Goal: Information Seeking & Learning: Learn about a topic

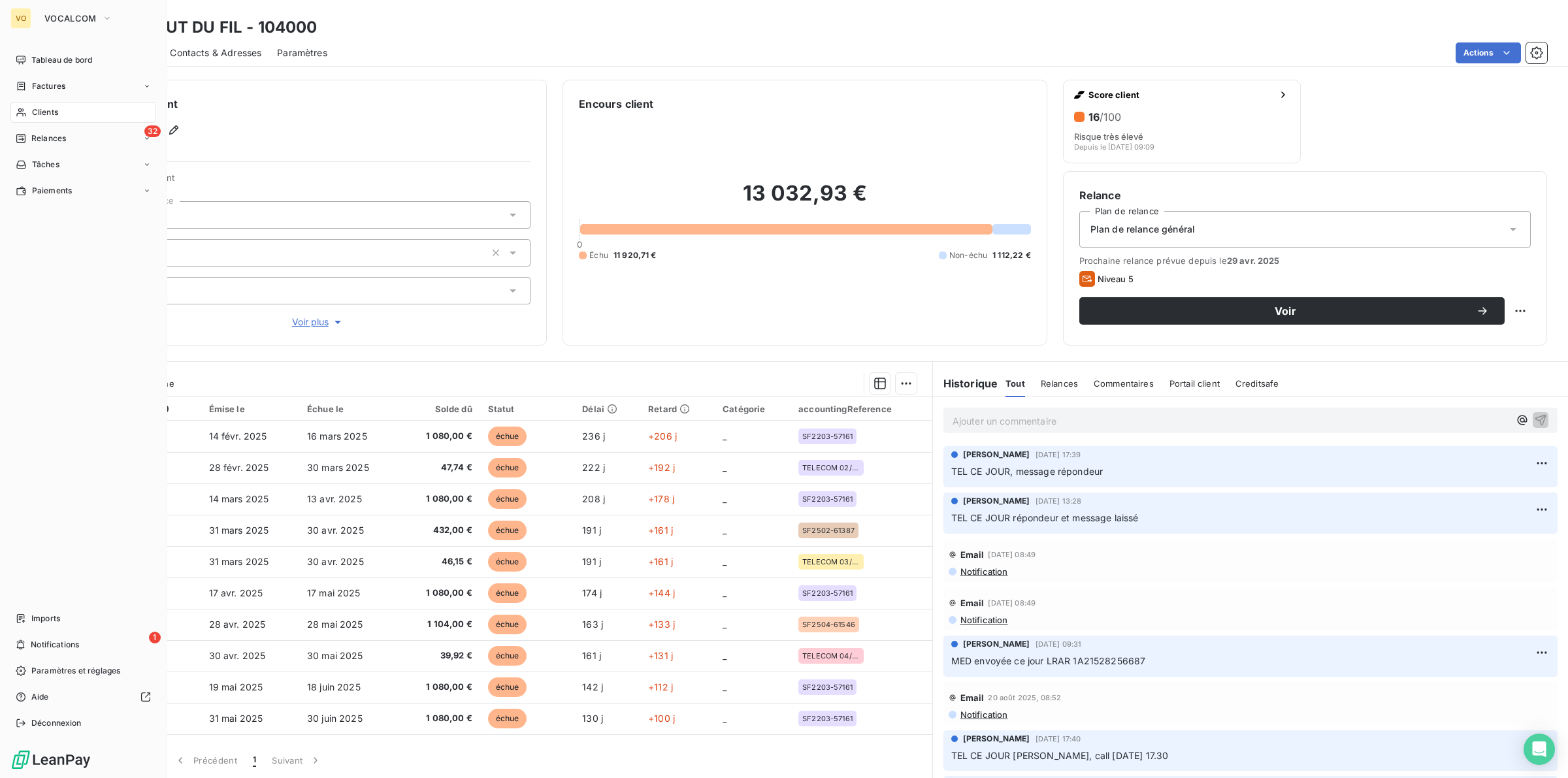
click at [53, 110] on span "Clients" at bounding box center [45, 112] width 26 height 12
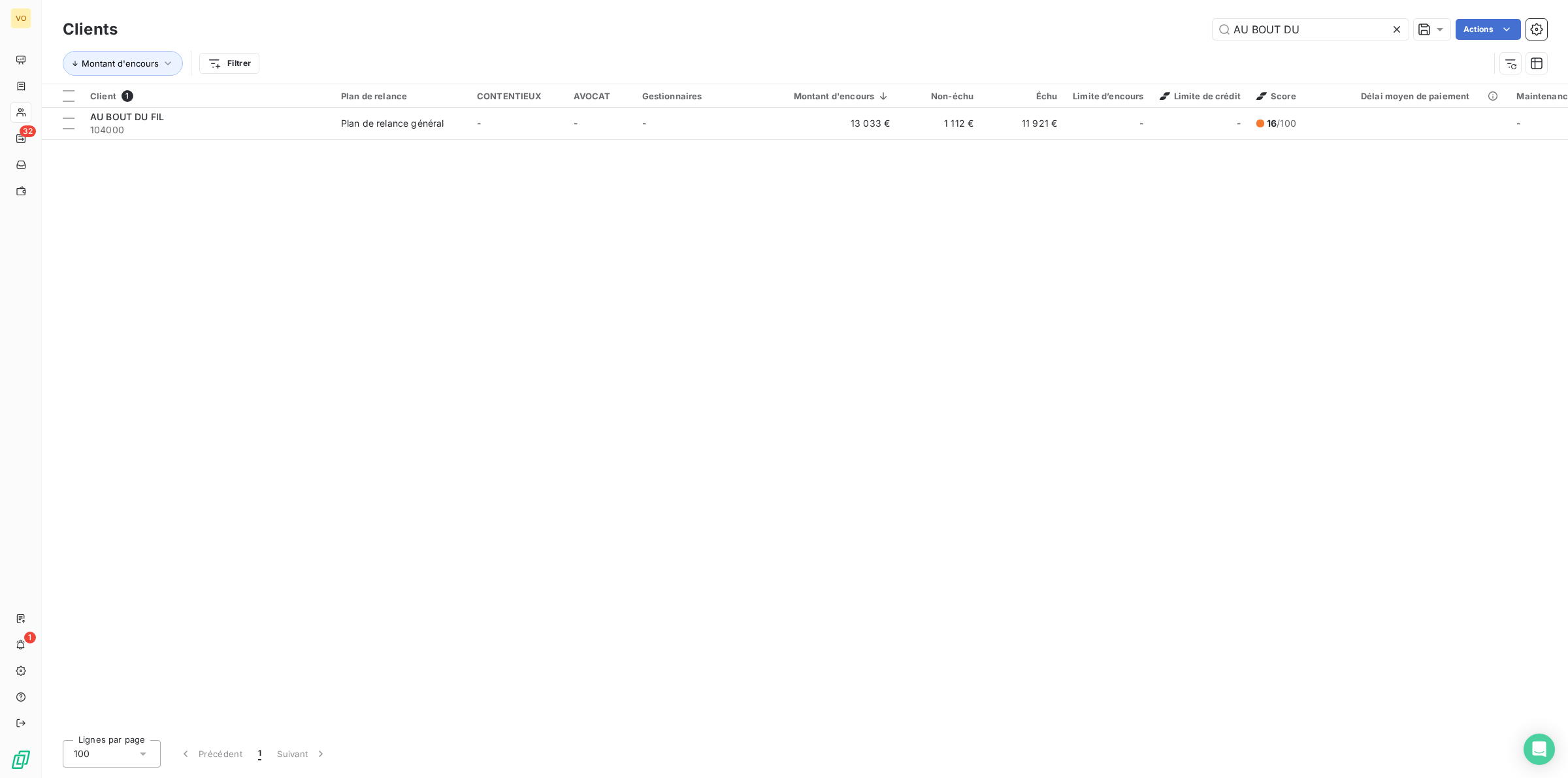
click at [1396, 25] on icon at bounding box center [1396, 29] width 13 height 13
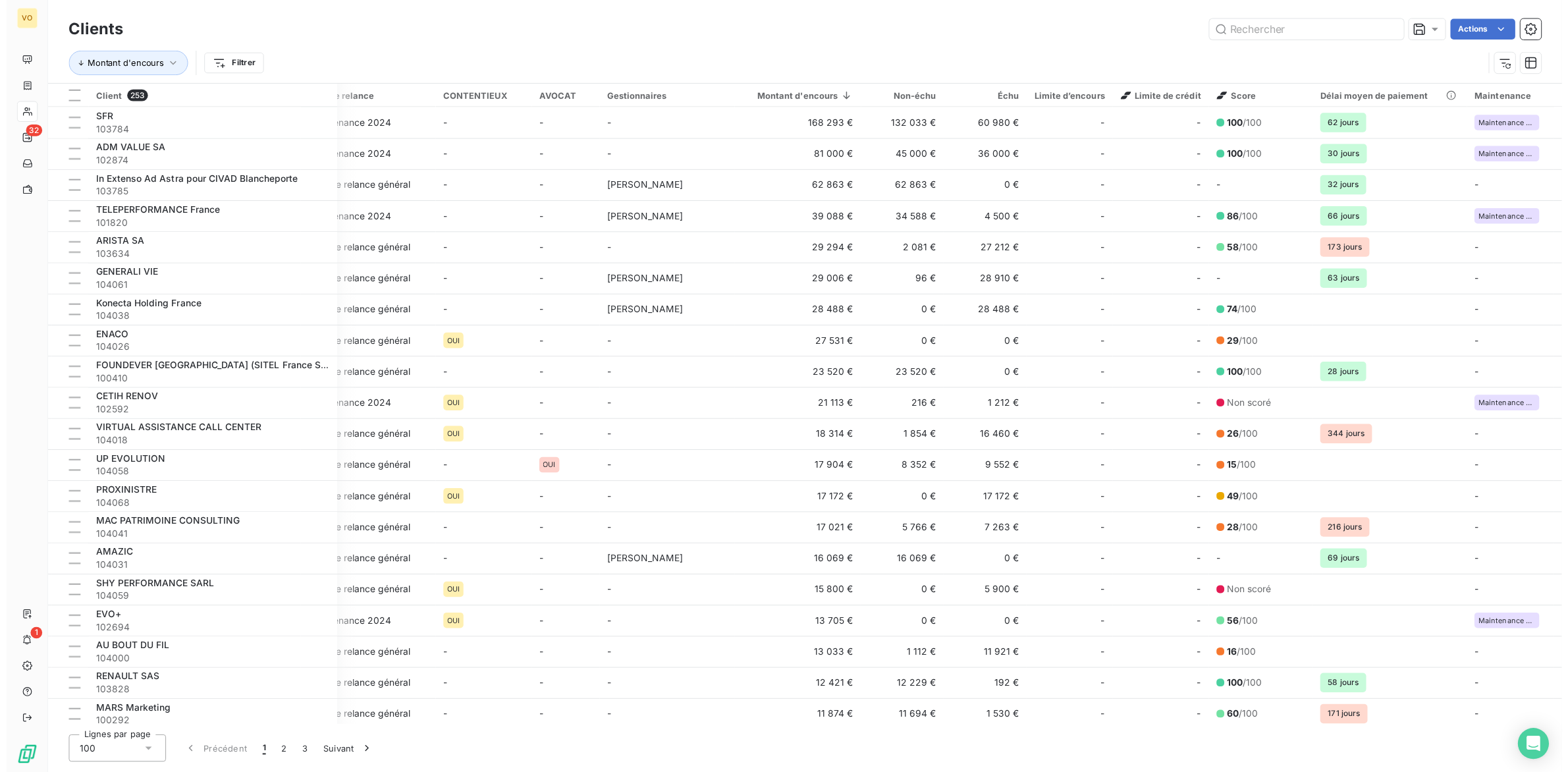
scroll to position [0, 106]
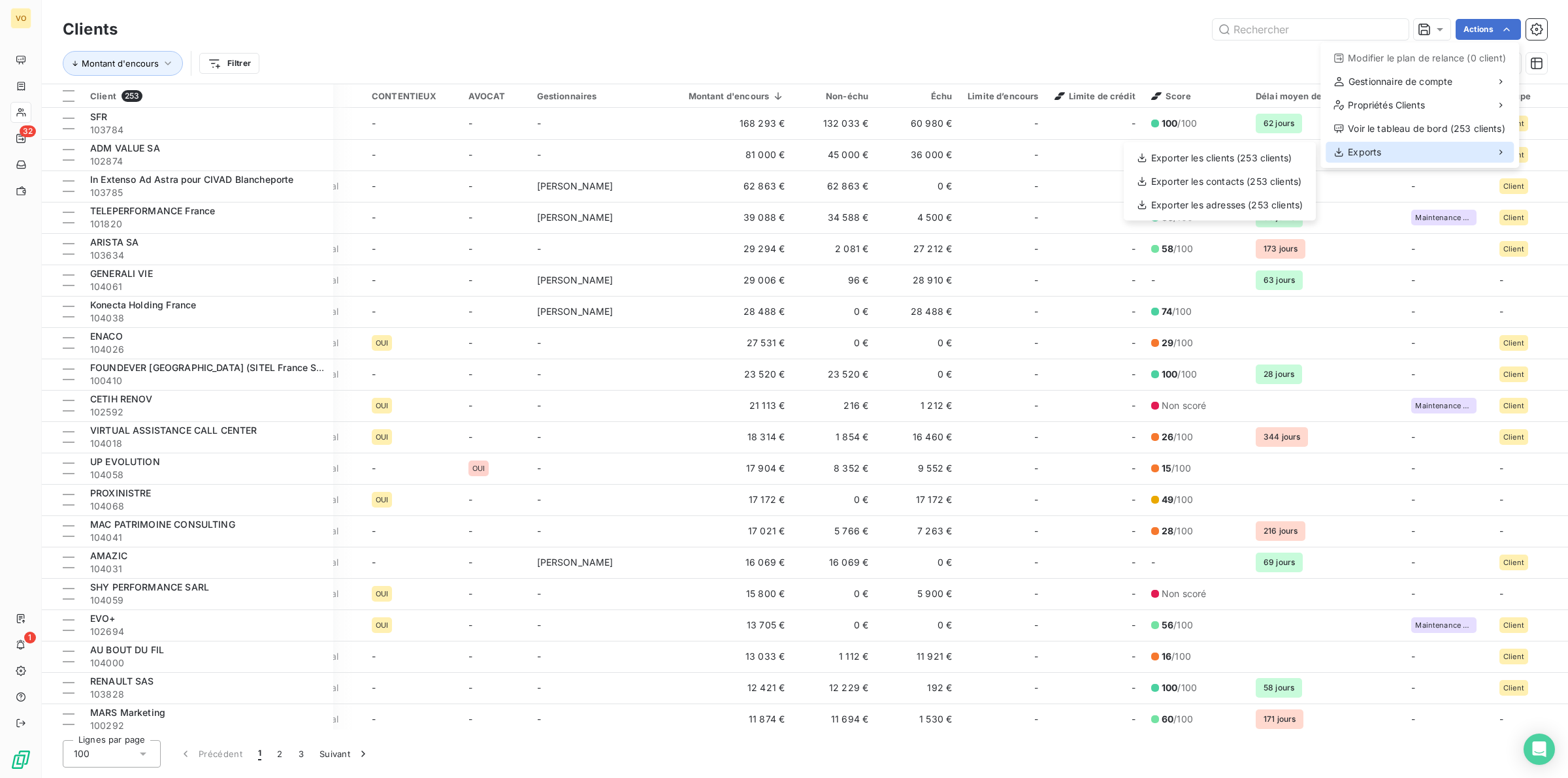
click at [1372, 155] on span "Exports" at bounding box center [1365, 152] width 34 height 13
click at [1223, 152] on div "Exporter les clients (253 clients)" at bounding box center [1219, 158] width 181 height 21
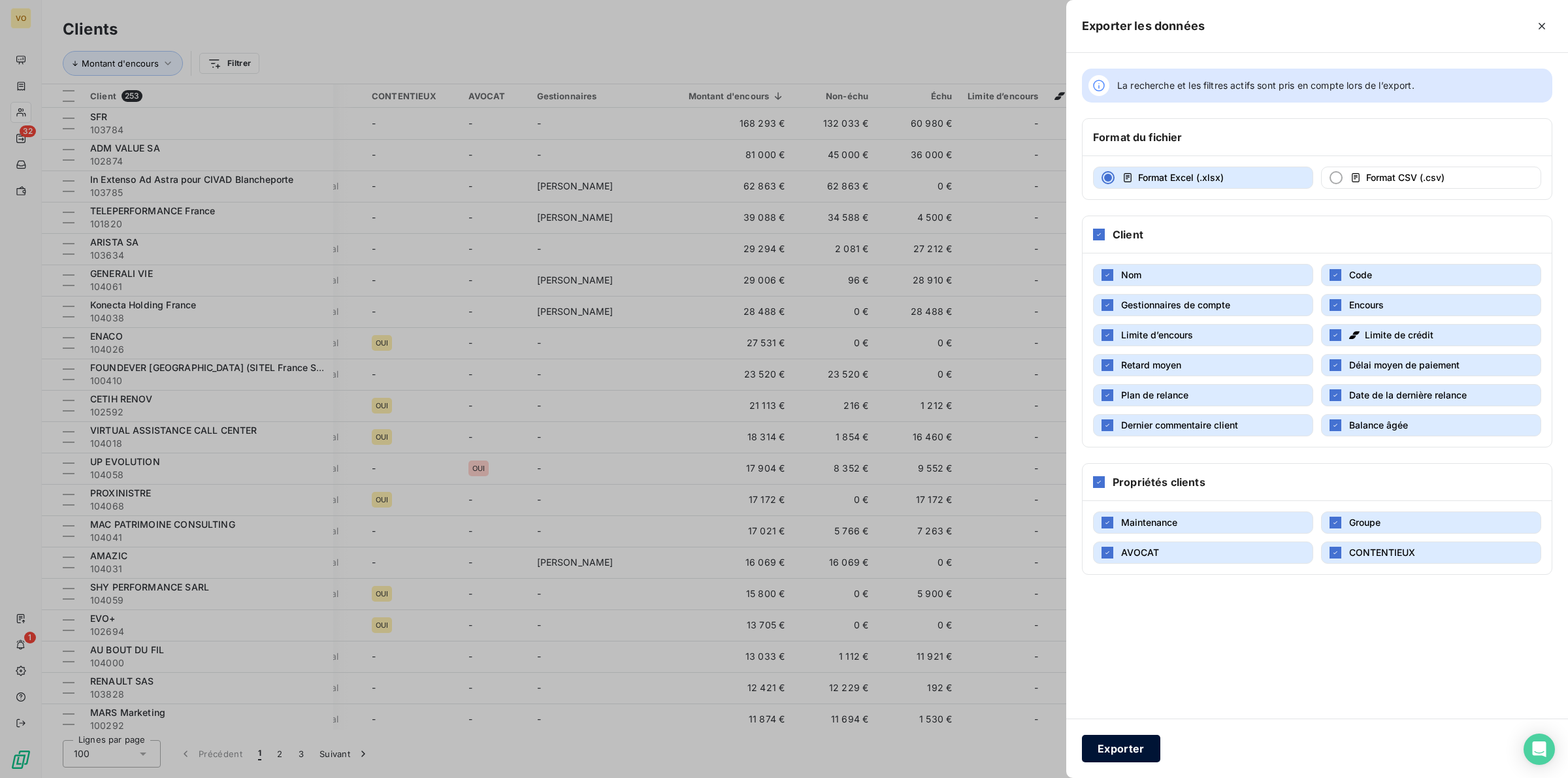
click at [1119, 749] on button "Exporter" at bounding box center [1121, 748] width 78 height 27
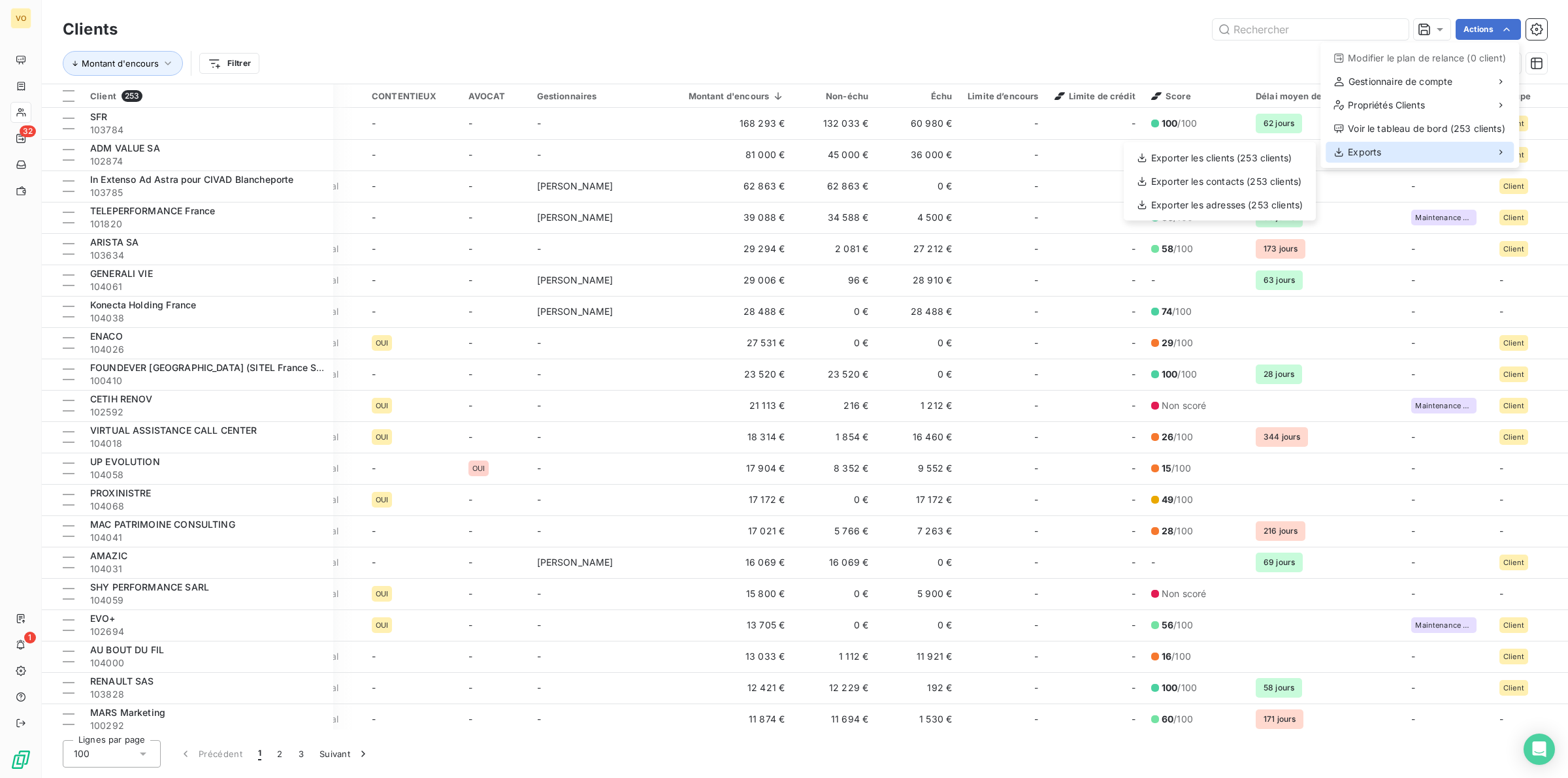
click at [1361, 151] on span "Exports" at bounding box center [1365, 152] width 34 height 13
click at [1217, 154] on div "Exporter les clients (253 clients)" at bounding box center [1219, 158] width 181 height 21
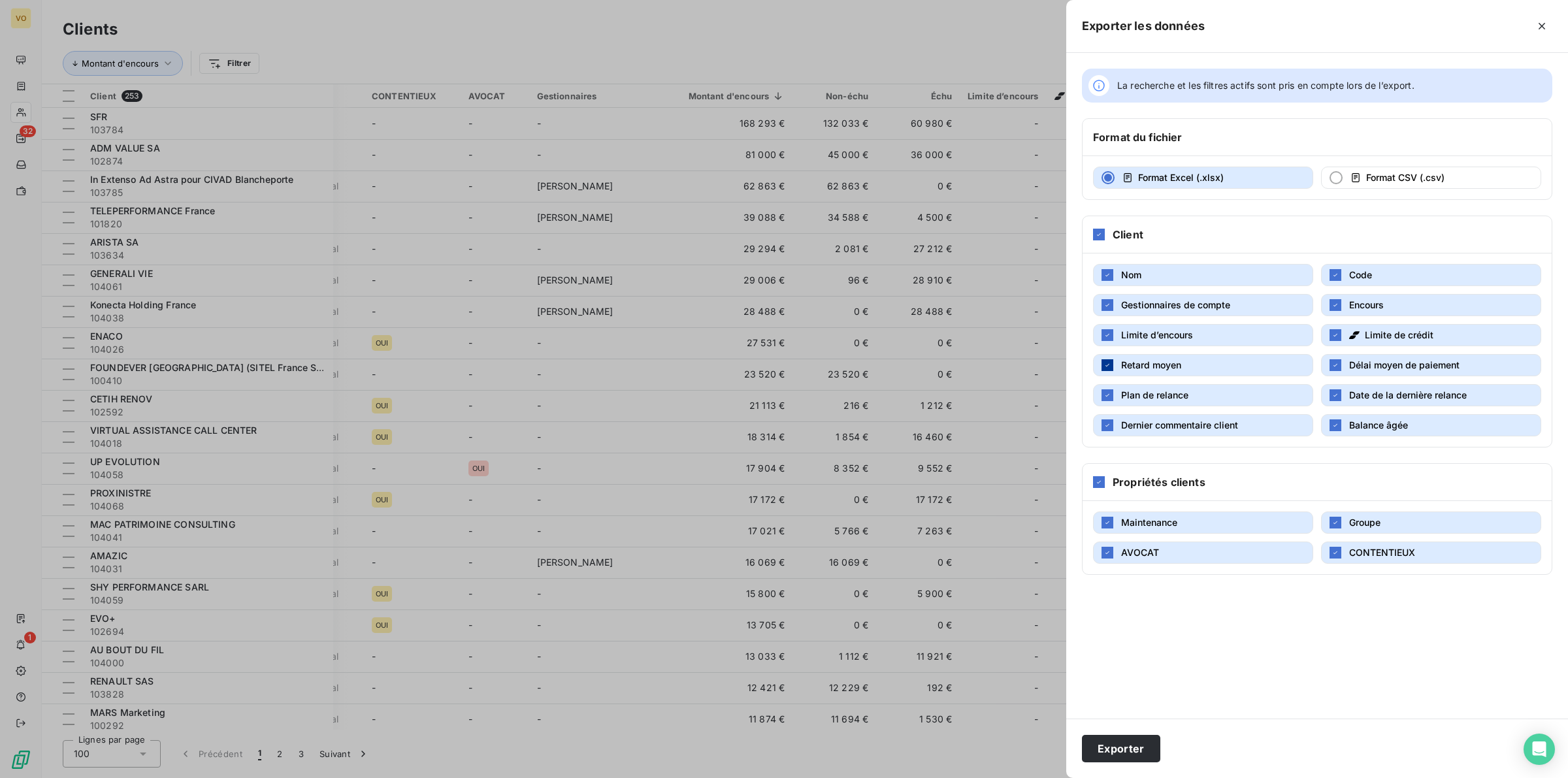
click at [1112, 366] on div "button" at bounding box center [1107, 365] width 12 height 12
click at [1337, 334] on icon "button" at bounding box center [1335, 335] width 8 height 8
click at [1337, 367] on icon "button" at bounding box center [1335, 365] width 8 height 8
click at [1118, 742] on button "Exporter" at bounding box center [1121, 748] width 78 height 27
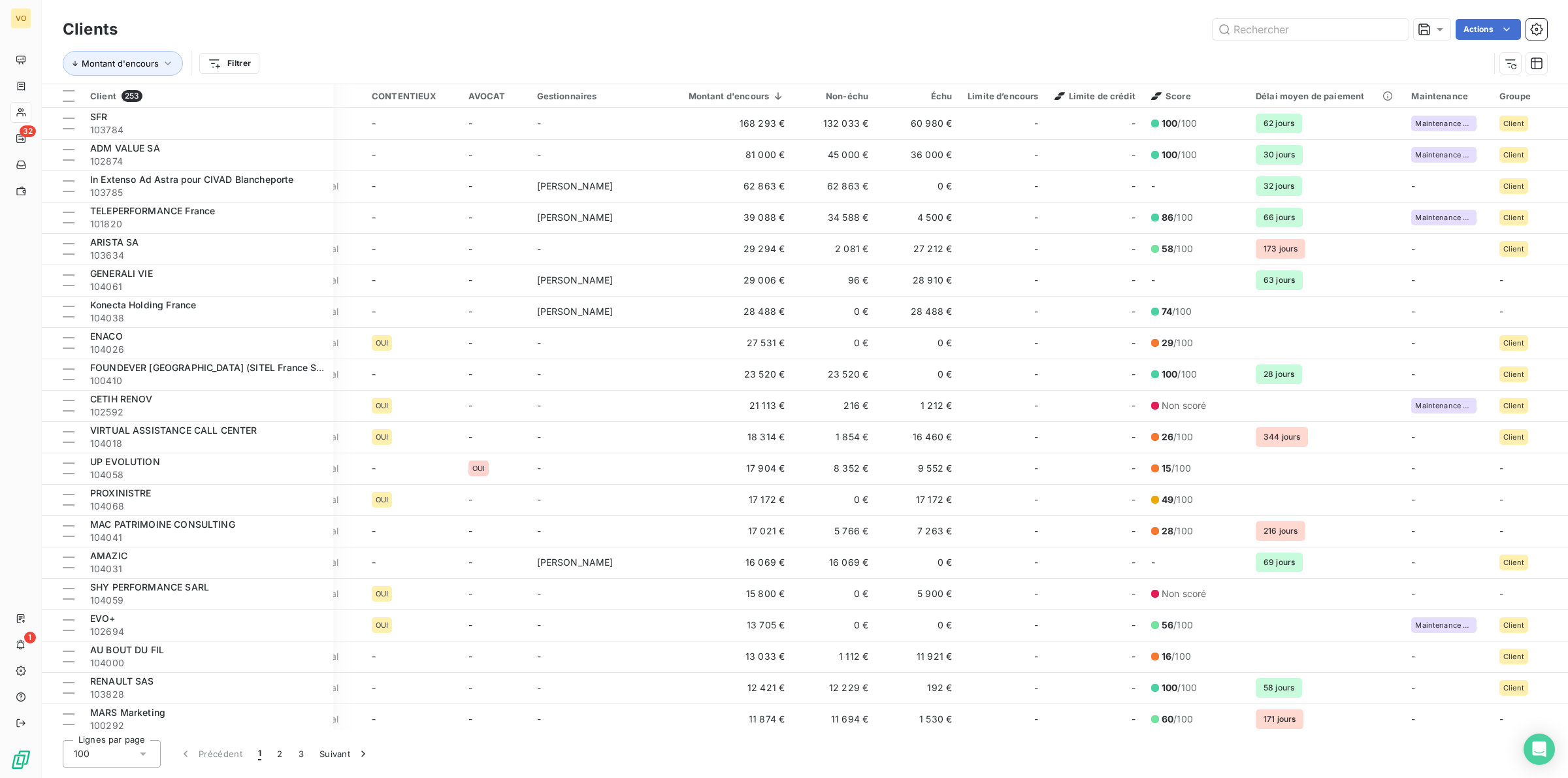
click at [713, 33] on div "Actions" at bounding box center [840, 29] width 1414 height 21
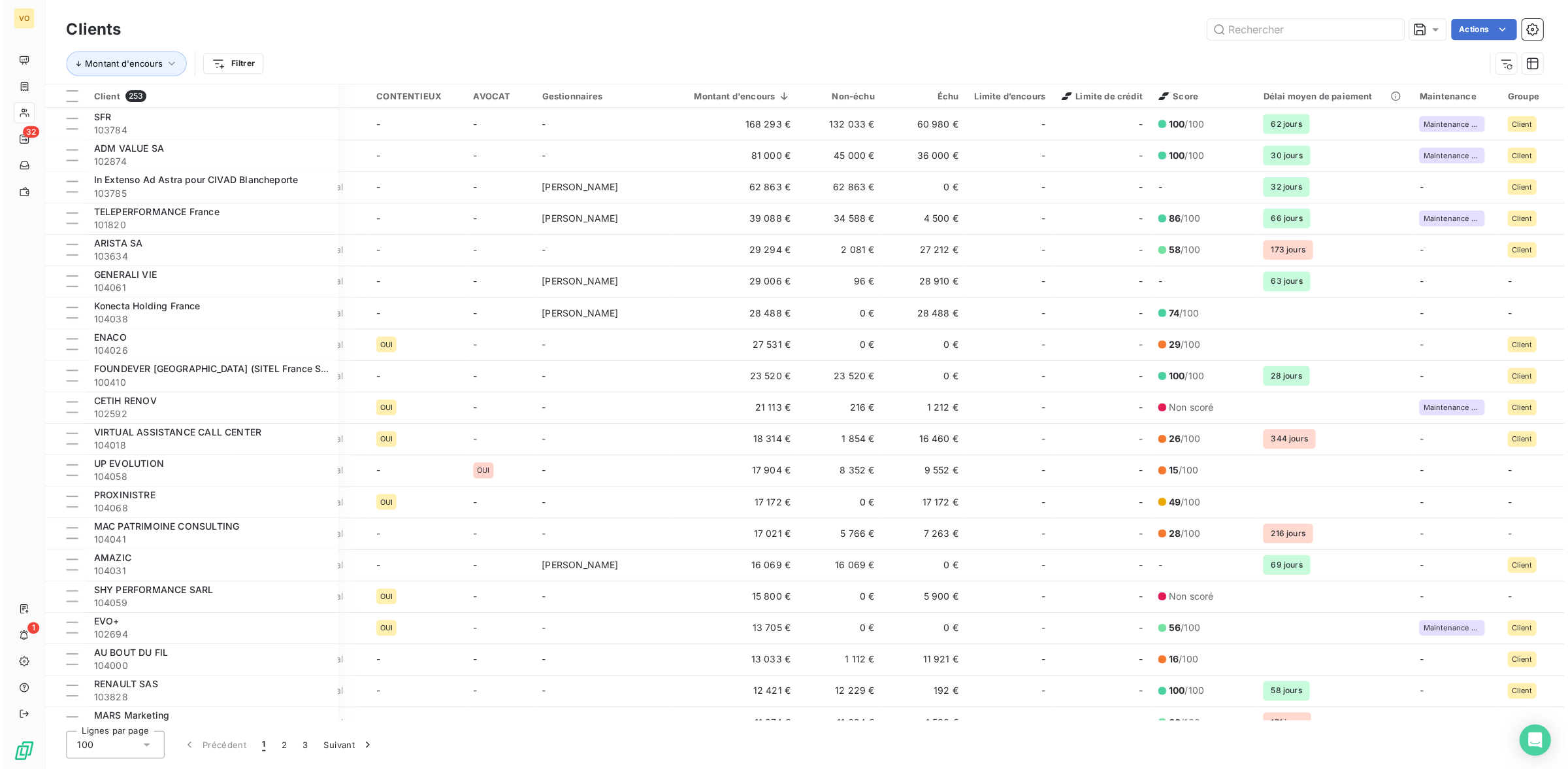
scroll to position [0, 95]
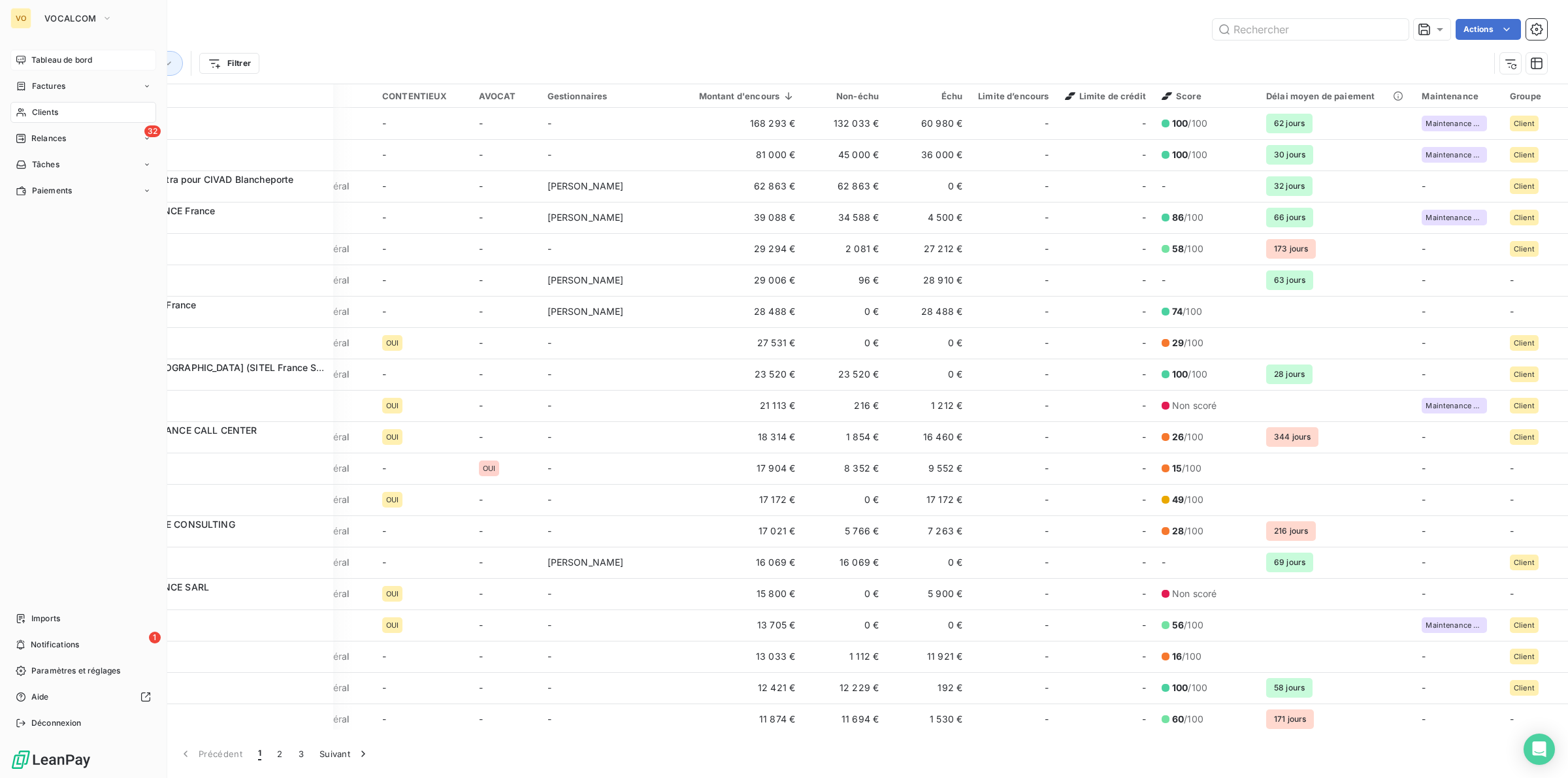
click at [48, 53] on div "Tableau de bord" at bounding box center [83, 60] width 146 height 21
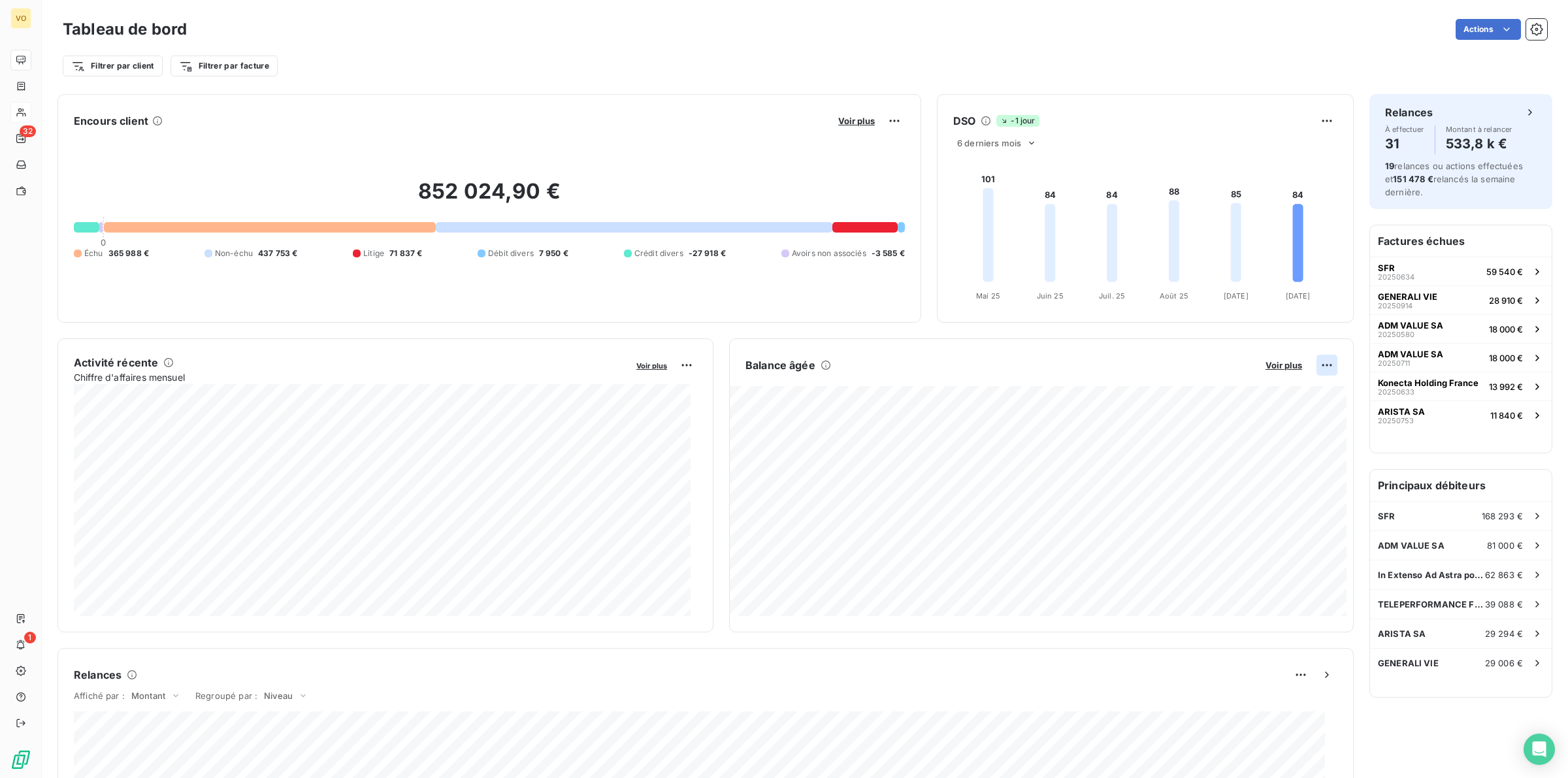
click at [1307, 363] on html "VO 32 1 Tableau de bord Actions Filtrer par client Filtrer par facture Encours …" at bounding box center [784, 389] width 1568 height 778
click at [1262, 390] on div "Exporter" at bounding box center [1283, 394] width 73 height 21
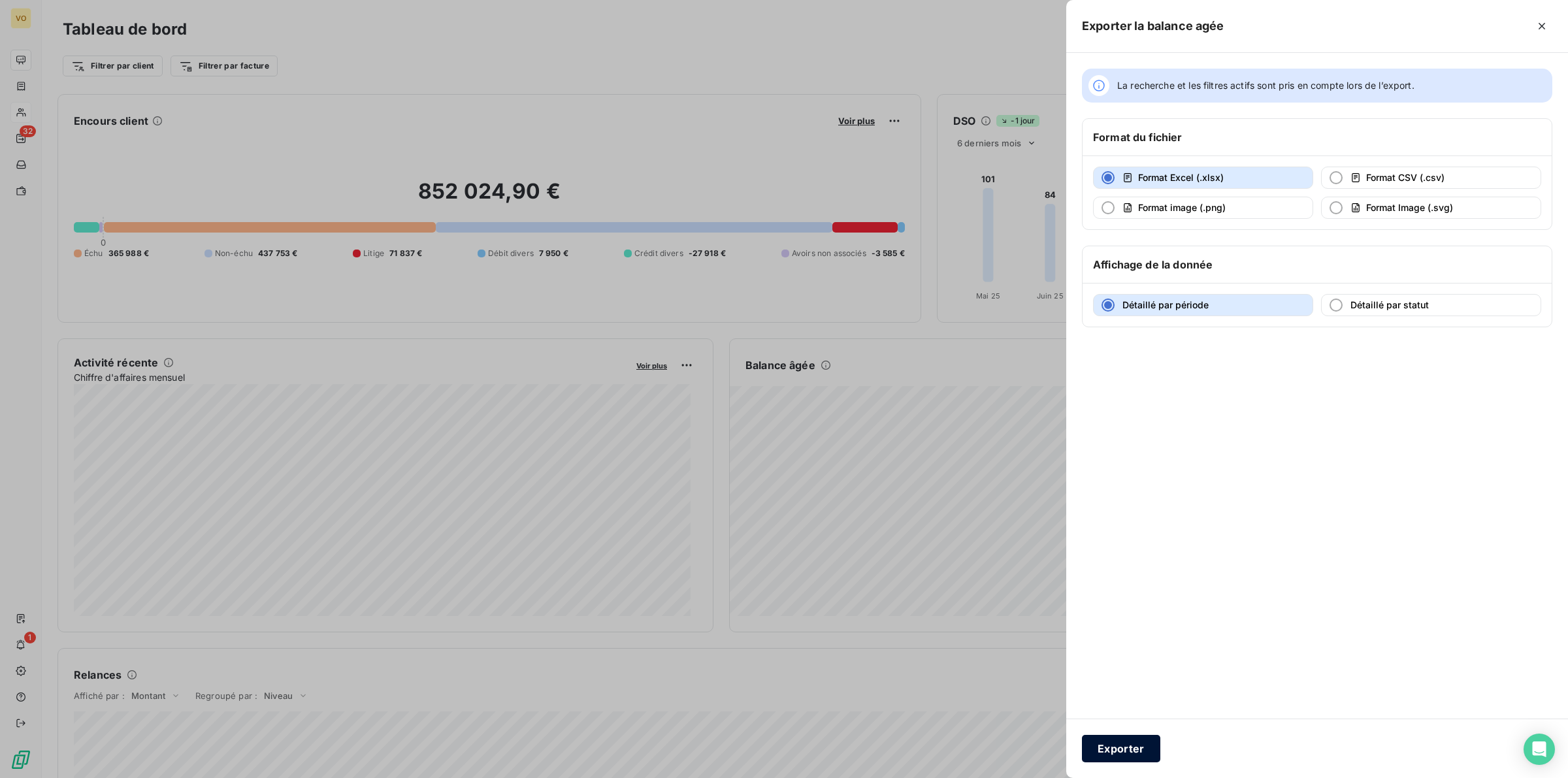
click at [1115, 742] on button "Exporter" at bounding box center [1121, 748] width 78 height 27
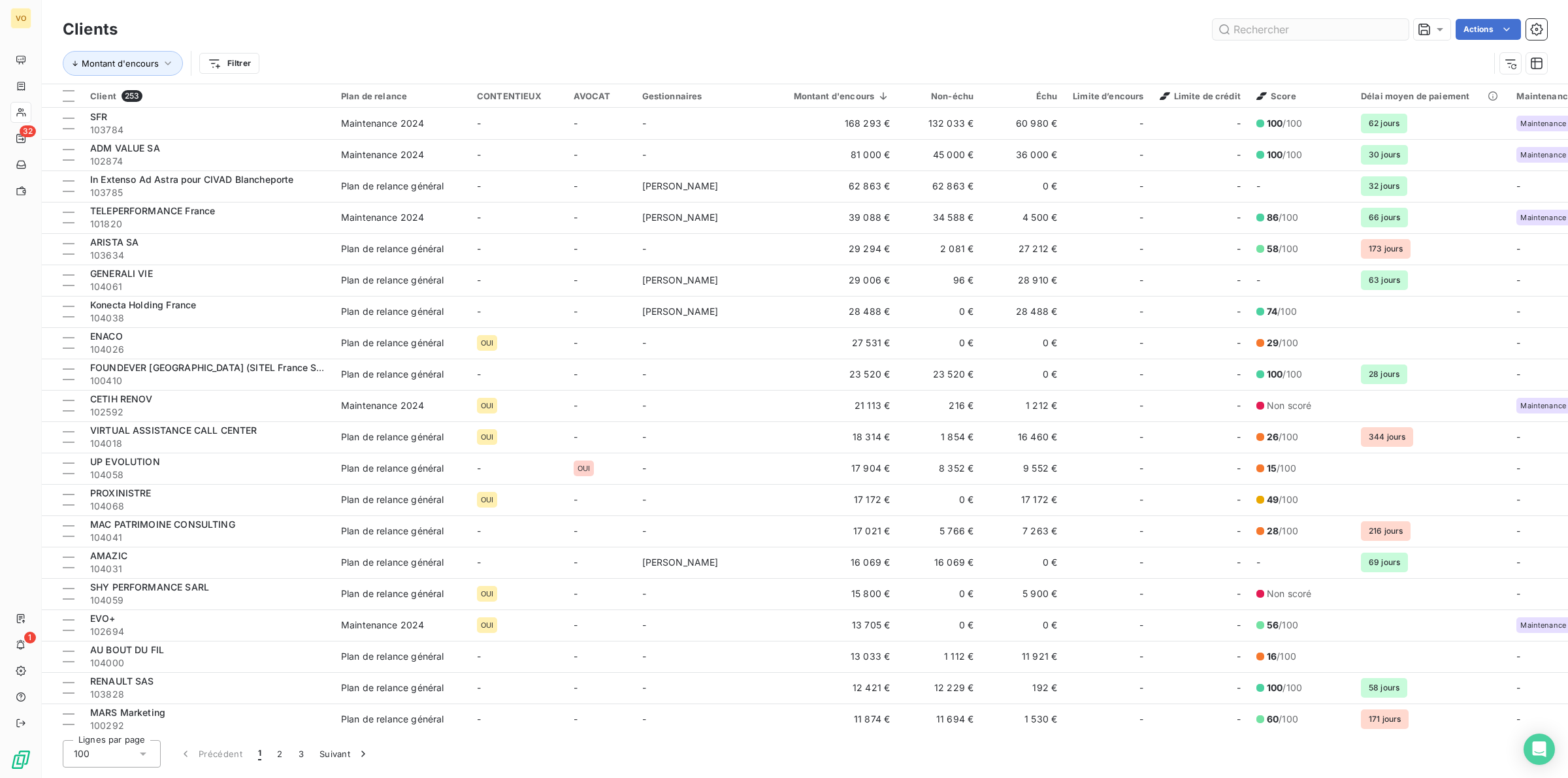
click at [1251, 30] on input "text" at bounding box center [1311, 29] width 196 height 21
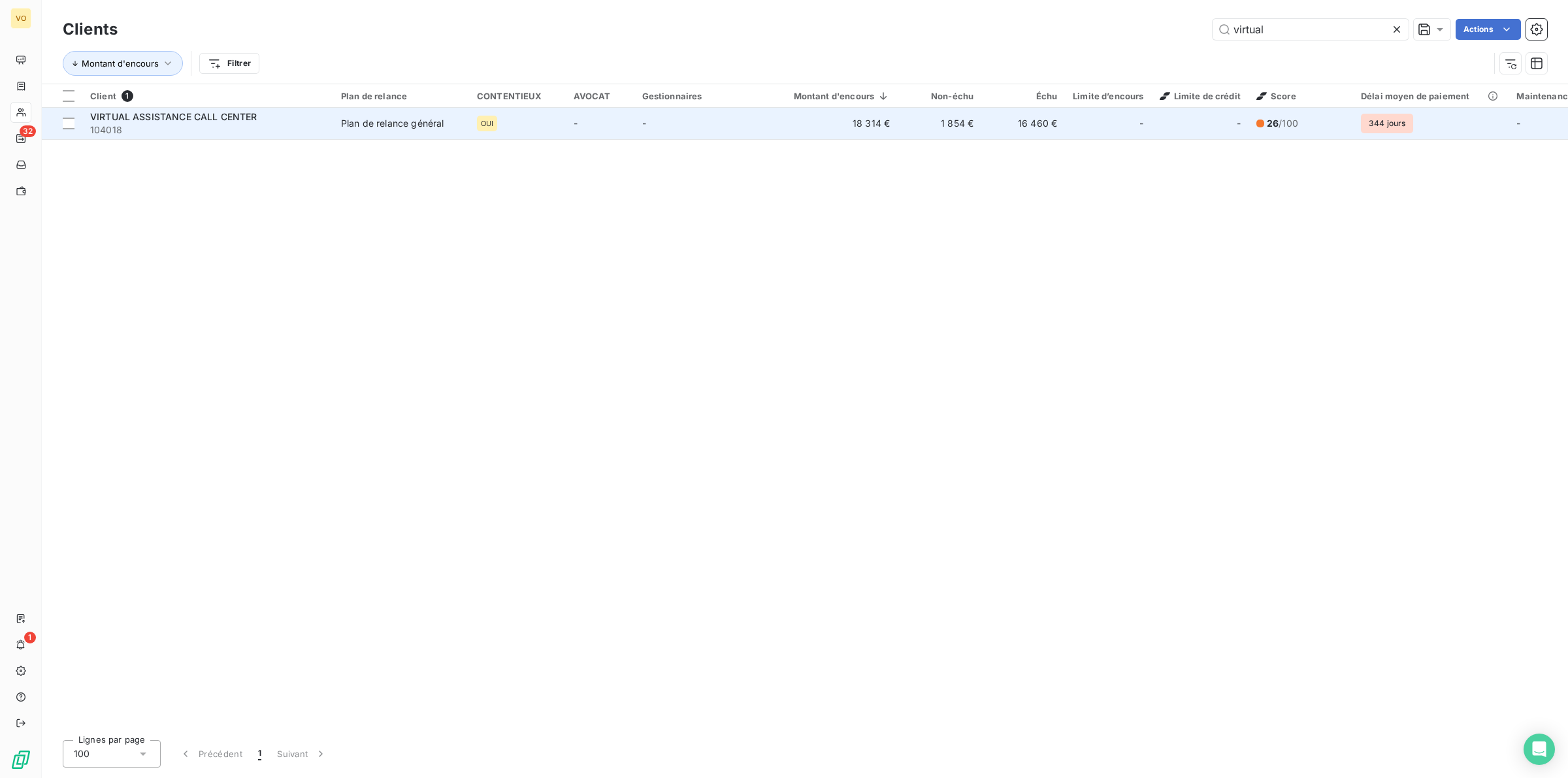
type input "virtual"
click at [181, 121] on span "VIRTUAL ASSISTANCE CALL CENTER" at bounding box center [174, 117] width 167 height 11
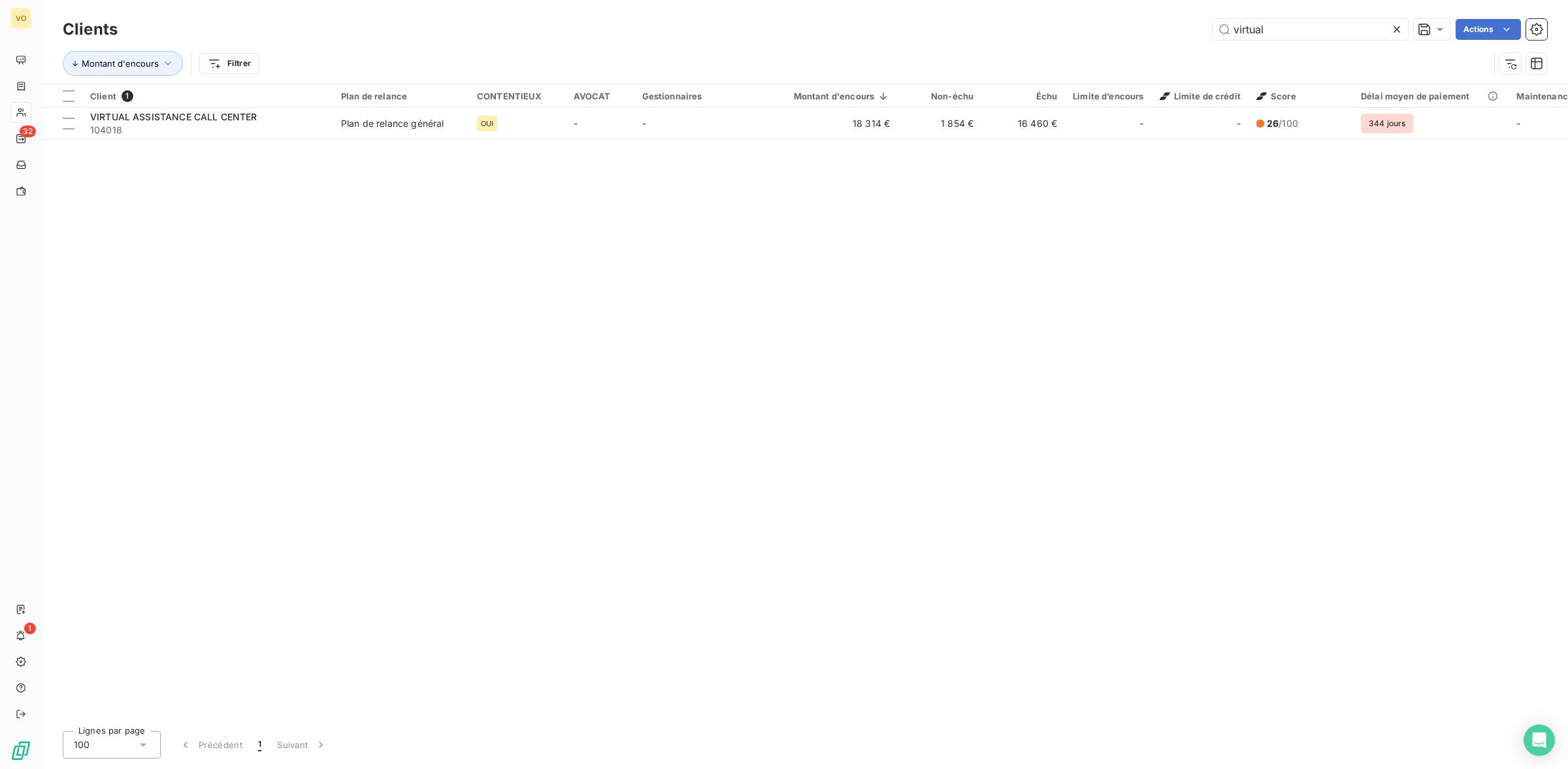
drag, startPoint x: 1270, startPoint y: 31, endPoint x: 1204, endPoint y: 24, distance: 66.4
click at [1204, 24] on div "virtual Actions" at bounding box center [840, 29] width 1414 height 21
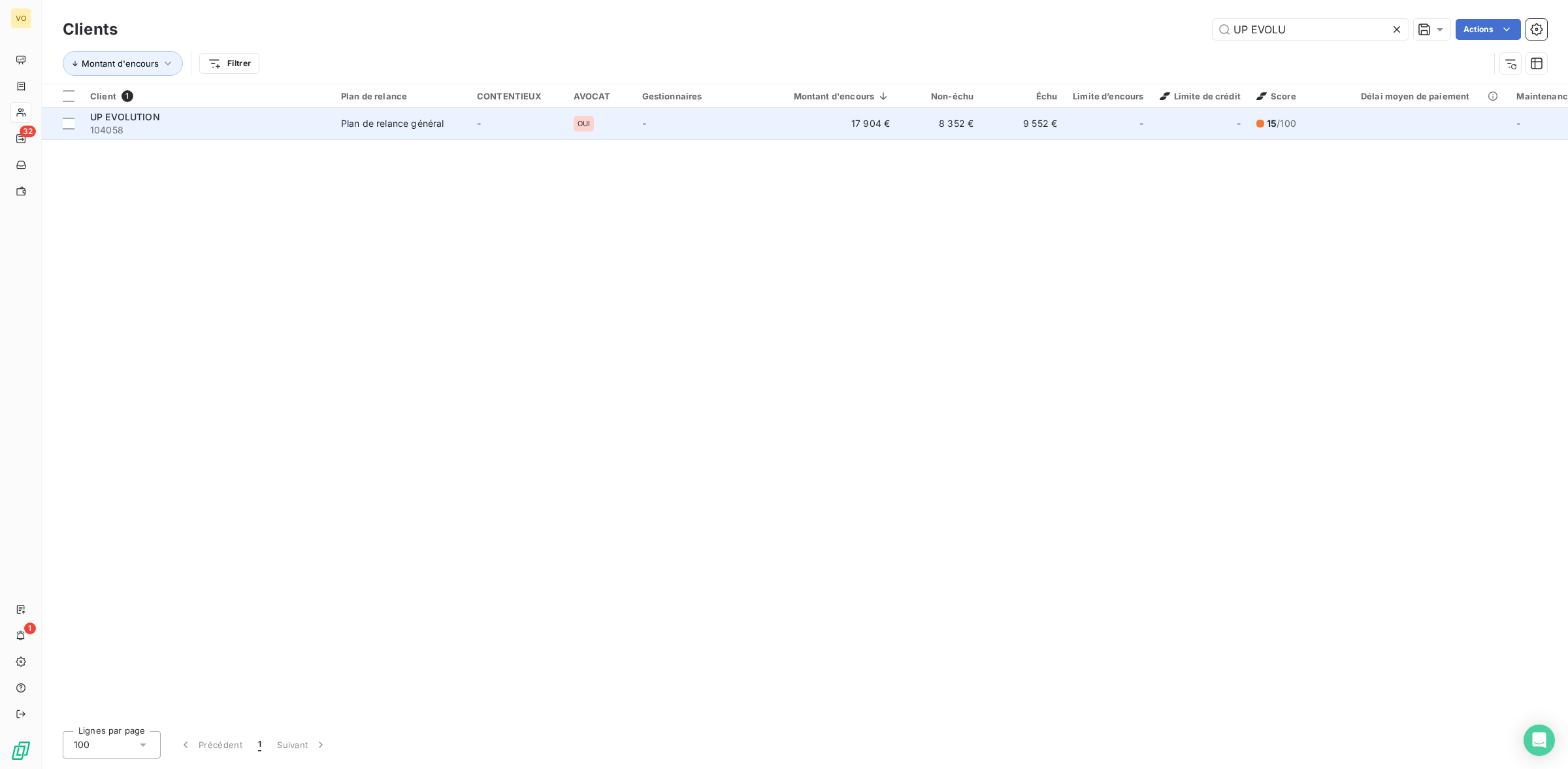
type input "UP EVOLU"
click at [426, 126] on div "Plan de relance général" at bounding box center [392, 123] width 102 height 13
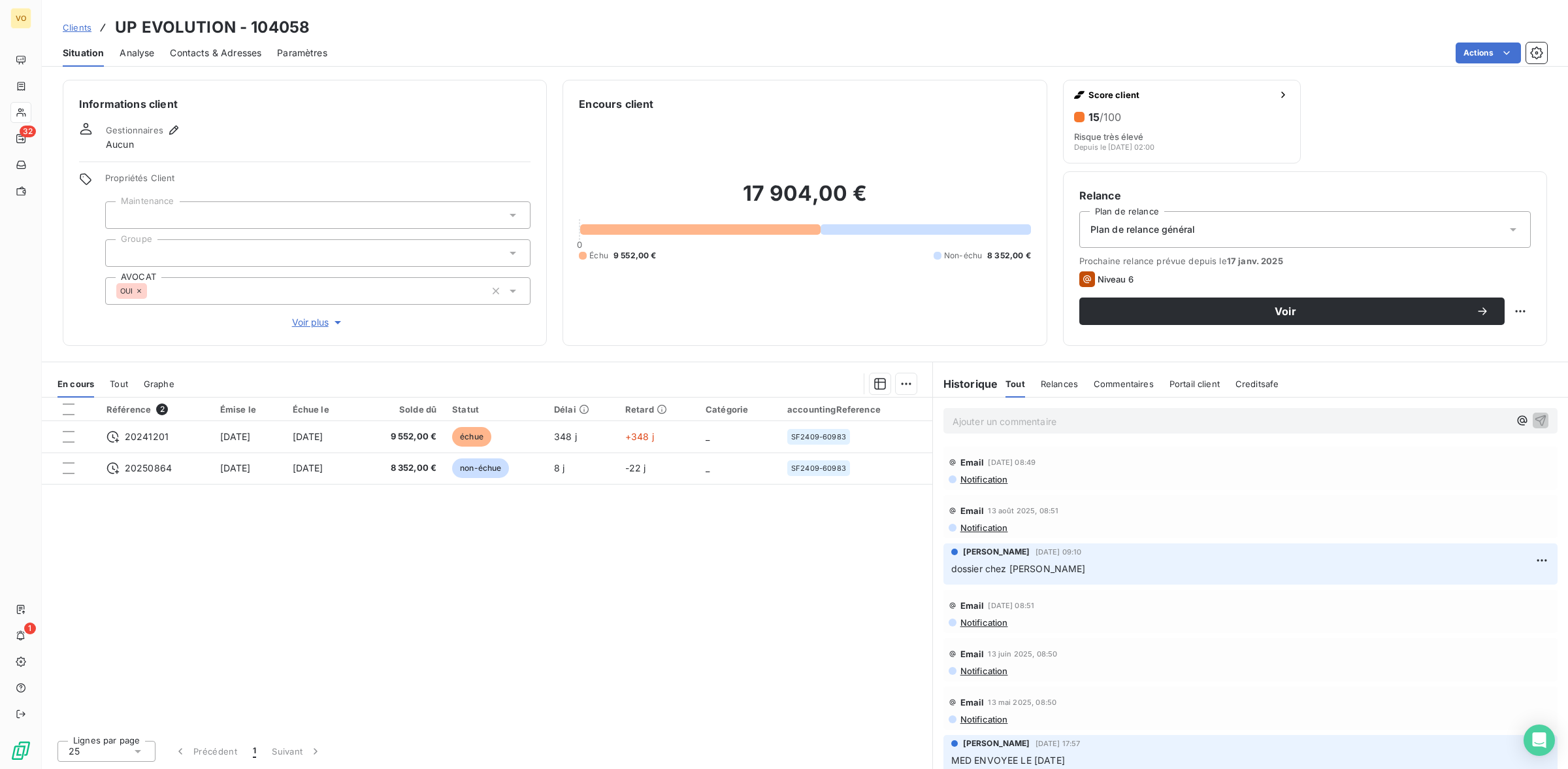
click at [675, 552] on div "Référence 2 Émise le Échue le Solde dû Statut Délai Retard Catégorie accounting…" at bounding box center [487, 564] width 890 height 332
click at [305, 549] on div "Référence 2 Émise le Échue le Solde dû Statut Délai Retard Catégorie accounting…" at bounding box center [487, 564] width 890 height 332
click at [356, 550] on div "Référence 2 Émise le Échue le Solde dû Statut Délai Retard Catégorie accounting…" at bounding box center [487, 564] width 890 height 332
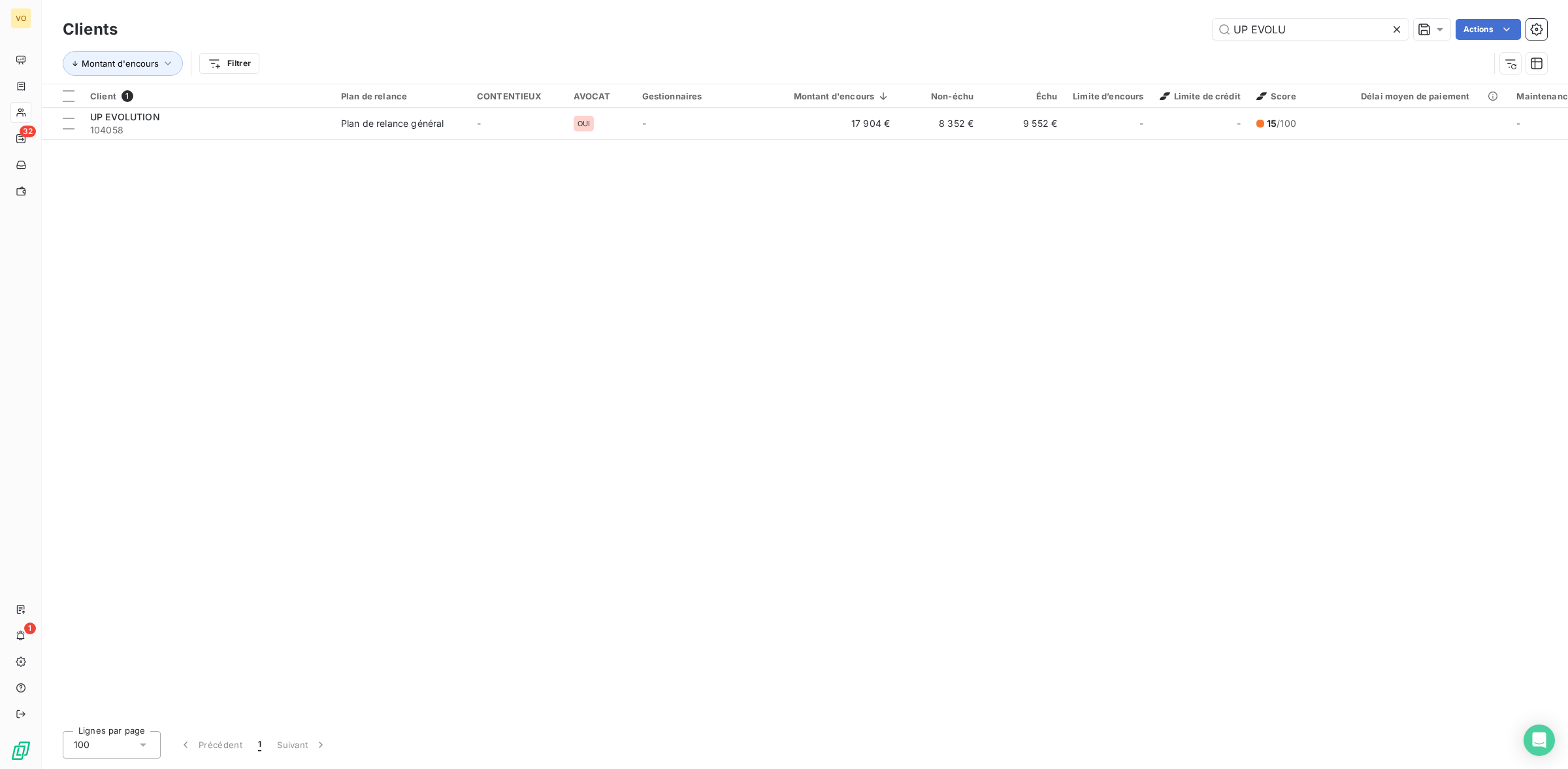
drag, startPoint x: 1292, startPoint y: 27, endPoint x: 1214, endPoint y: 14, distance: 79.1
click at [1214, 14] on div "Clients UP EVOLU Actions Montant d'encours Filtrer" at bounding box center [805, 41] width 1526 height 83
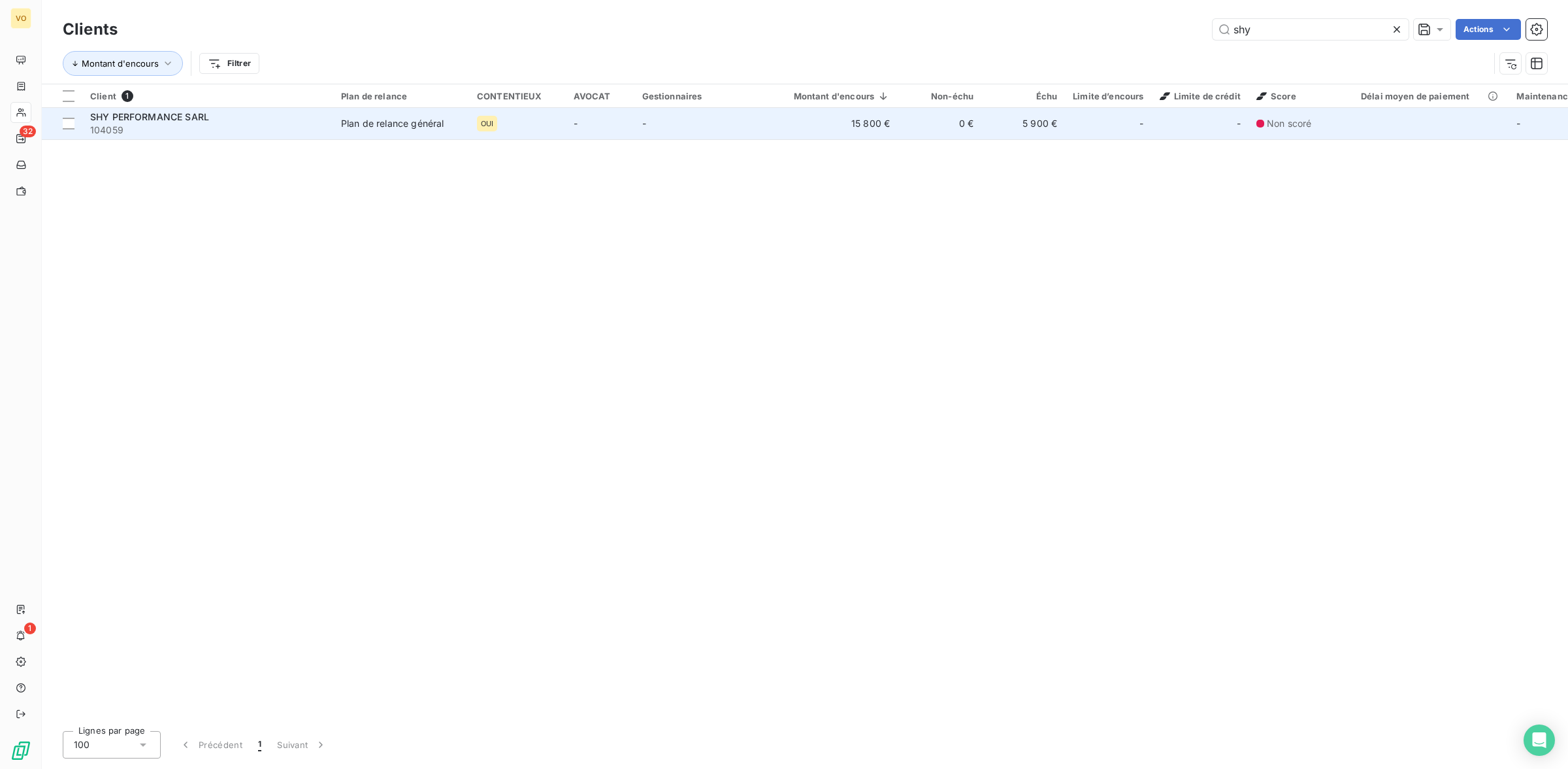
type input "shy"
click at [157, 111] on span "SHY PERFORMANCE SARL" at bounding box center [150, 117] width 119 height 11
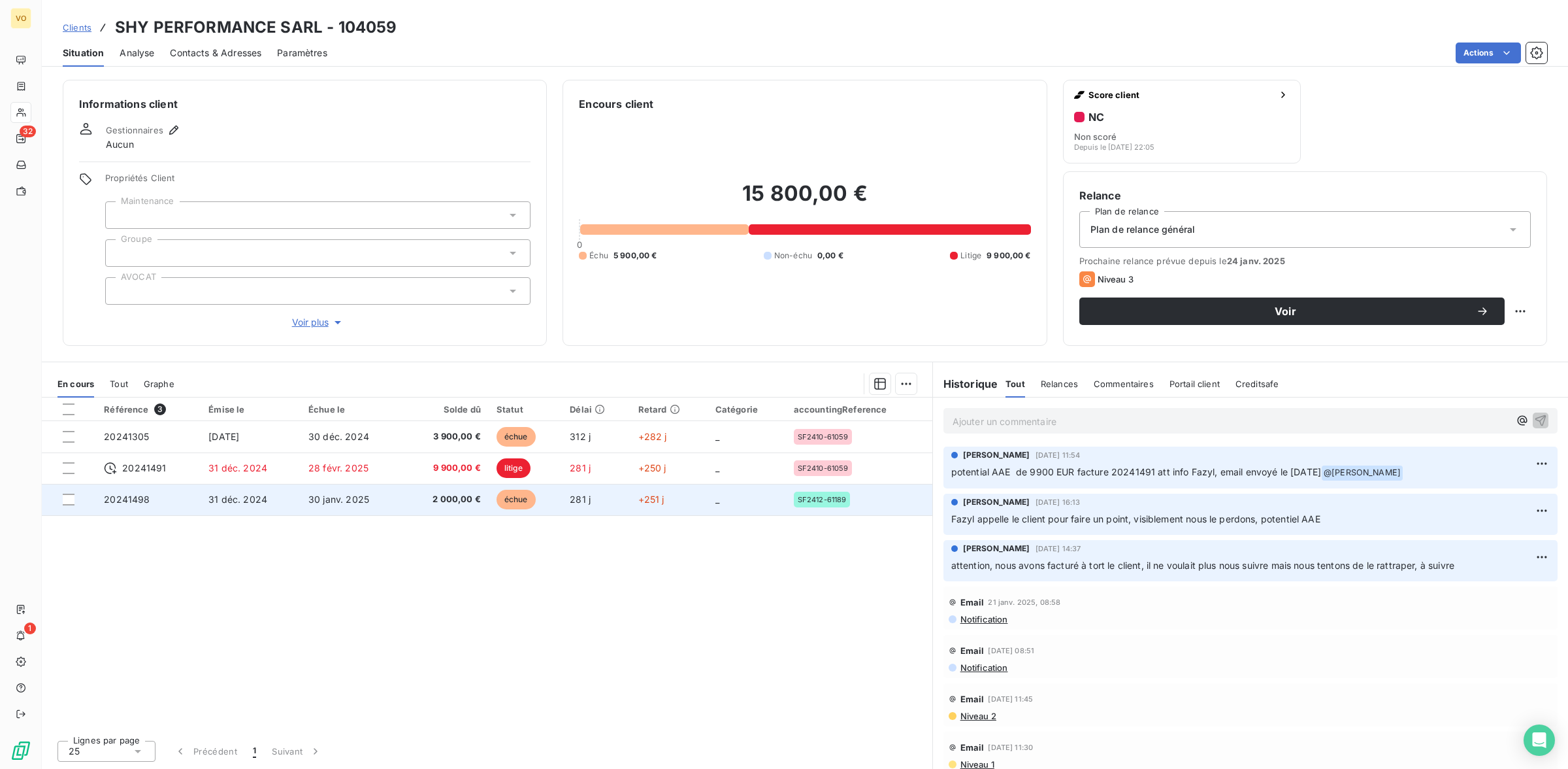
click at [282, 503] on td "31 déc. 2024" at bounding box center [250, 499] width 100 height 32
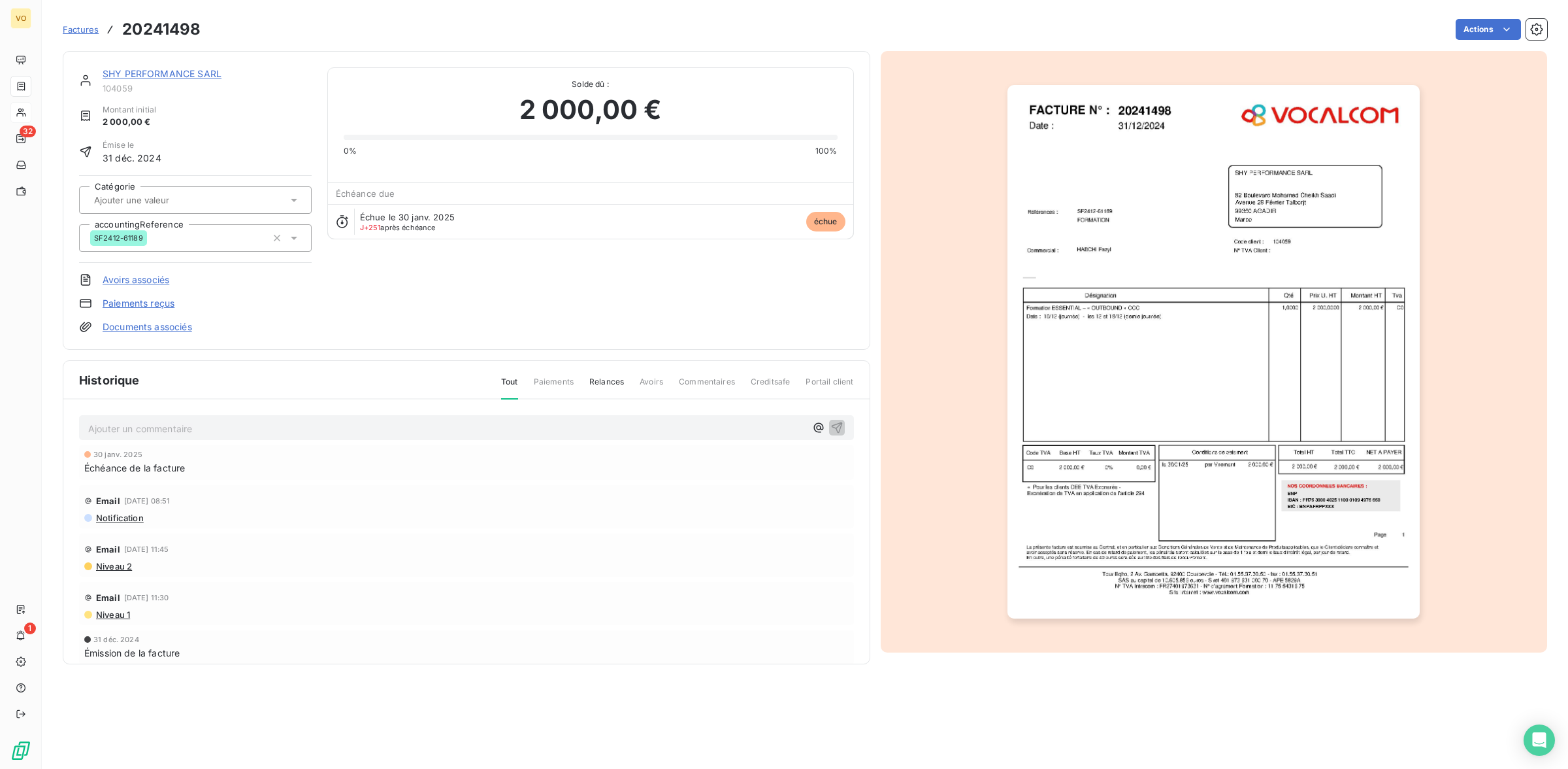
click at [1070, 394] on img "button" at bounding box center [1213, 352] width 412 height 534
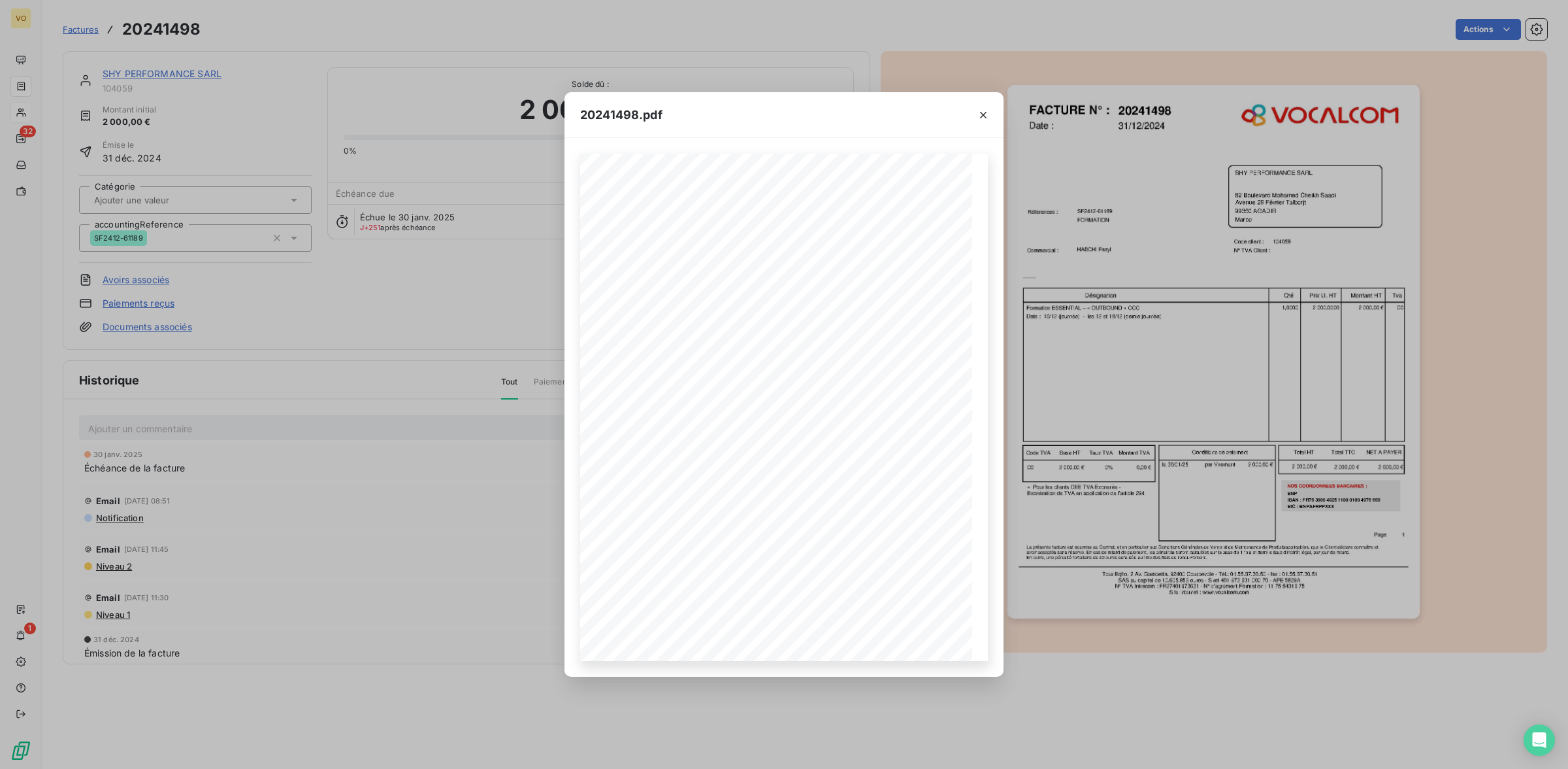
drag, startPoint x: 472, startPoint y: 278, endPoint x: 77, endPoint y: 15, distance: 474.5
click at [440, 261] on div "20241498.pdf Références : FACTURE N° : SHY PERFORMANCE SARL [STREET_ADDRESS][PE…" at bounding box center [784, 384] width 1568 height 769
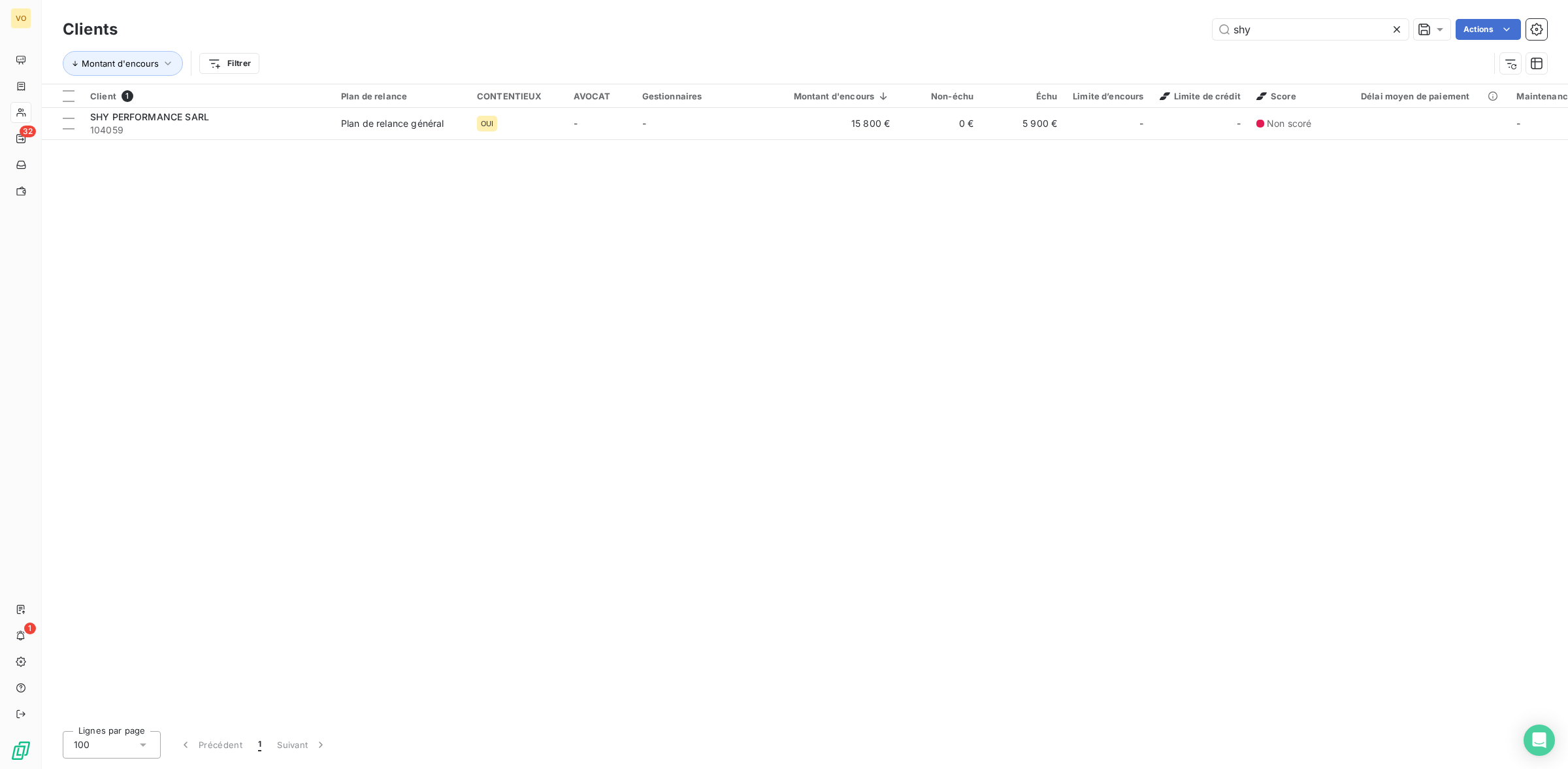
click at [1399, 25] on icon at bounding box center [1396, 29] width 13 height 13
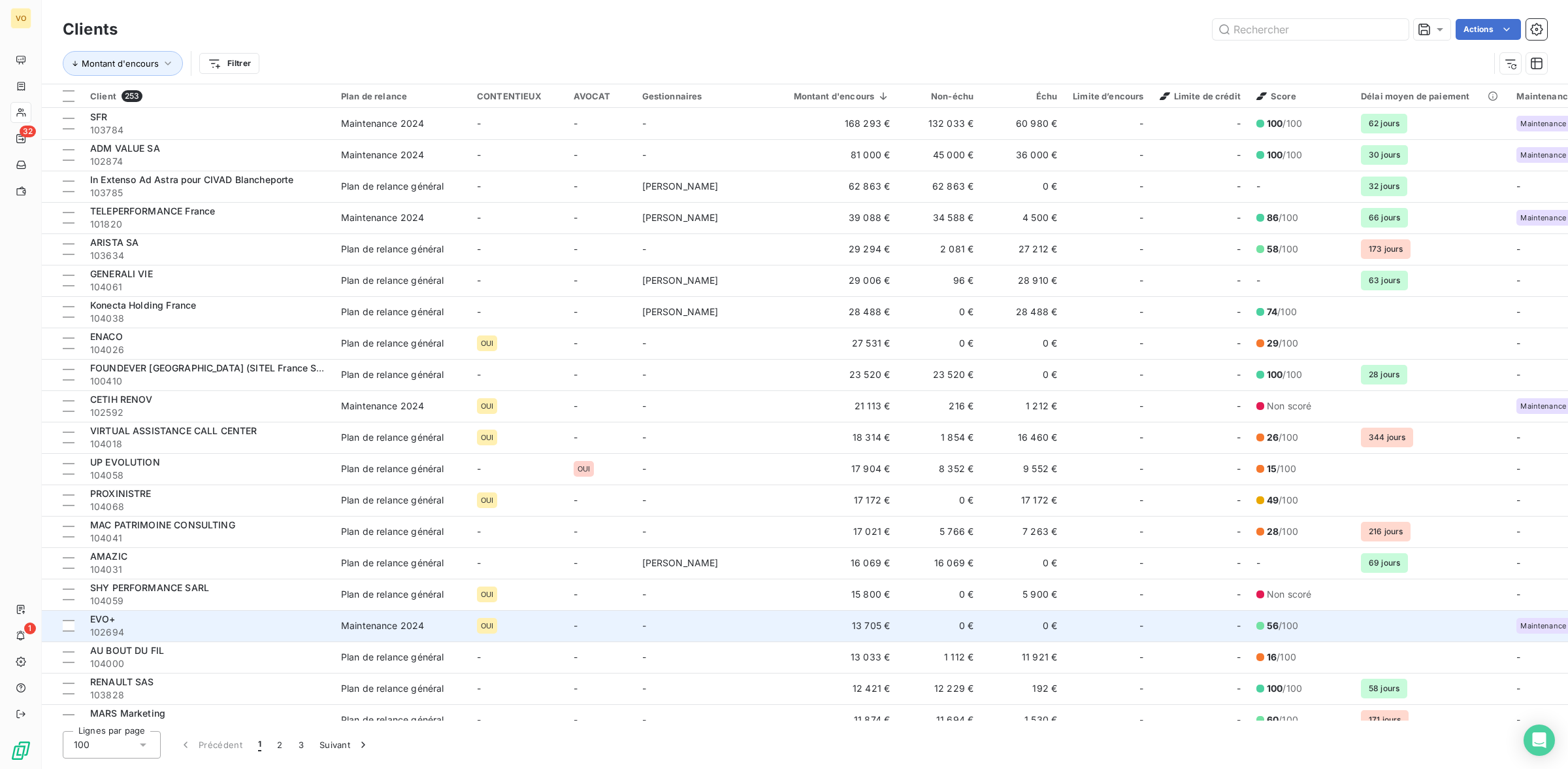
click at [183, 620] on div "EVO+" at bounding box center [208, 619] width 235 height 13
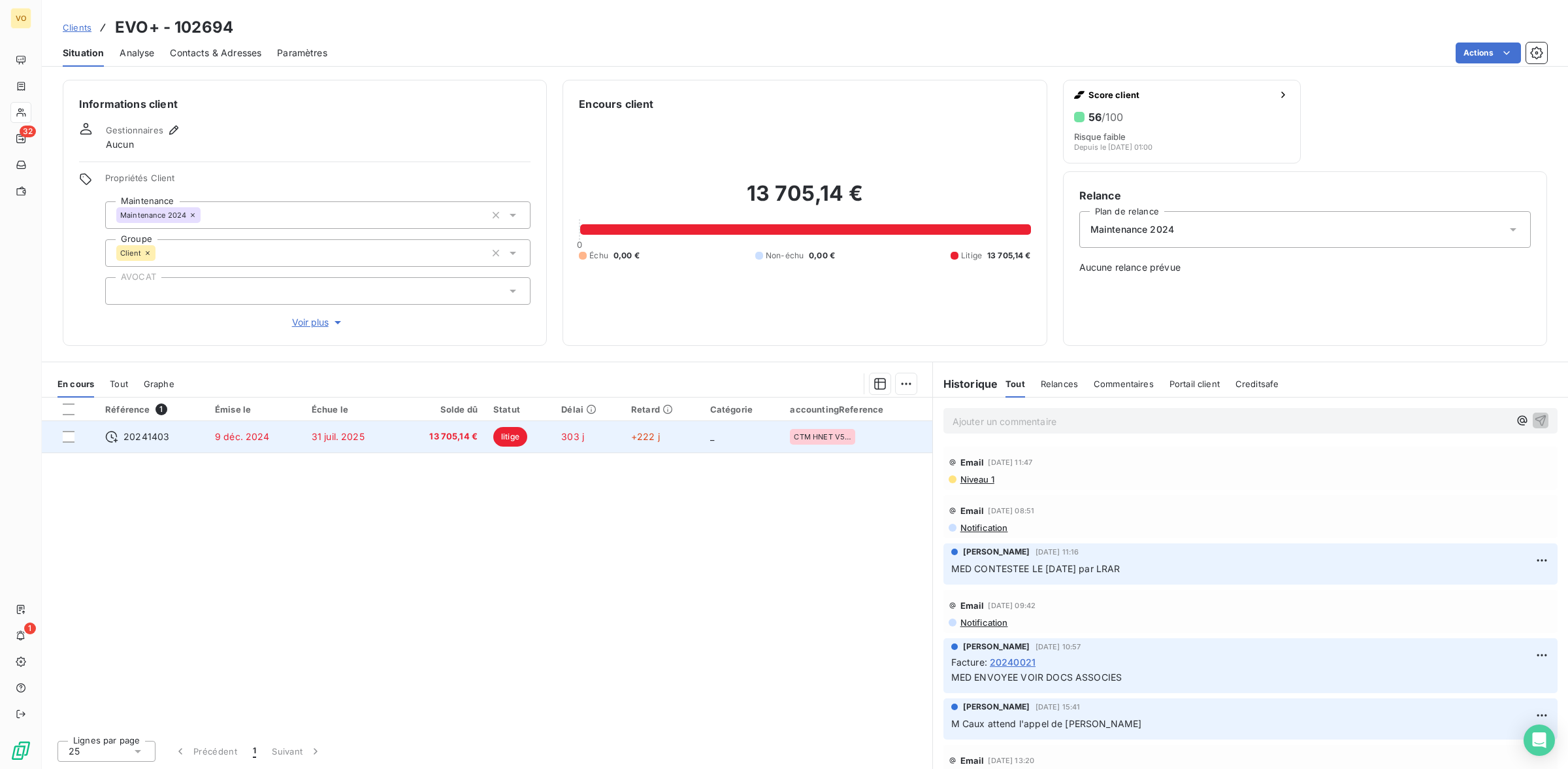
click at [451, 430] on span "13 705,14 €" at bounding box center [441, 437] width 72 height 13
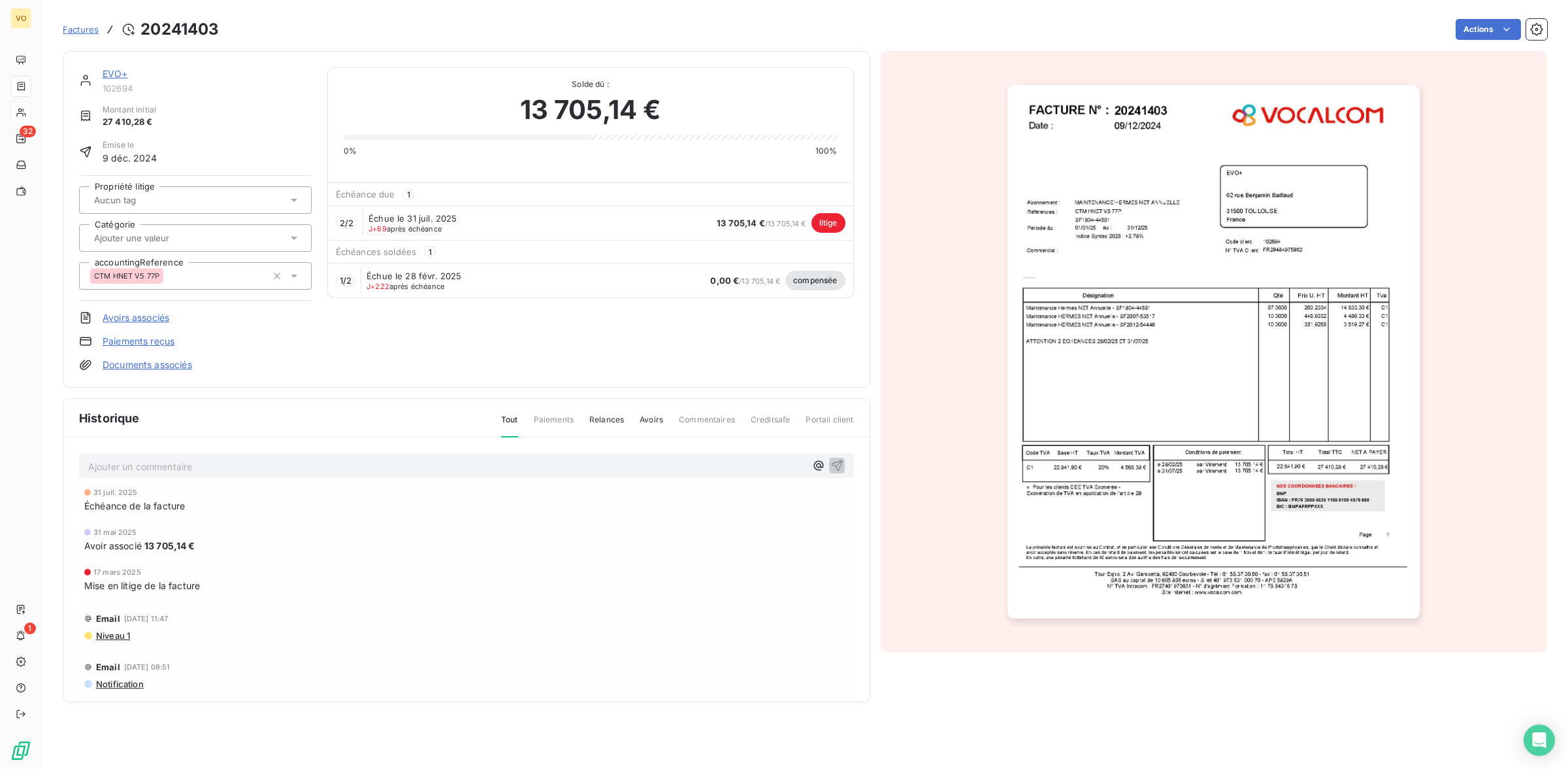
click at [1079, 386] on img "button" at bounding box center [1213, 352] width 412 height 534
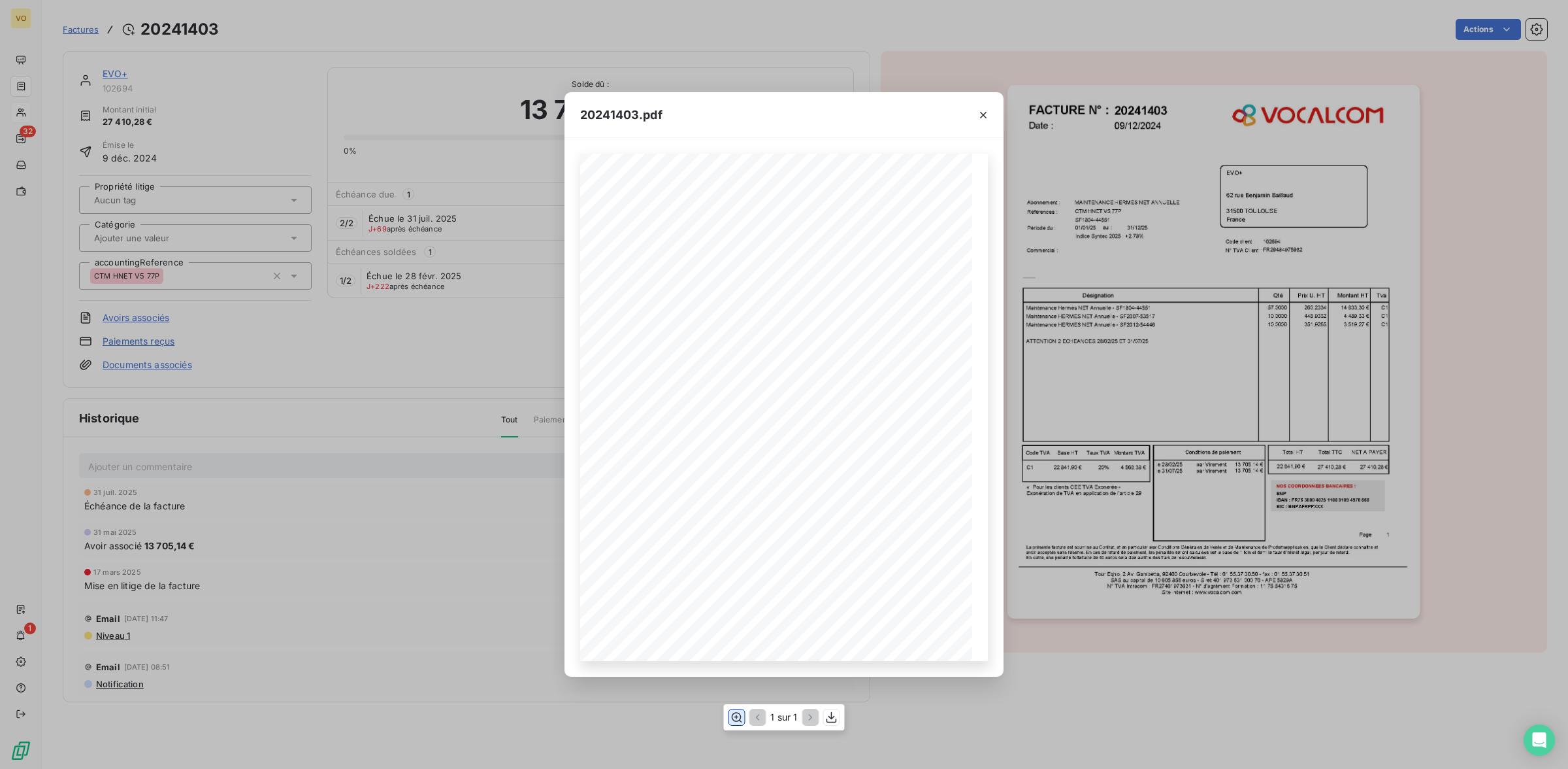
click at [736, 719] on icon "button" at bounding box center [736, 717] width 13 height 13
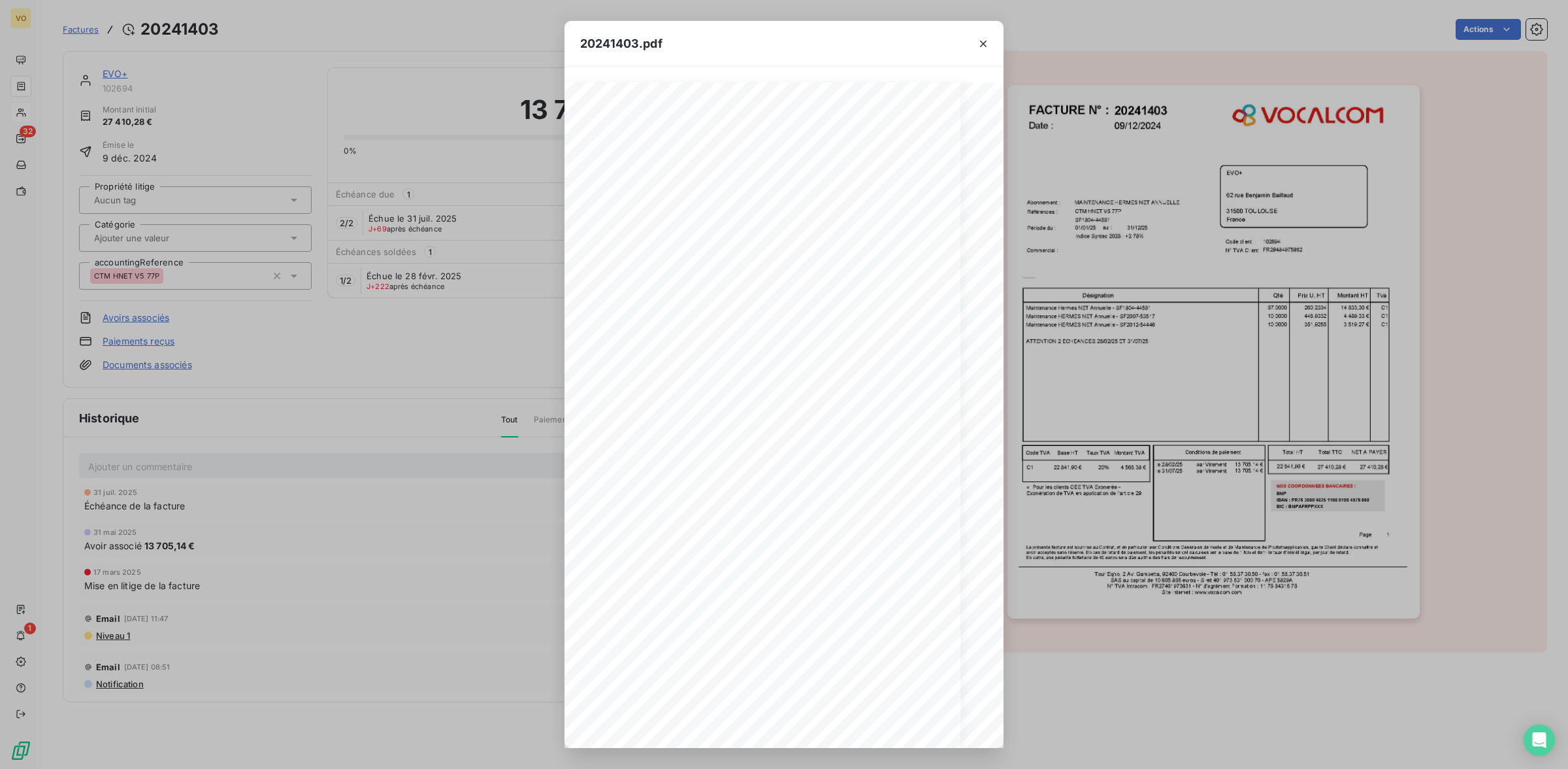
scroll to position [0, 25]
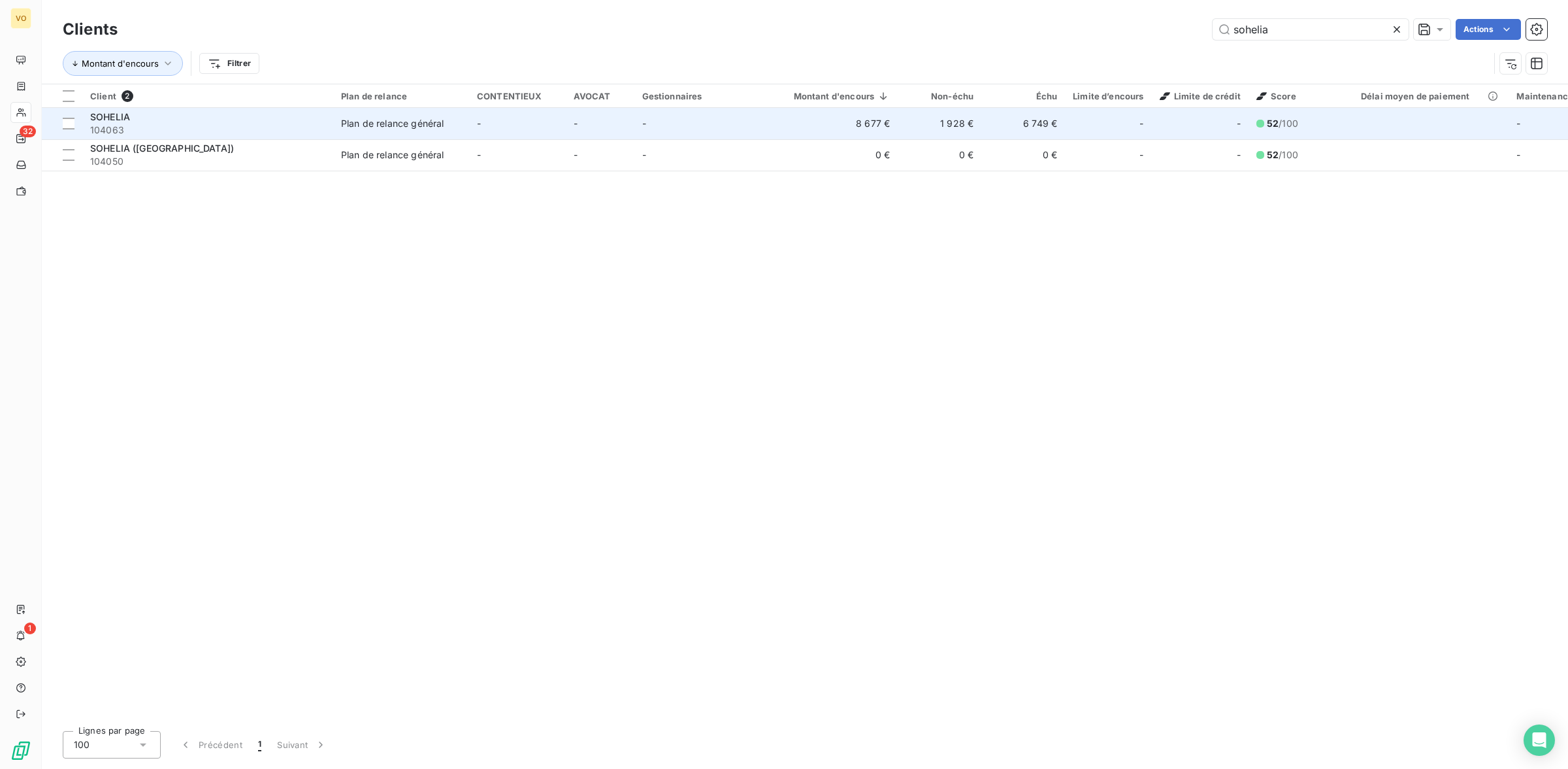
type input "sohelia"
click at [141, 121] on div "SOHELIA" at bounding box center [208, 117] width 235 height 13
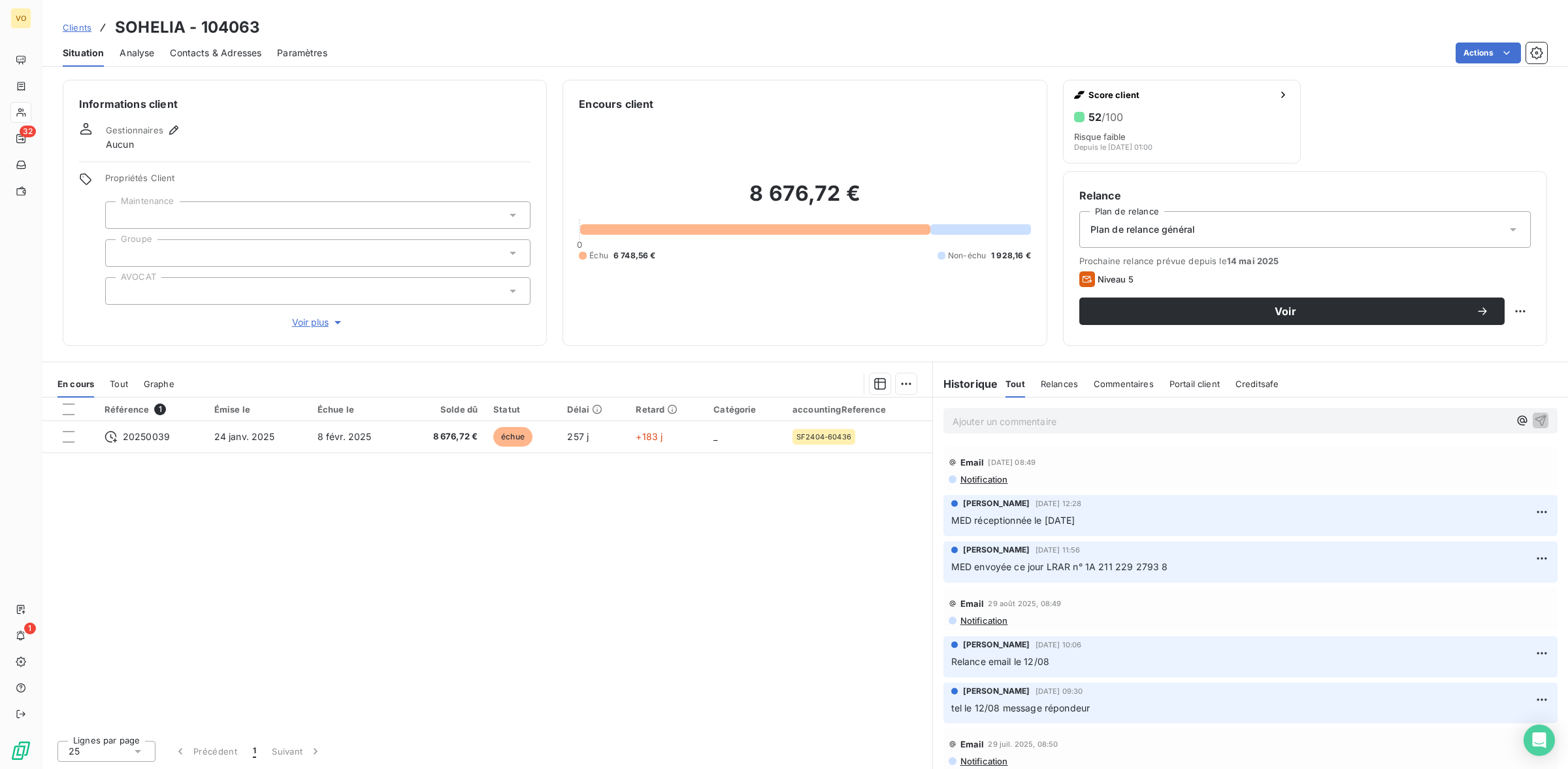
click at [521, 577] on div "Référence 1 Émise le Échue le Solde dû Statut Délai Retard Catégorie accounting…" at bounding box center [487, 564] width 890 height 332
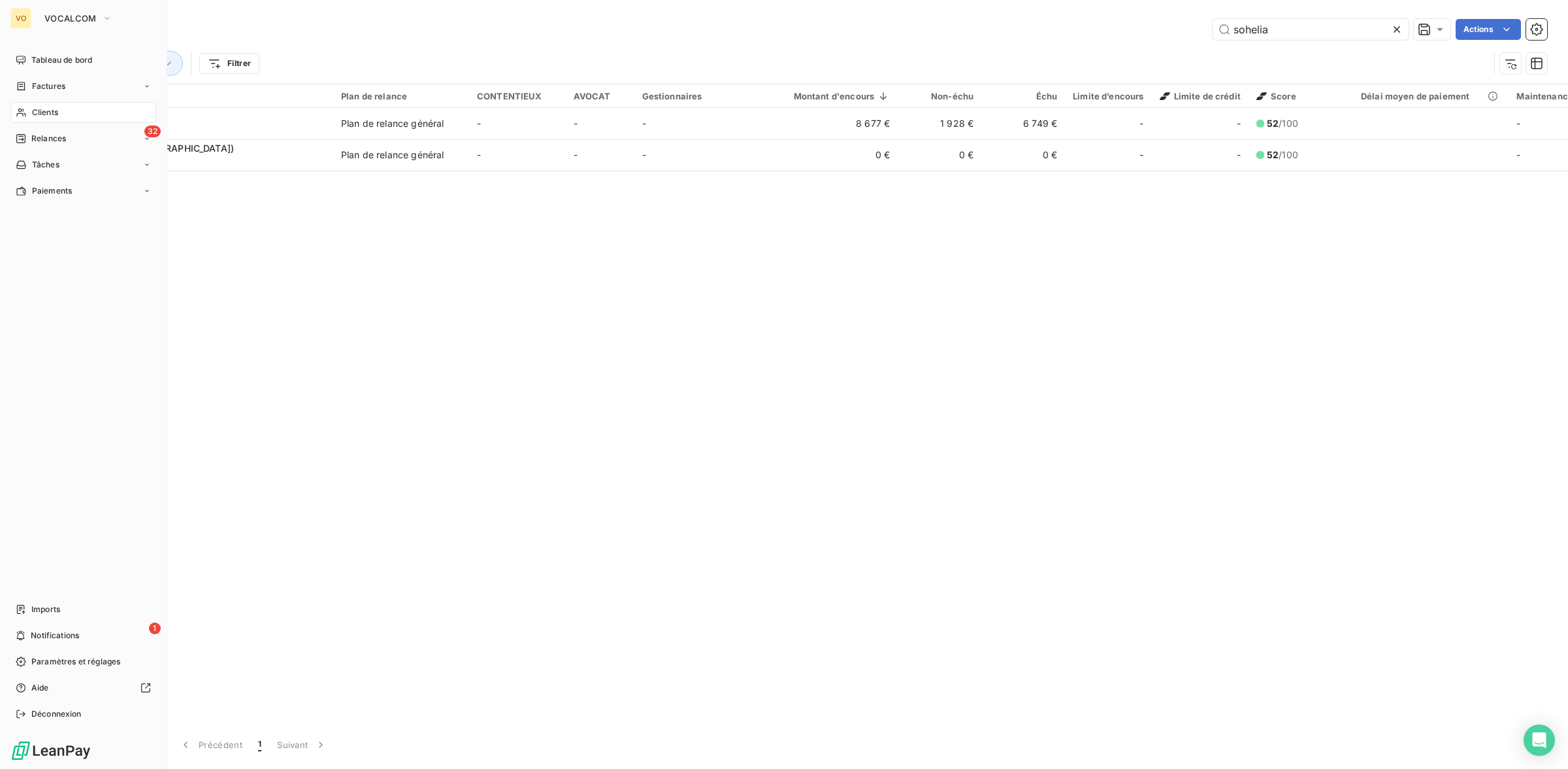
click at [44, 109] on span "Clients" at bounding box center [45, 112] width 26 height 12
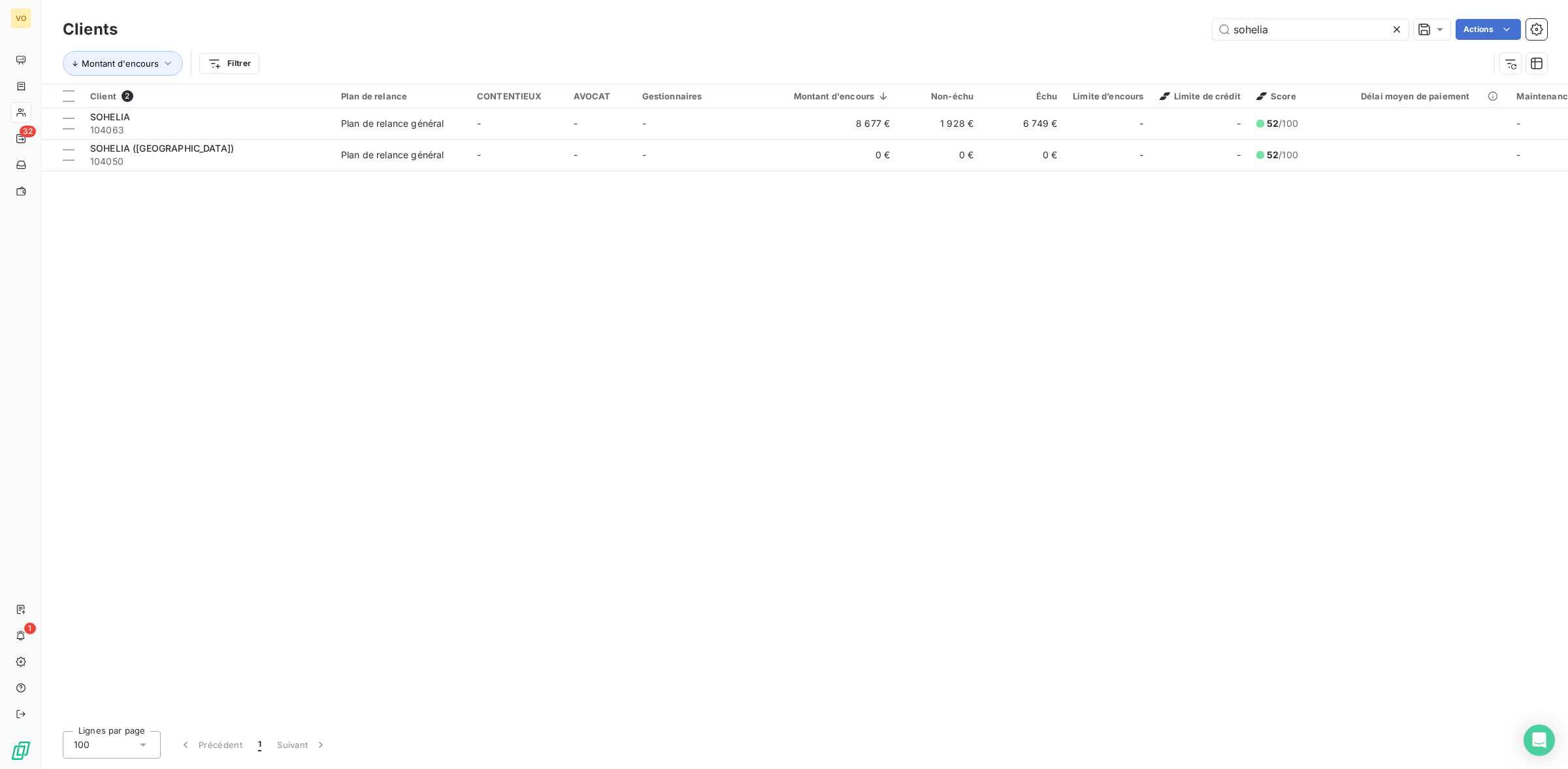
click at [1395, 27] on icon at bounding box center [1396, 29] width 13 height 13
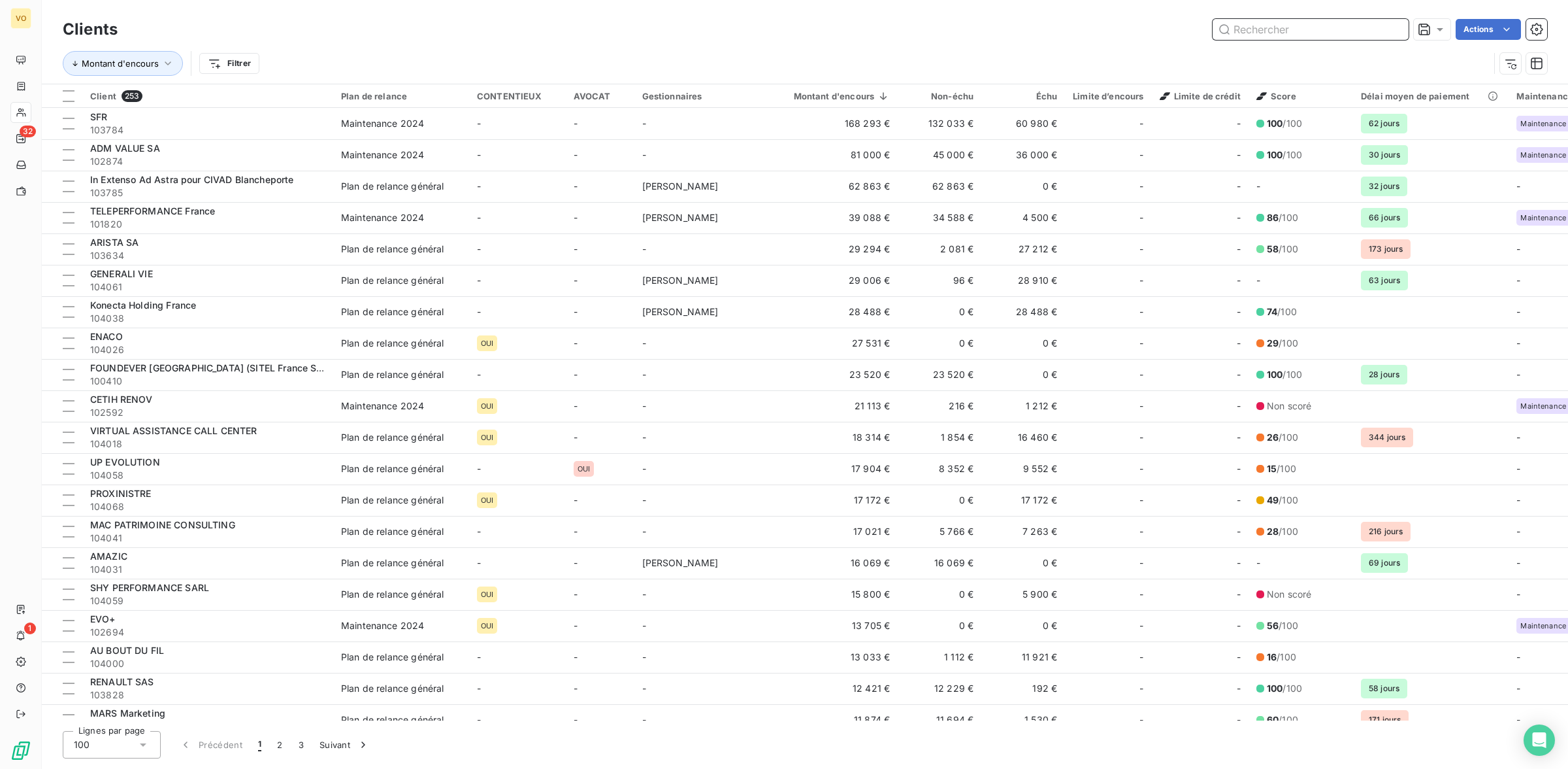
click at [1302, 22] on input "text" at bounding box center [1311, 29] width 196 height 21
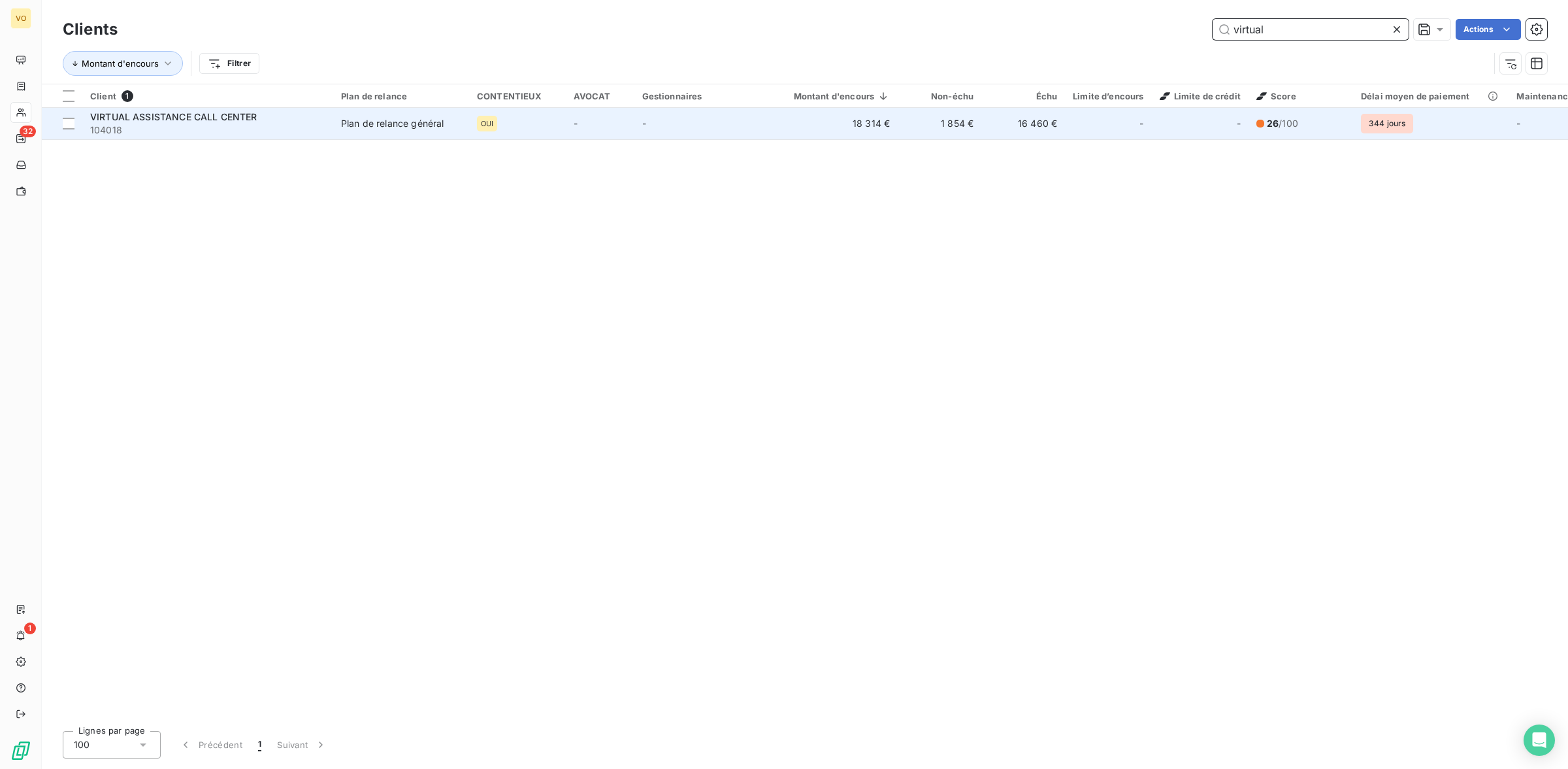
type input "virtual"
click at [144, 124] on span "104018" at bounding box center [208, 130] width 235 height 13
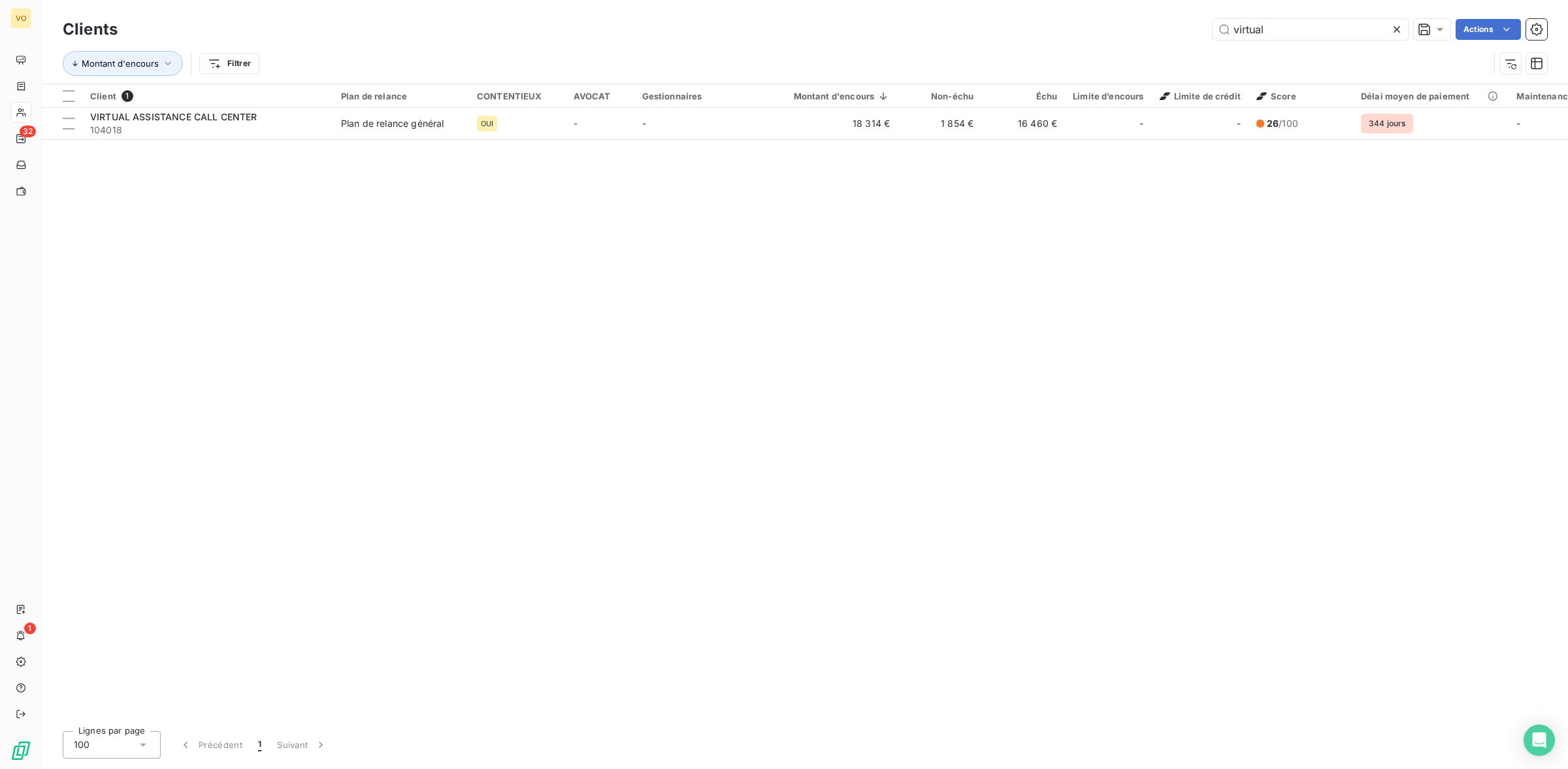
drag, startPoint x: 1284, startPoint y: 27, endPoint x: 1196, endPoint y: 17, distance: 88.6
click at [1196, 17] on div "Clients virtual Actions" at bounding box center [805, 29] width 1485 height 27
click at [1216, 8] on div "Clients virtual Actions Montant d'encours Filtrer" at bounding box center [805, 41] width 1526 height 83
click at [1399, 25] on icon at bounding box center [1396, 29] width 13 height 13
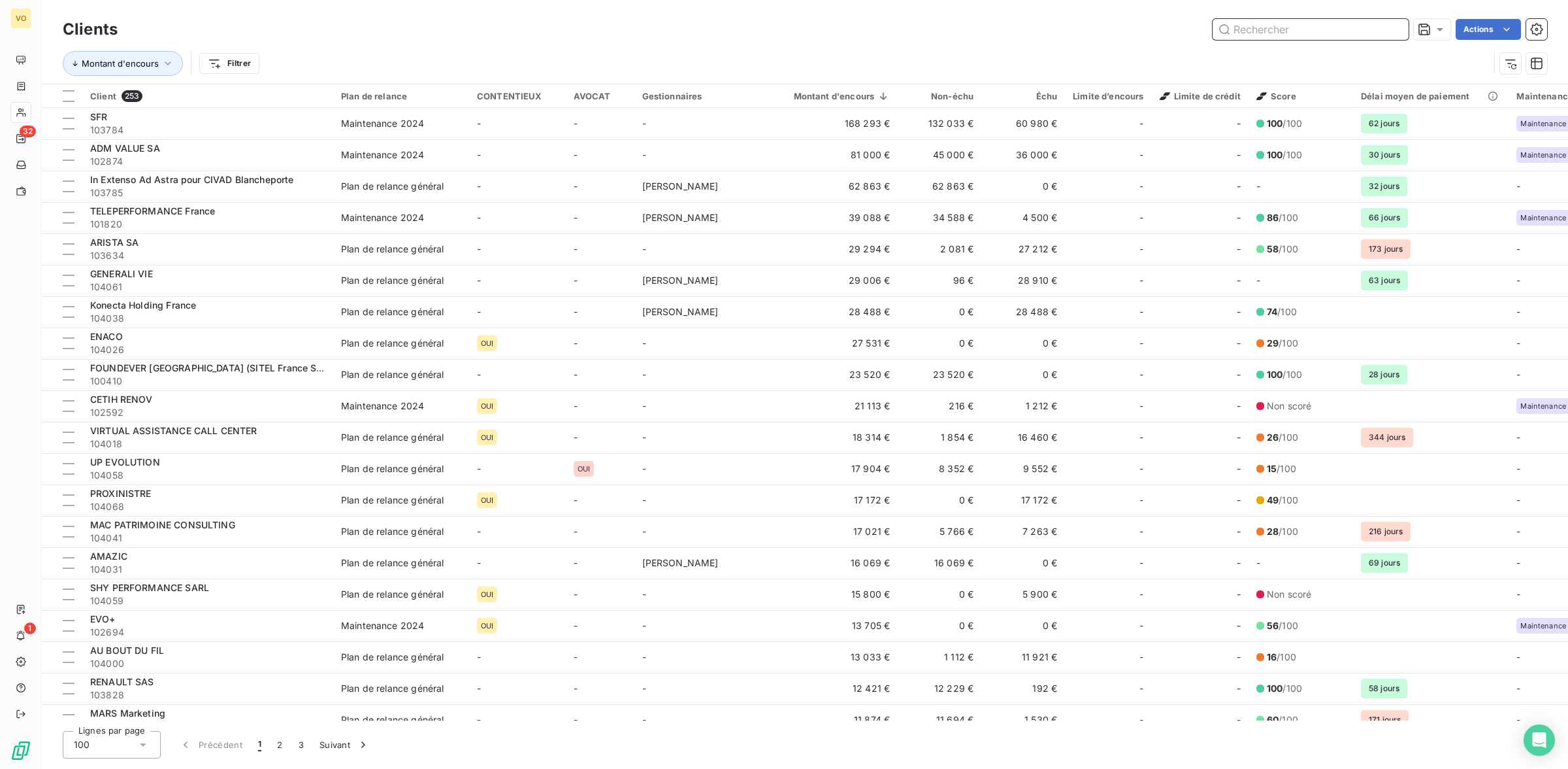
click at [1249, 27] on input "text" at bounding box center [1311, 29] width 196 height 21
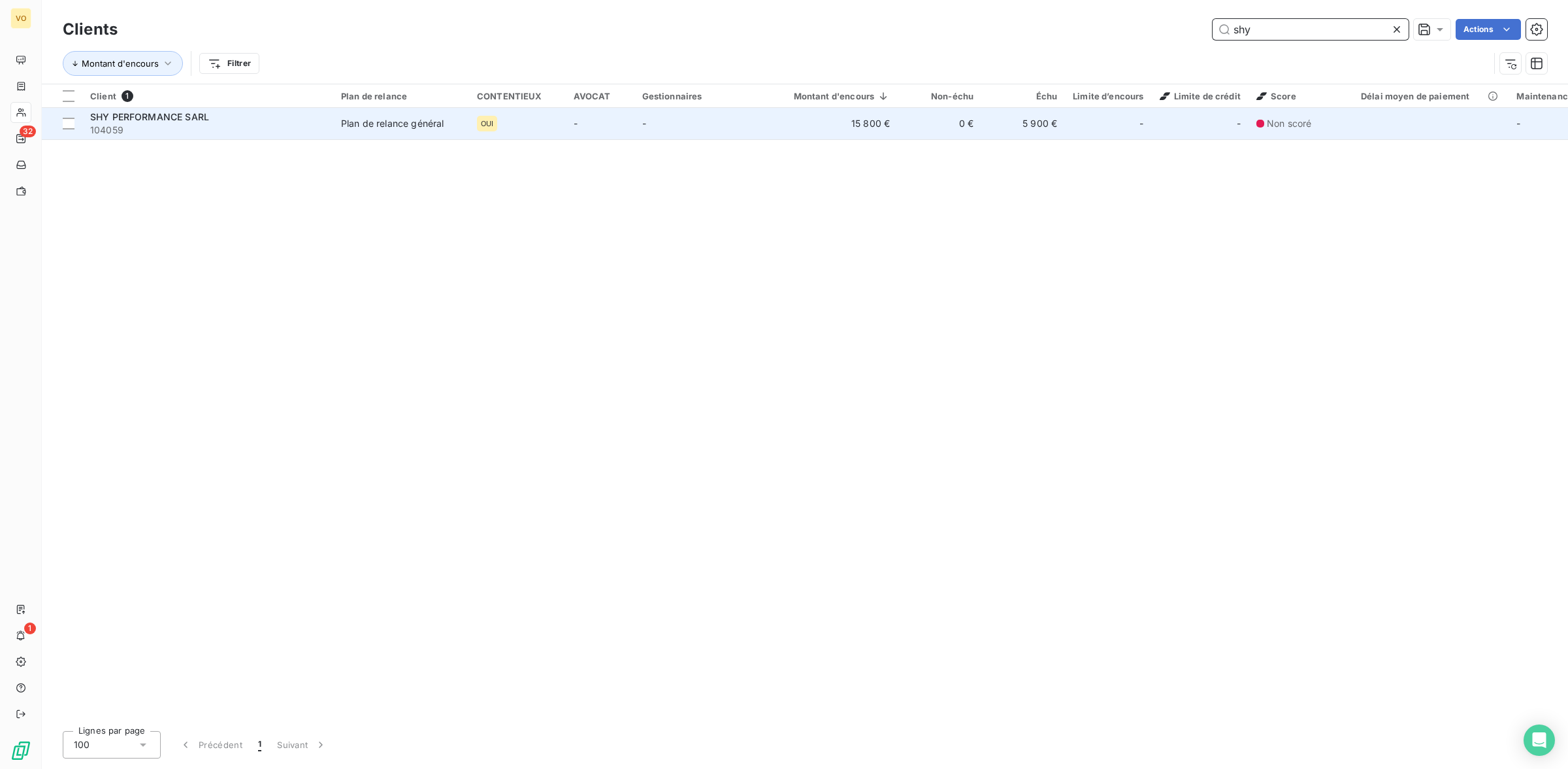
type input "shy"
click at [377, 120] on div "Plan de relance général" at bounding box center [392, 123] width 102 height 13
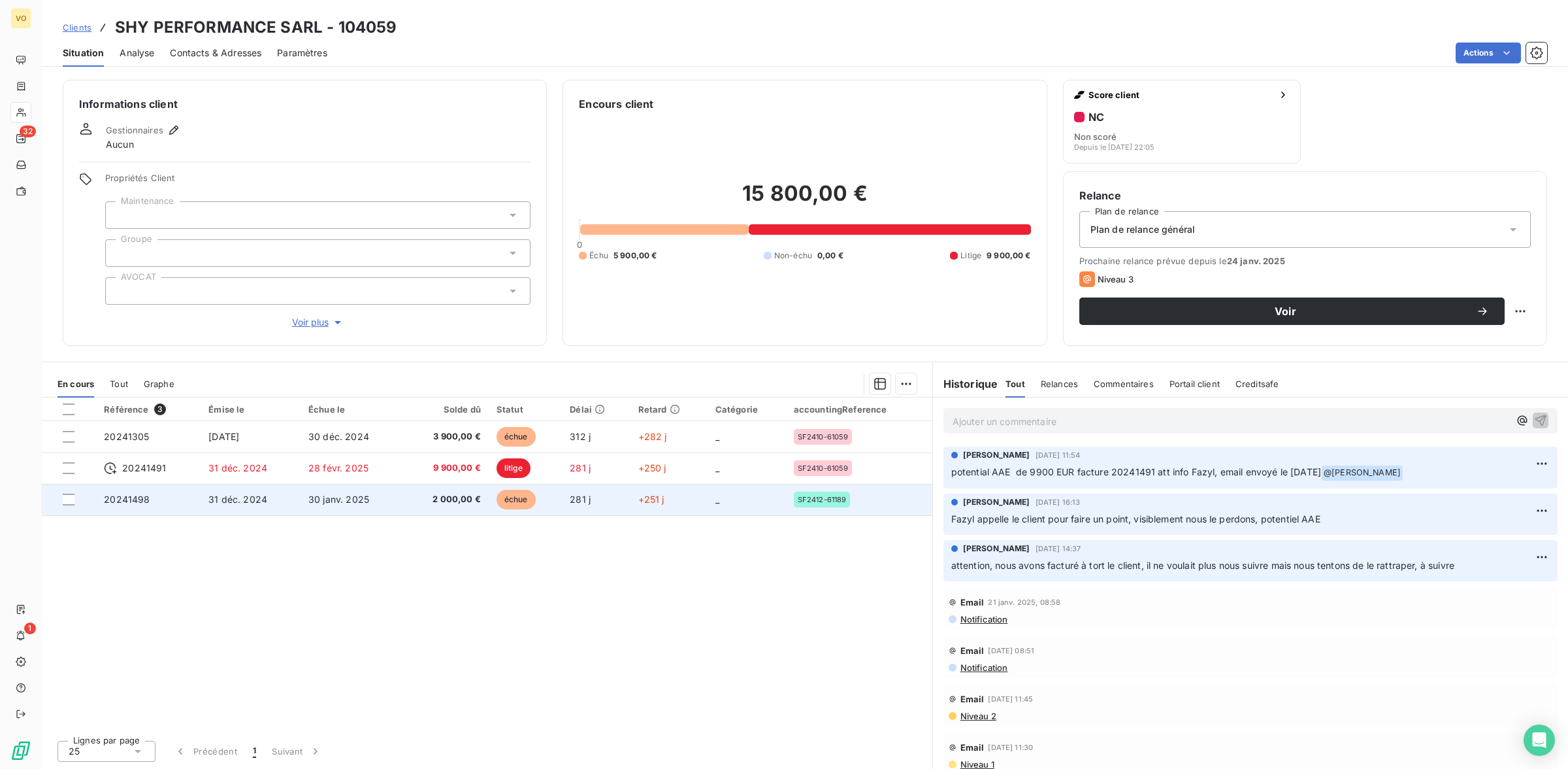
click at [435, 498] on span "2 000,00 €" at bounding box center [446, 499] width 70 height 13
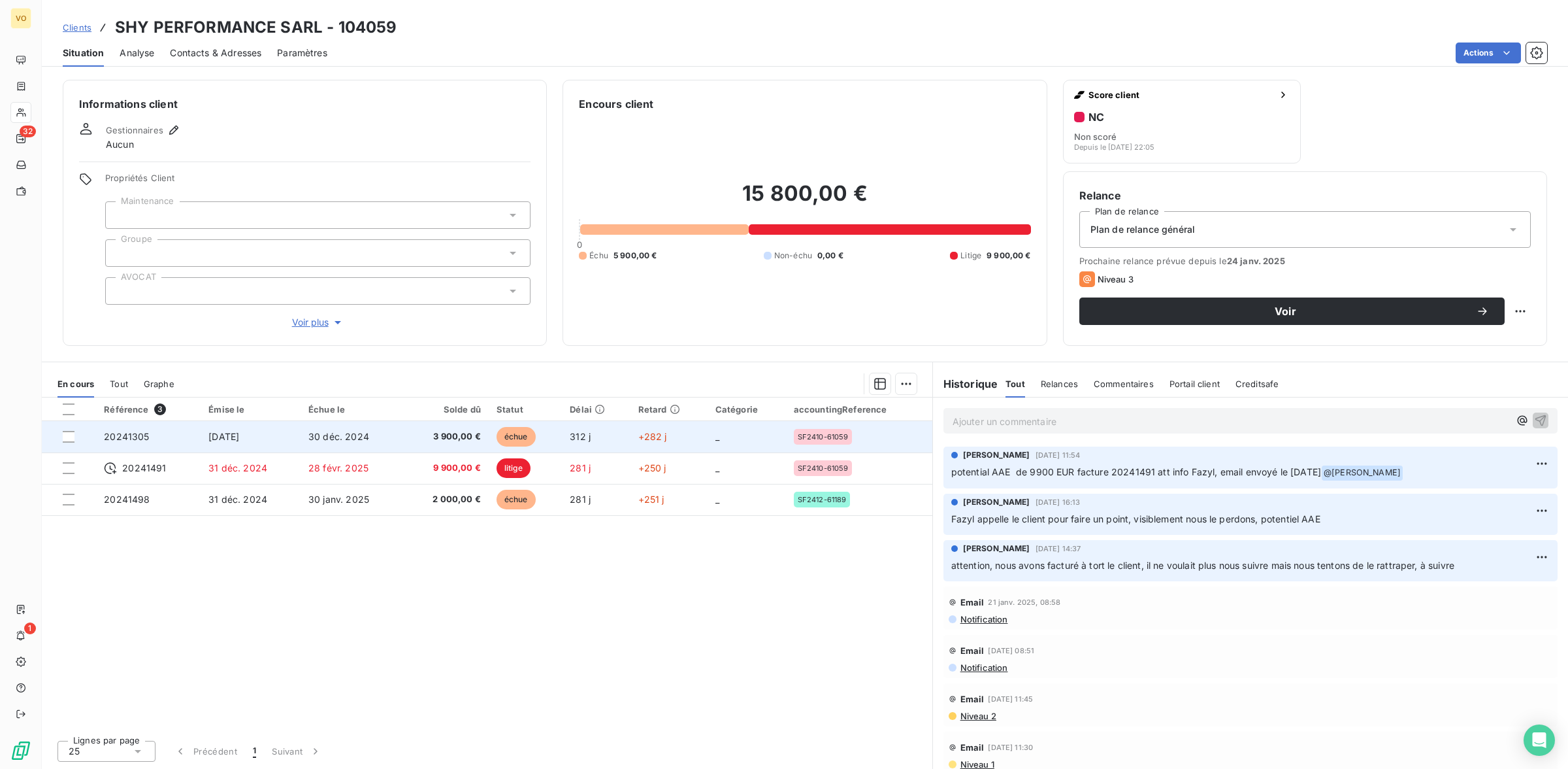
click at [428, 439] on span "3 900,00 €" at bounding box center [446, 437] width 70 height 13
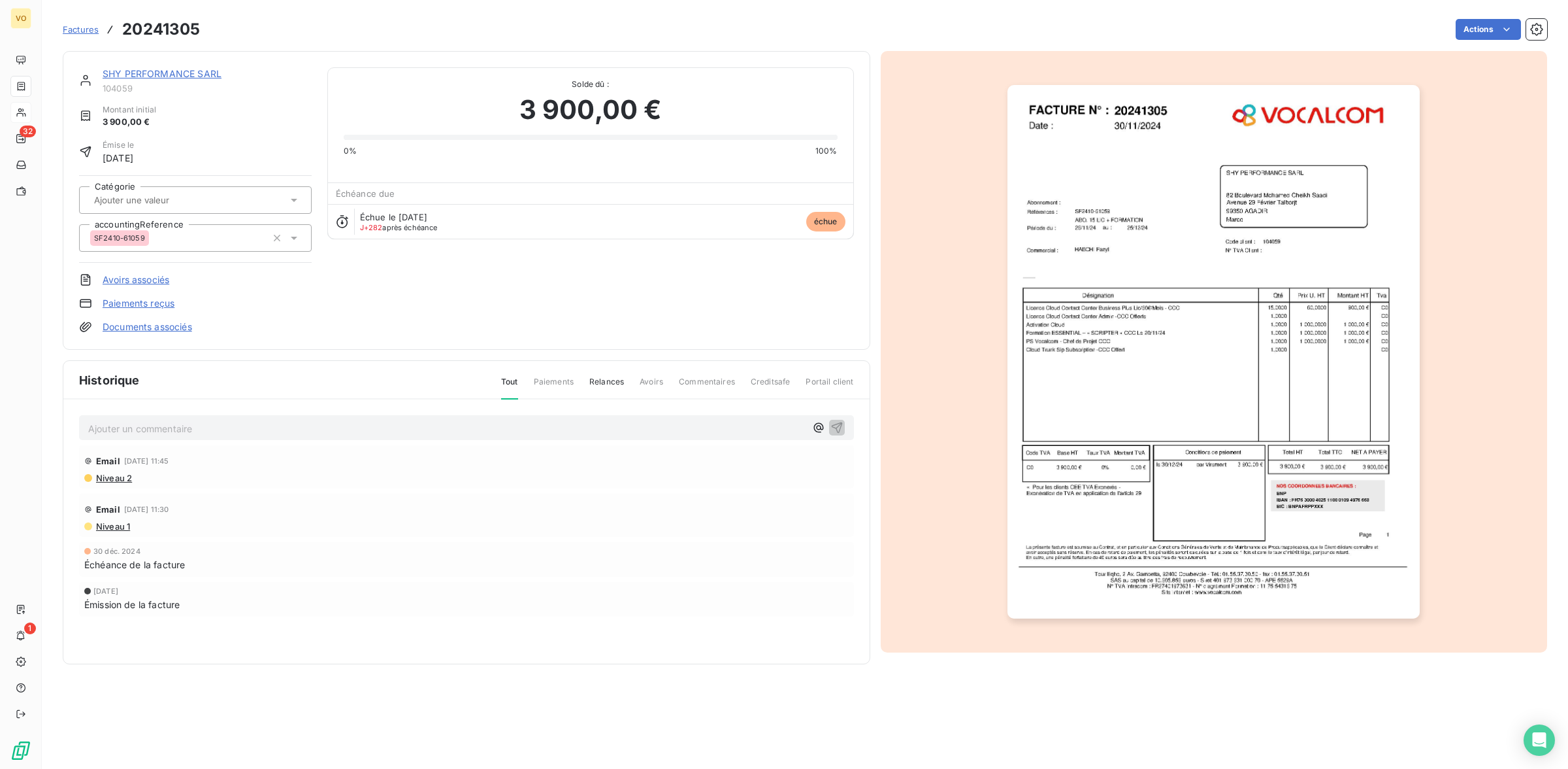
click at [1092, 318] on img "button" at bounding box center [1213, 352] width 412 height 534
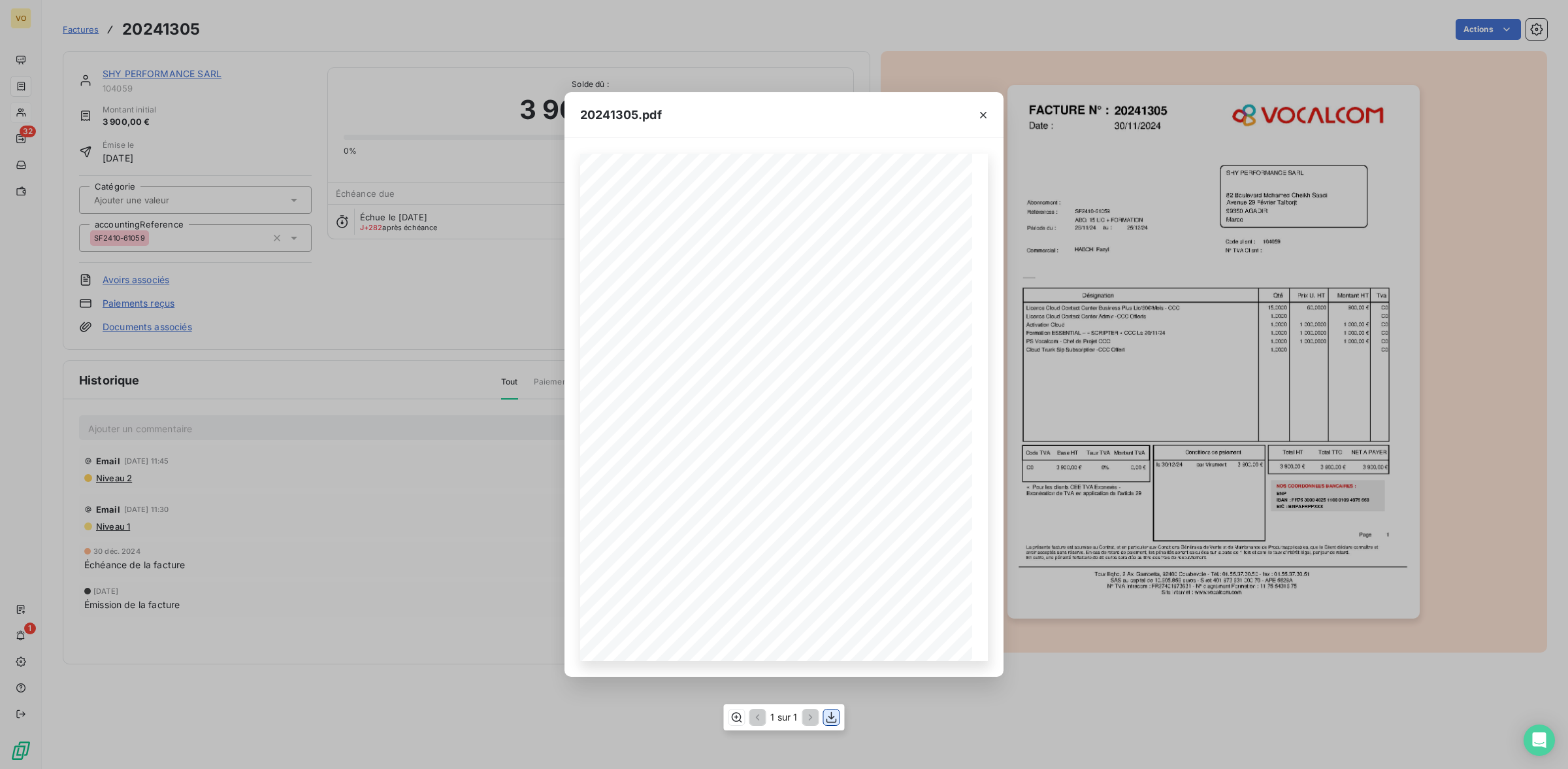
click at [828, 716] on icon "button" at bounding box center [832, 717] width 13 height 13
click at [402, 514] on div "20241305.pdf Références : FACTURE N° : SHY PERFORMANCE SARL [STREET_ADDRESS][PE…" at bounding box center [784, 384] width 1568 height 769
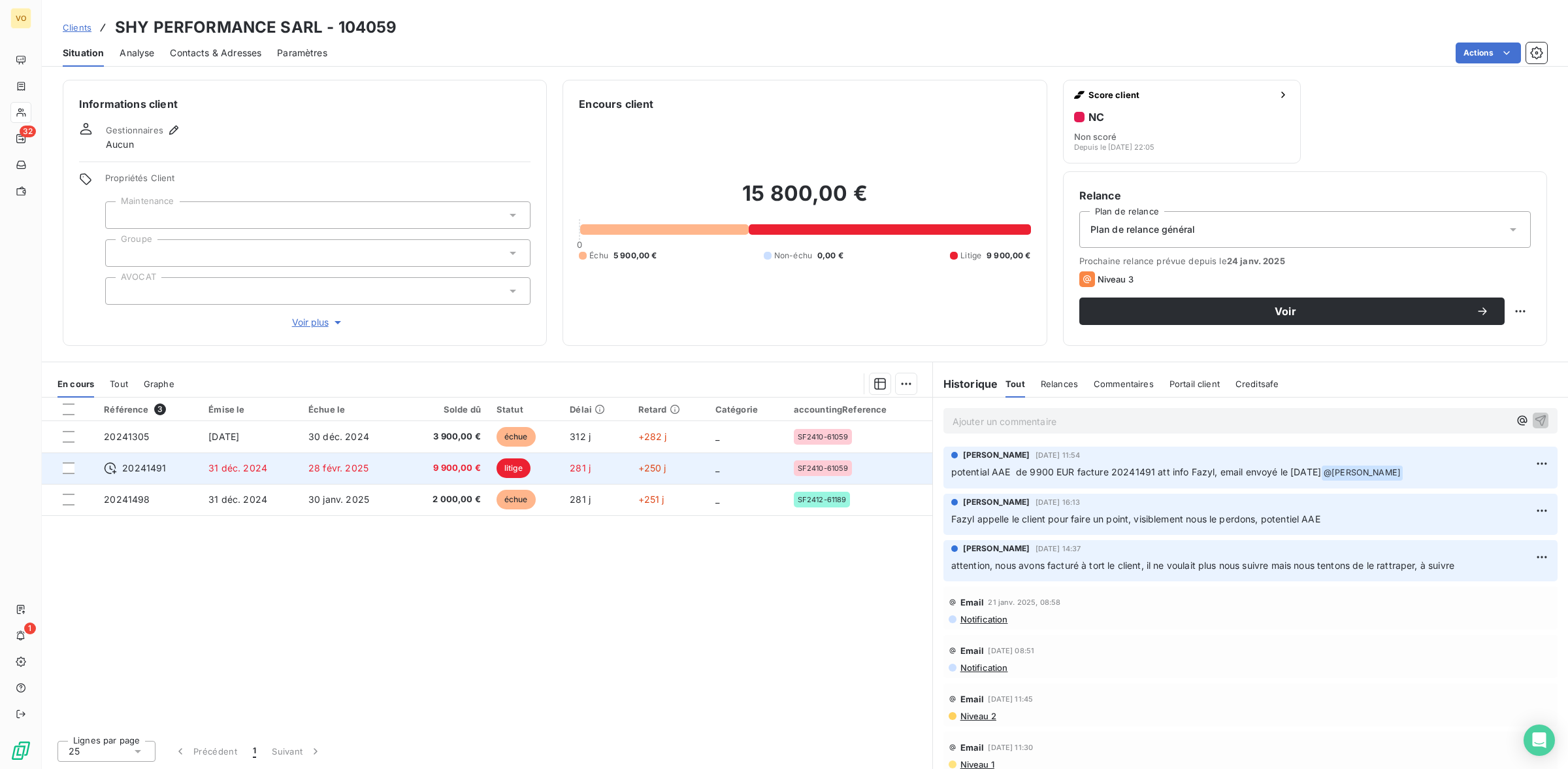
click at [445, 462] on span "9 900,00 €" at bounding box center [446, 468] width 70 height 13
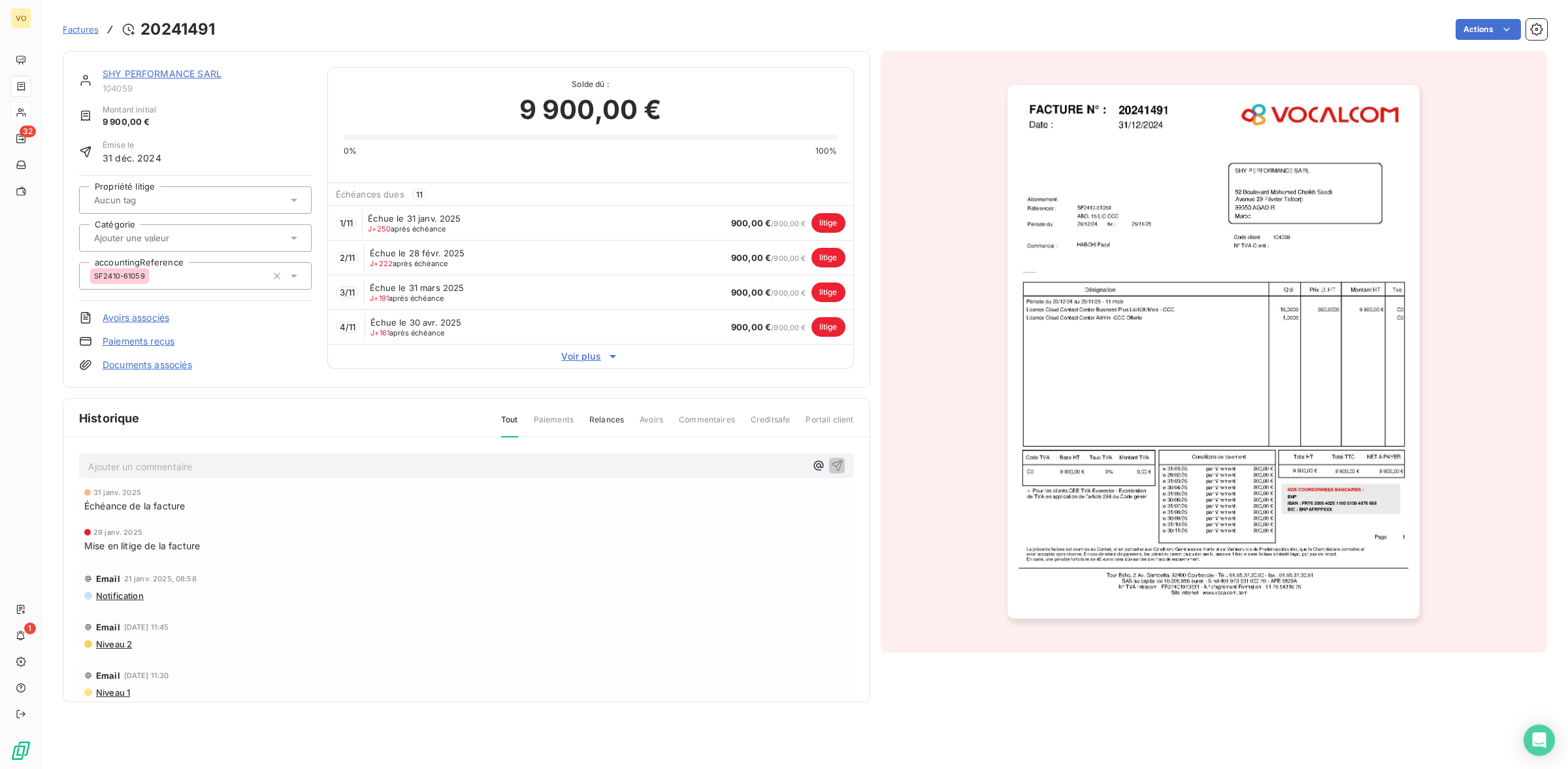
click at [1066, 343] on img "button" at bounding box center [1213, 352] width 412 height 534
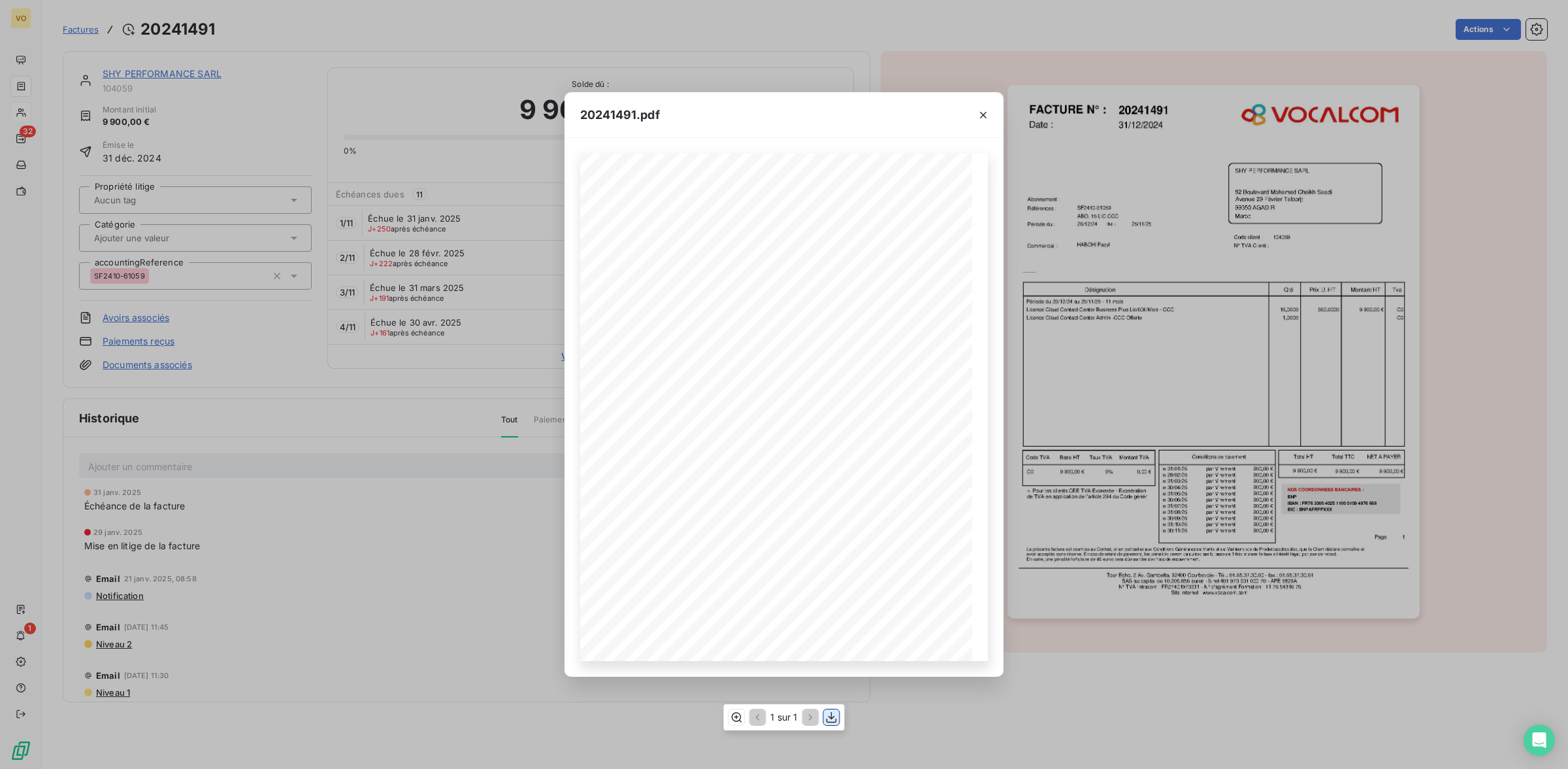
click at [835, 714] on icon "button" at bounding box center [832, 717] width 13 height 13
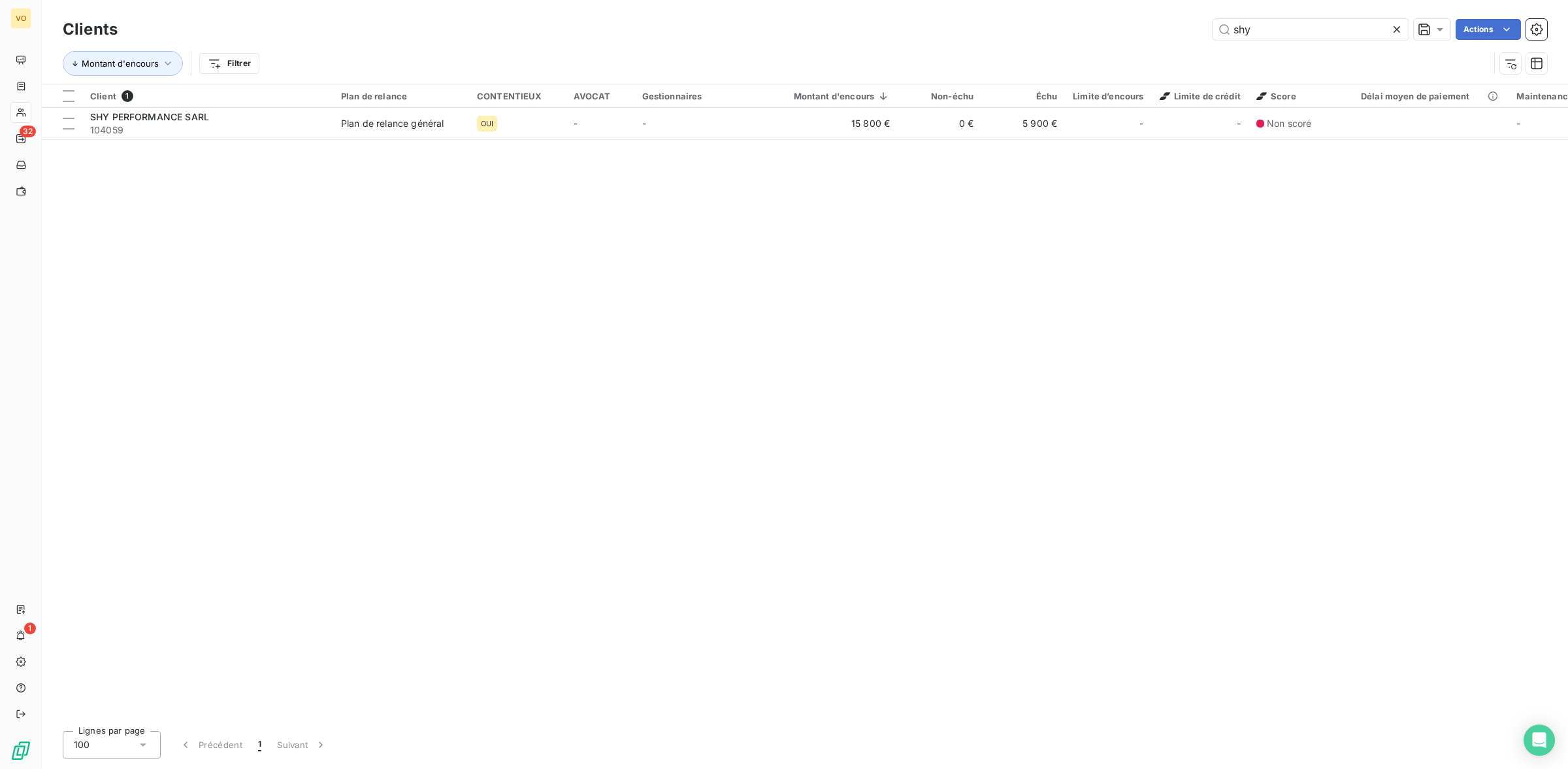
drag, startPoint x: 1272, startPoint y: 34, endPoint x: 1195, endPoint y: 26, distance: 77.4
click at [1196, 27] on div "shy Actions" at bounding box center [840, 29] width 1414 height 21
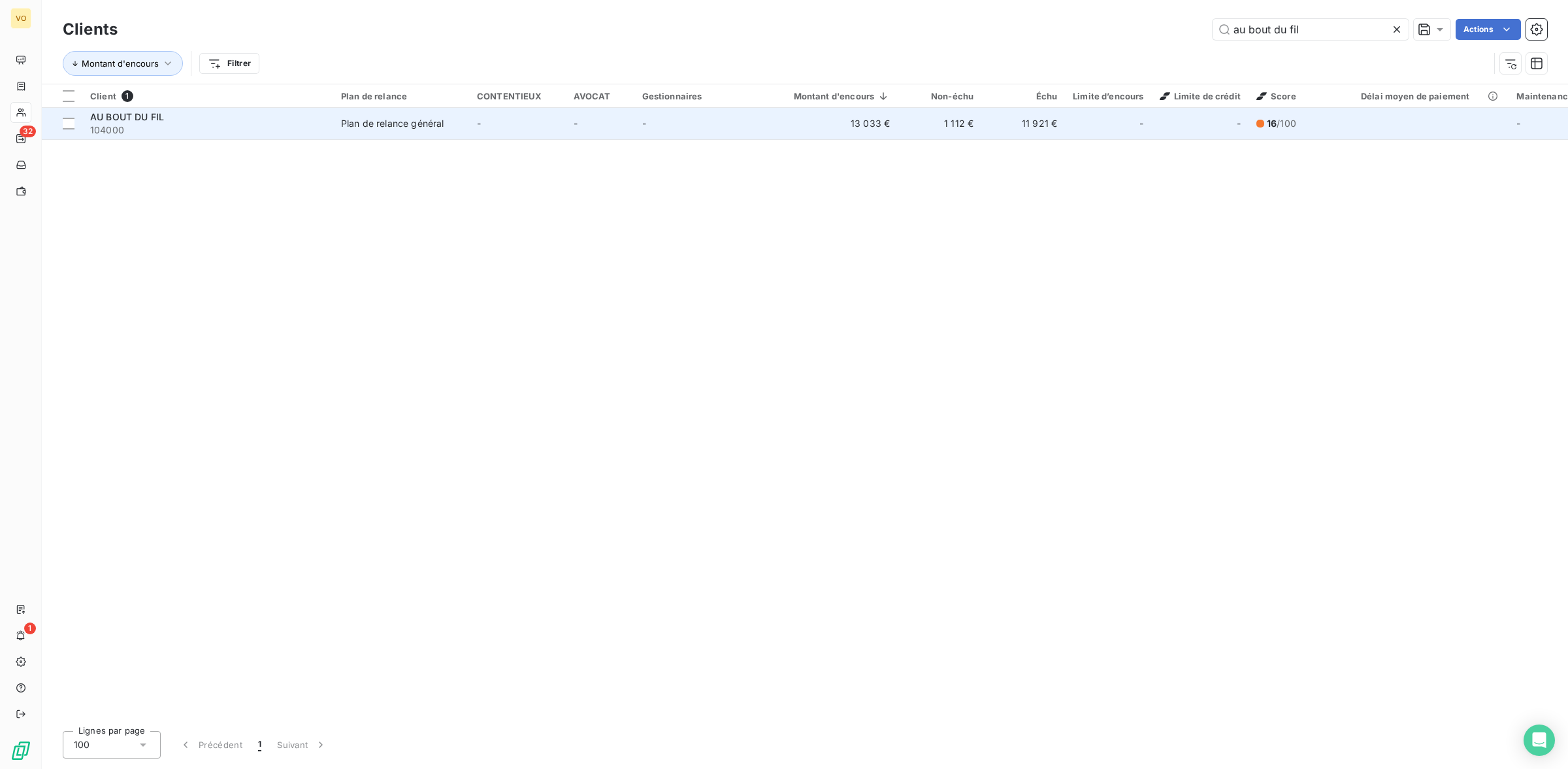
type input "au bout du fil"
click at [402, 111] on td "Plan de relance général" at bounding box center [401, 123] width 136 height 32
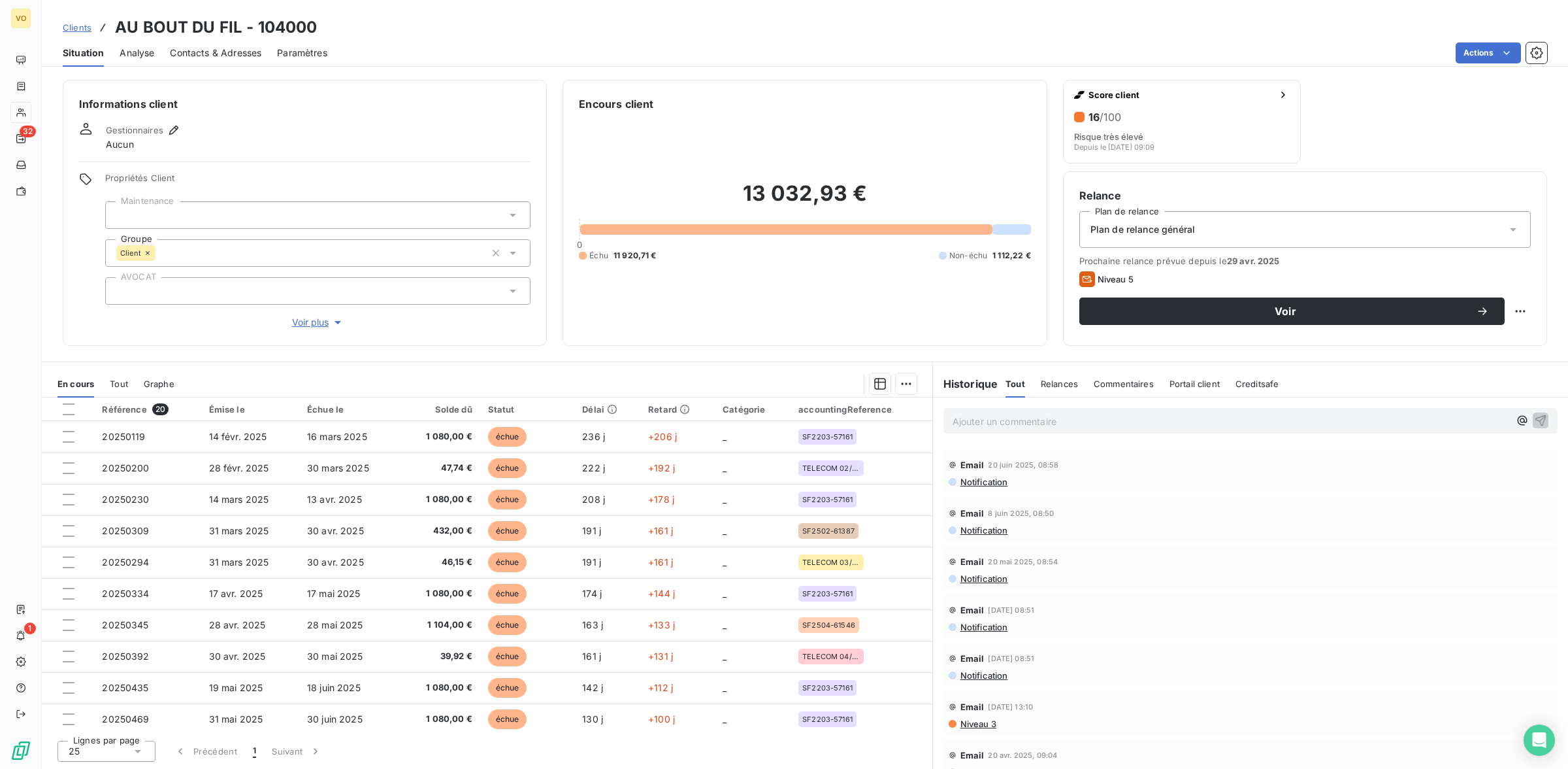
scroll to position [245, 0]
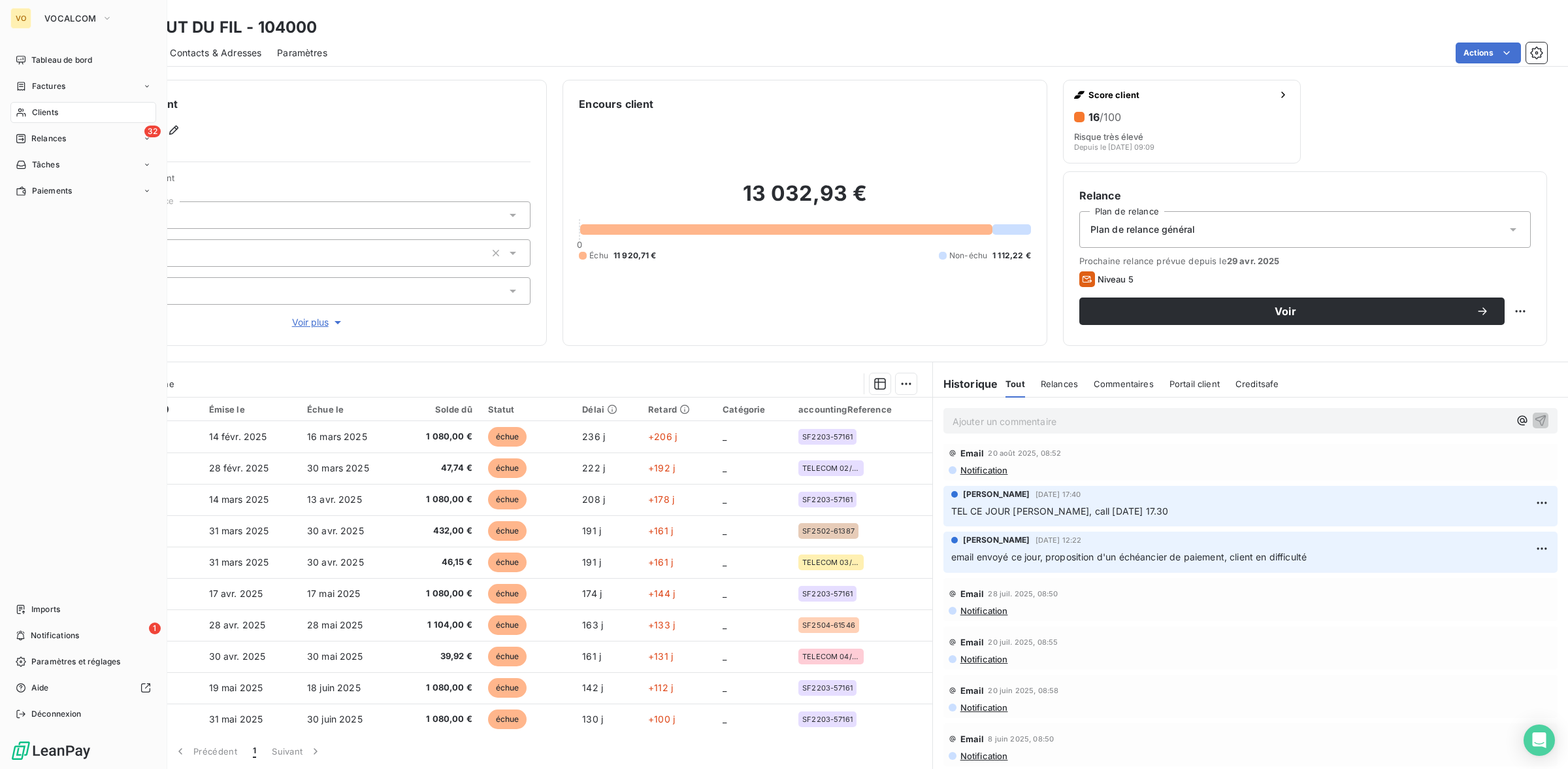
click at [27, 16] on div "VO" at bounding box center [21, 18] width 21 height 21
click at [76, 22] on span "VOCALCOM" at bounding box center [70, 18] width 53 height 11
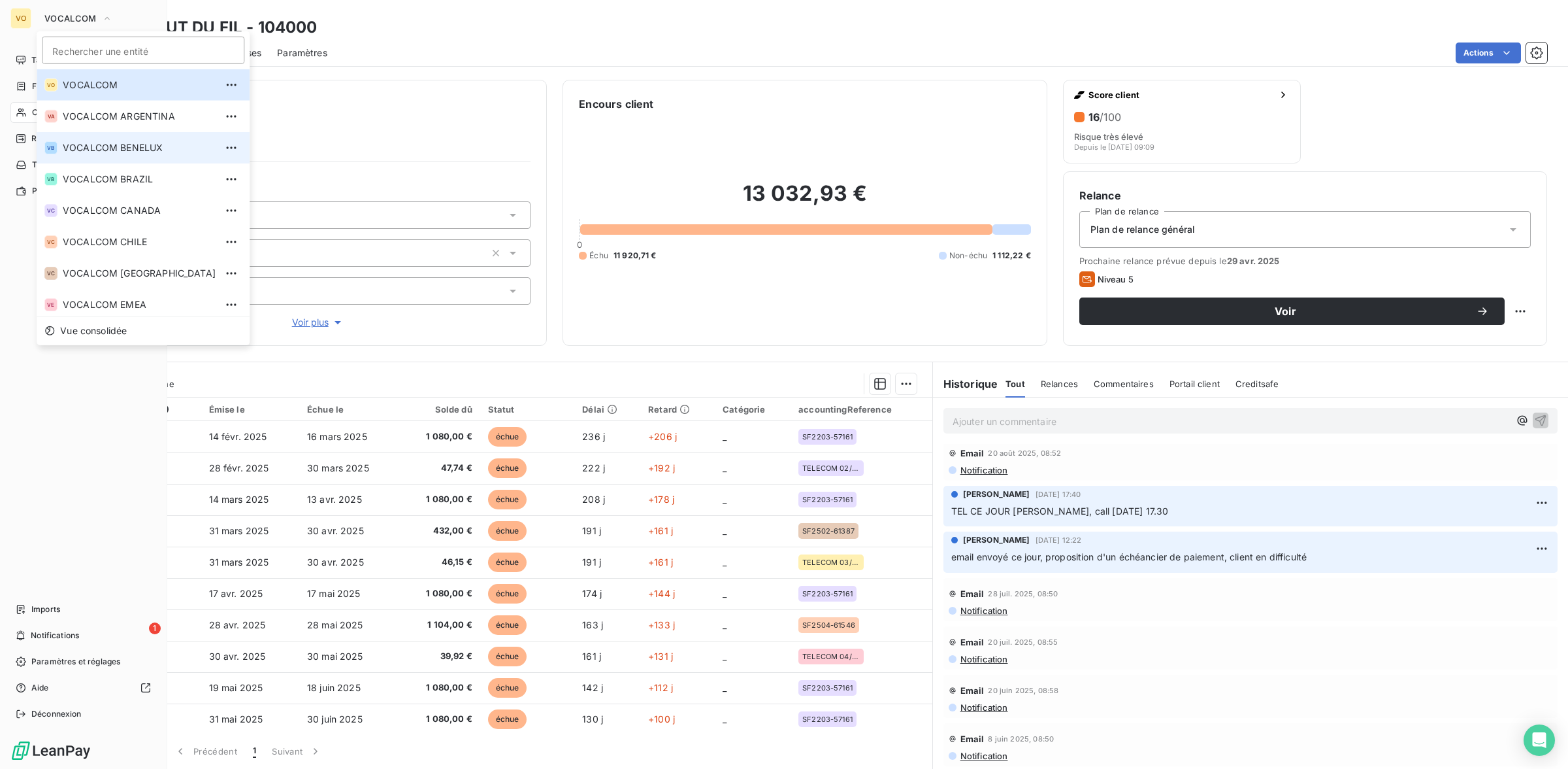
click at [115, 135] on li "VB VOCALCOM BENELUX" at bounding box center [143, 147] width 213 height 32
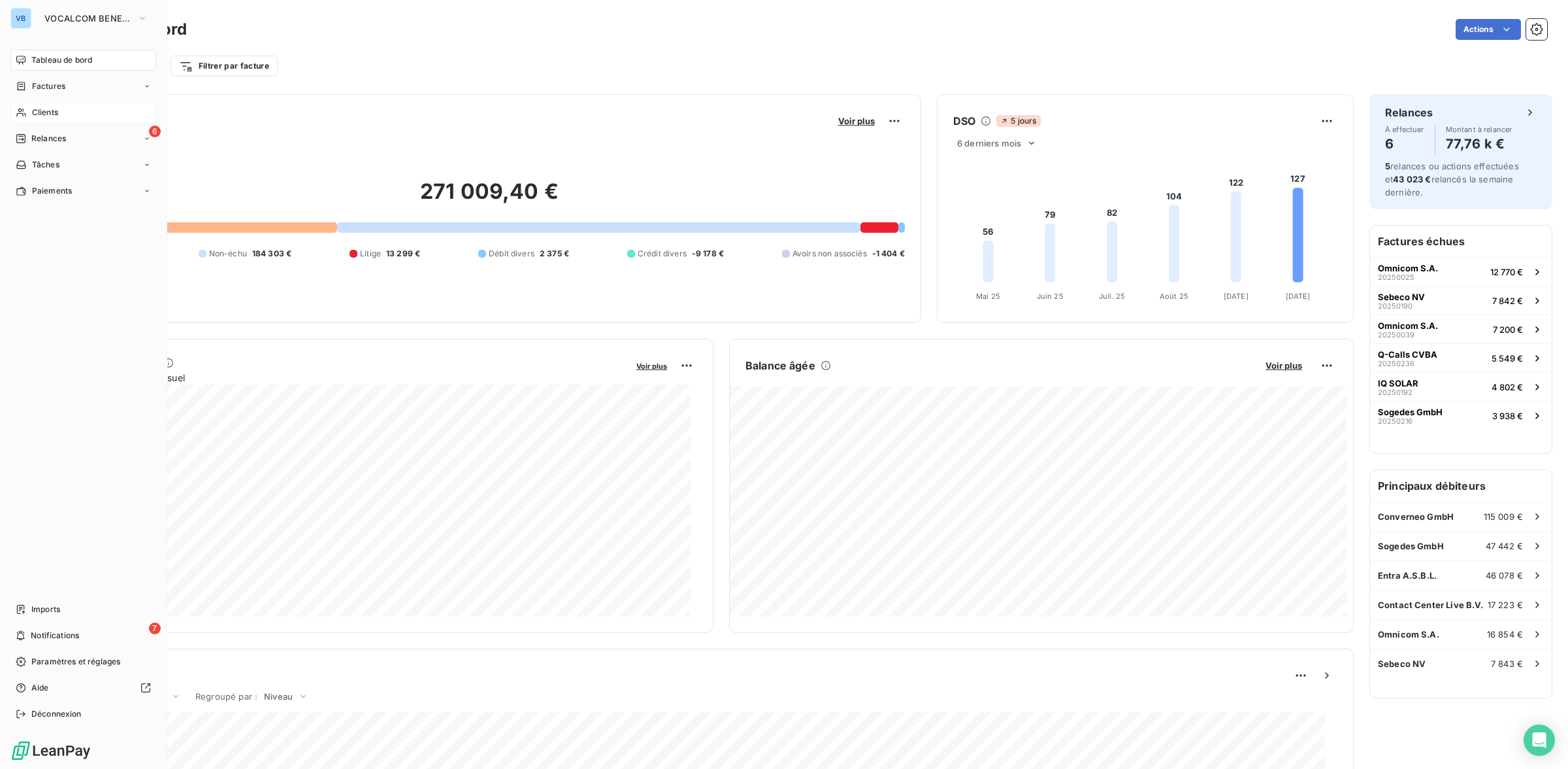
drag, startPoint x: 46, startPoint y: 111, endPoint x: 53, endPoint y: 110, distance: 7.1
click at [46, 111] on span "Clients" at bounding box center [45, 112] width 26 height 12
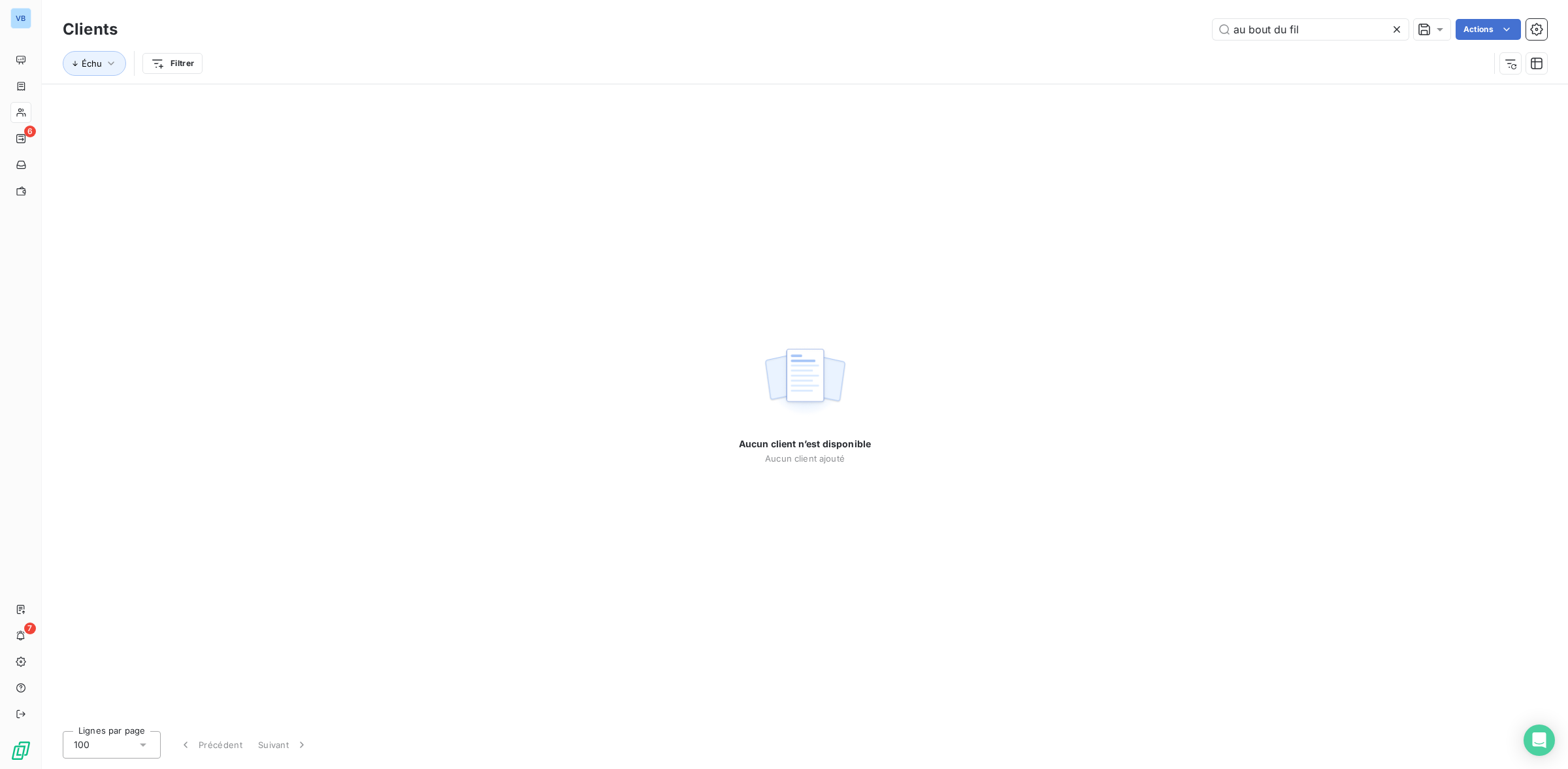
click at [1398, 27] on icon at bounding box center [1396, 29] width 6 height 6
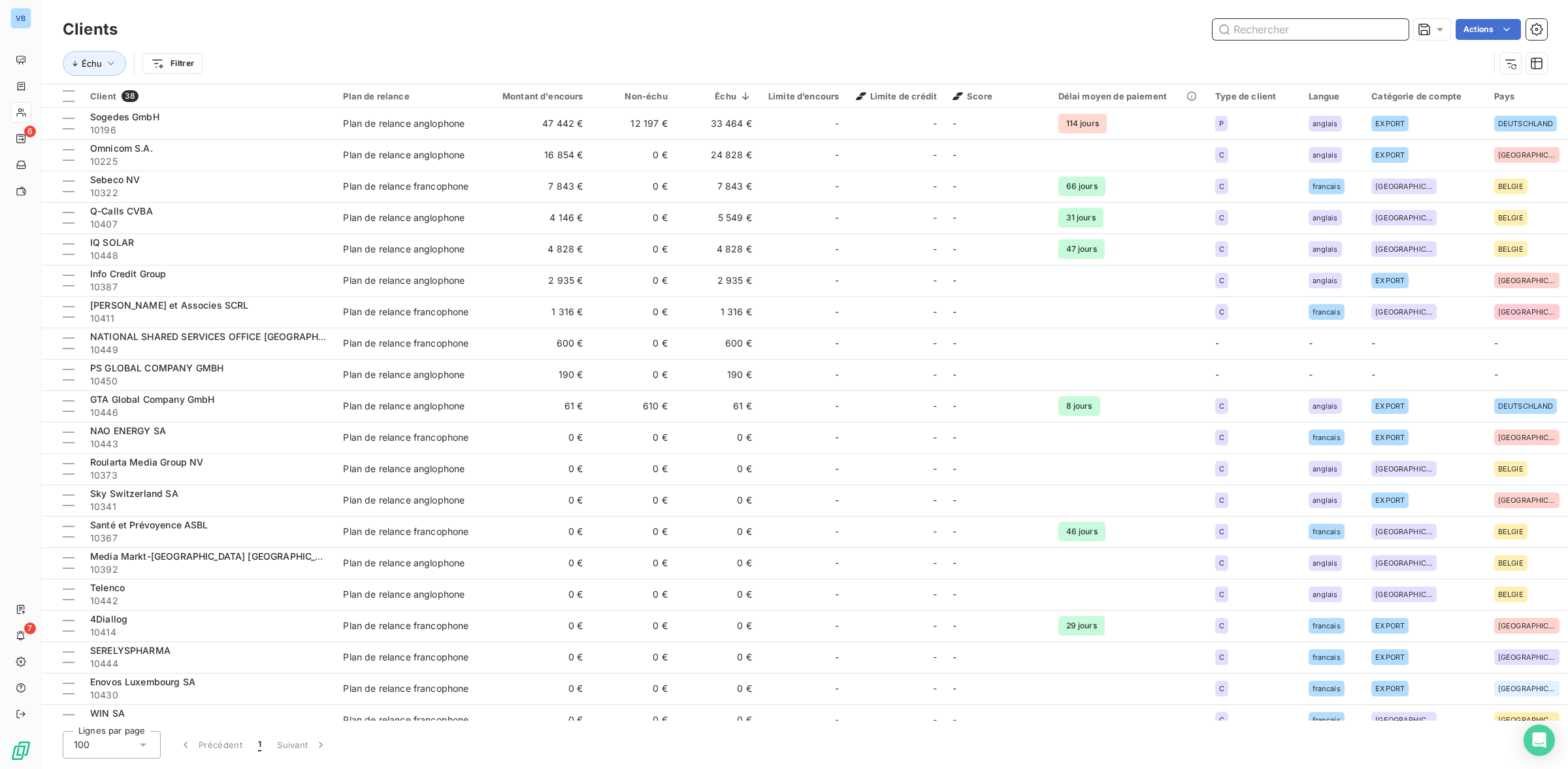
click at [1244, 36] on input "text" at bounding box center [1311, 29] width 196 height 21
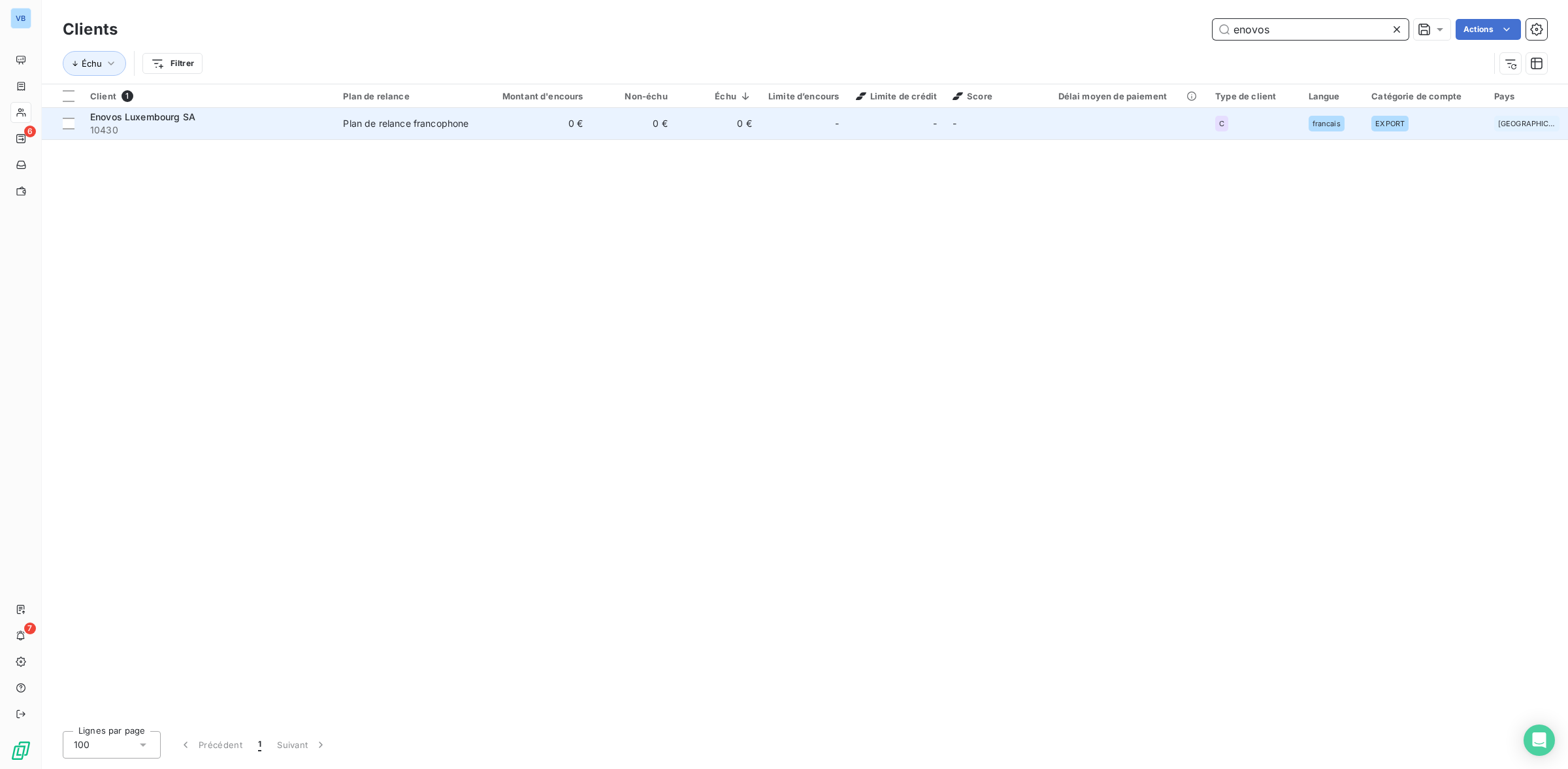
type input "enovos"
click at [289, 125] on span "10430" at bounding box center [209, 130] width 238 height 13
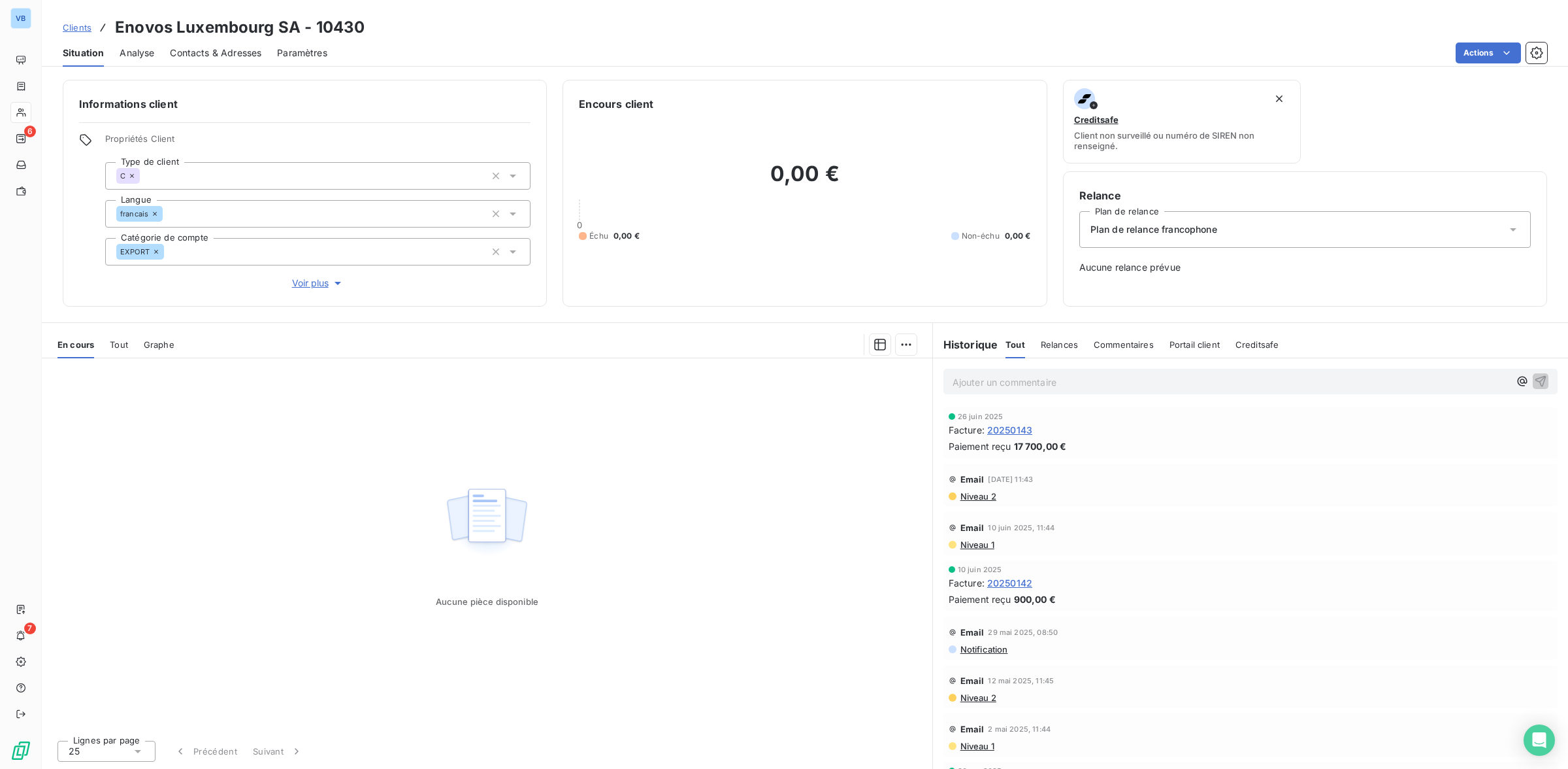
click at [1162, 528] on div "Email [DATE] 11:44" at bounding box center [1251, 528] width 604 height 21
click at [1018, 423] on span "20250143" at bounding box center [1010, 430] width 45 height 14
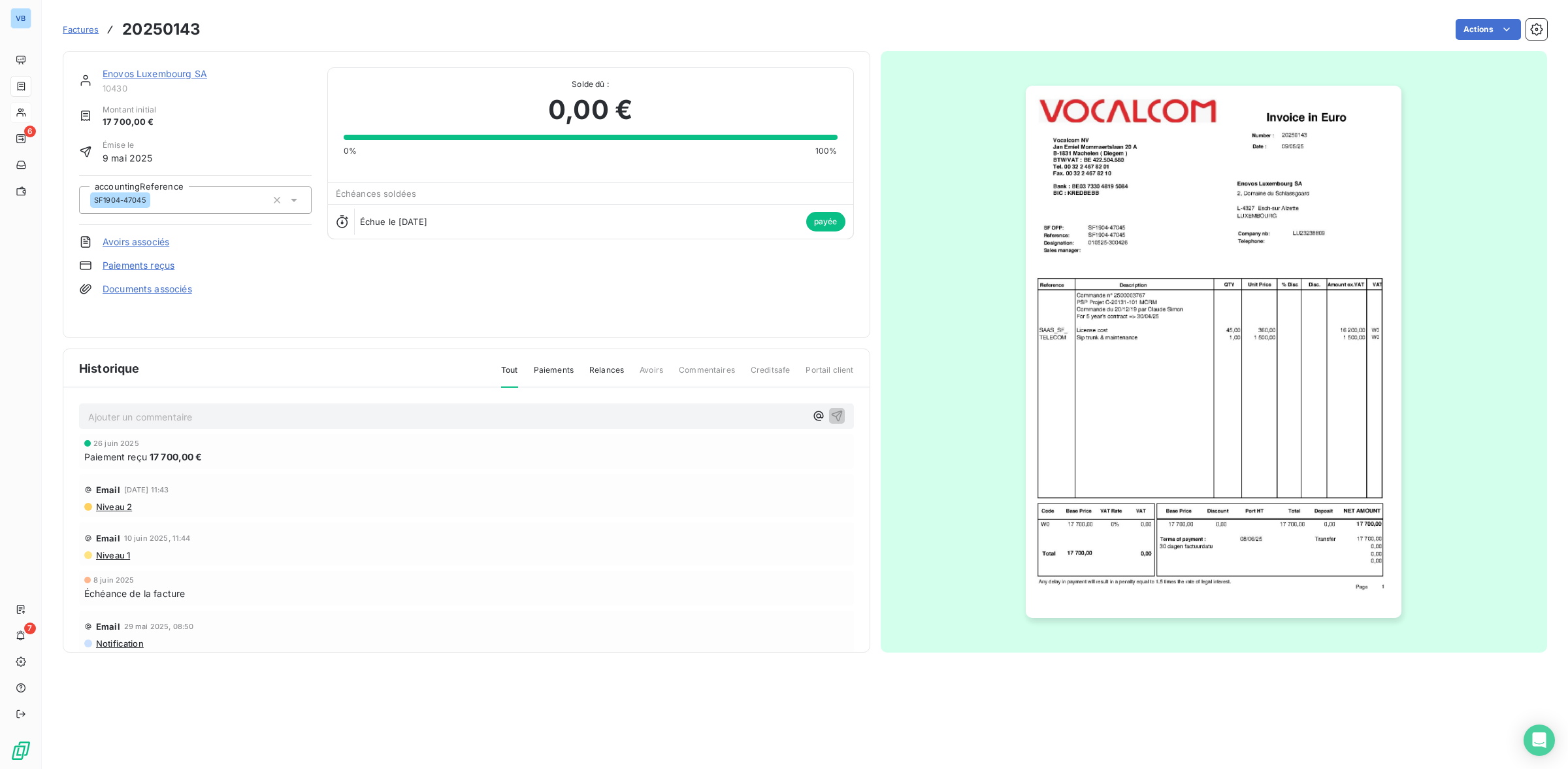
click at [1132, 394] on img "button" at bounding box center [1213, 351] width 376 height 532
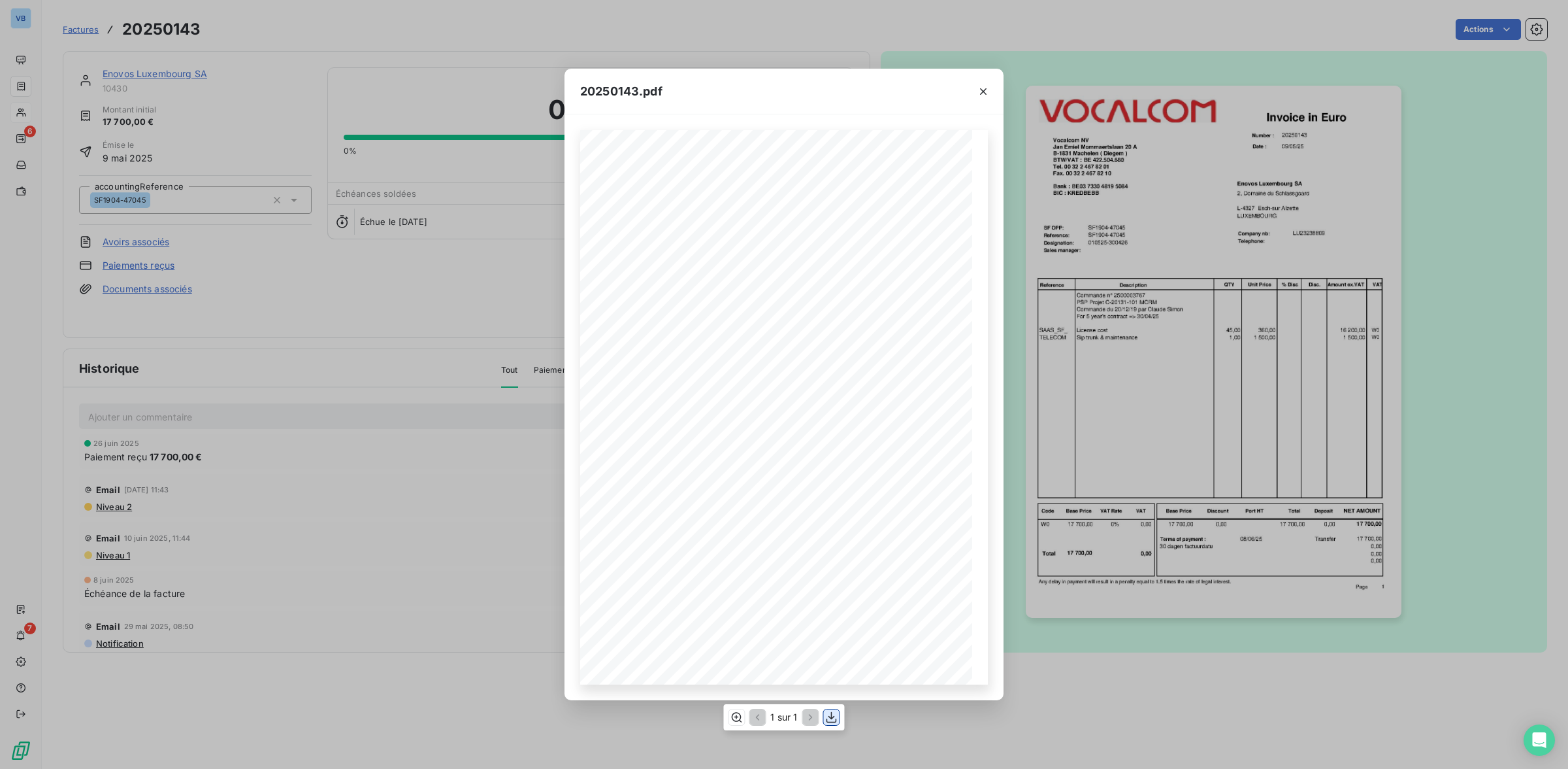
click at [830, 717] on icon "button" at bounding box center [832, 718] width 11 height 11
click at [415, 290] on div "20250143.pdf Reference: Number : 20250143 [DATE] SF1904-47045 Date : [GEOGRAPHI…" at bounding box center [784, 384] width 1568 height 769
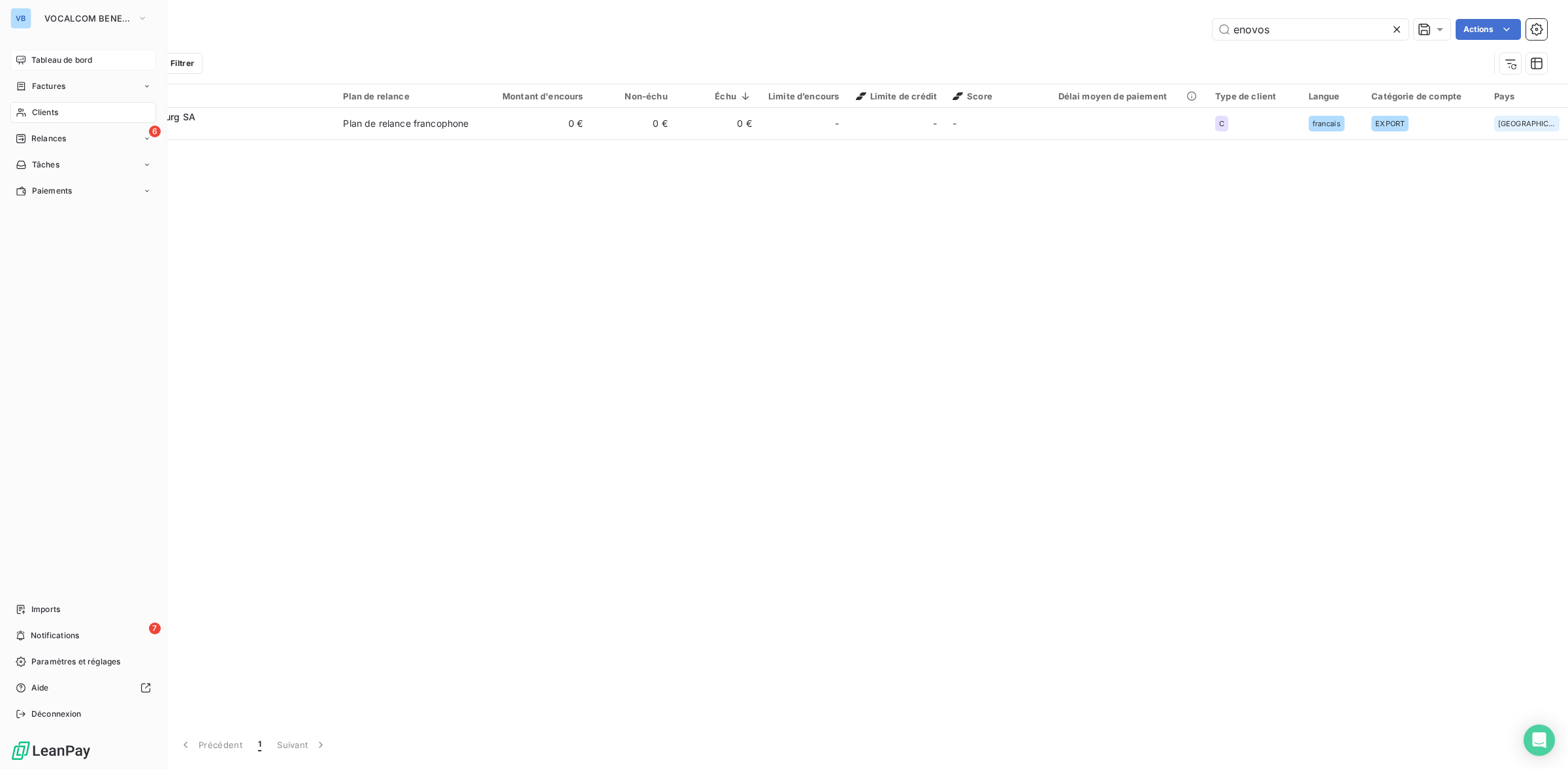
click at [83, 60] on span "Tableau de bord" at bounding box center [62, 60] width 61 height 12
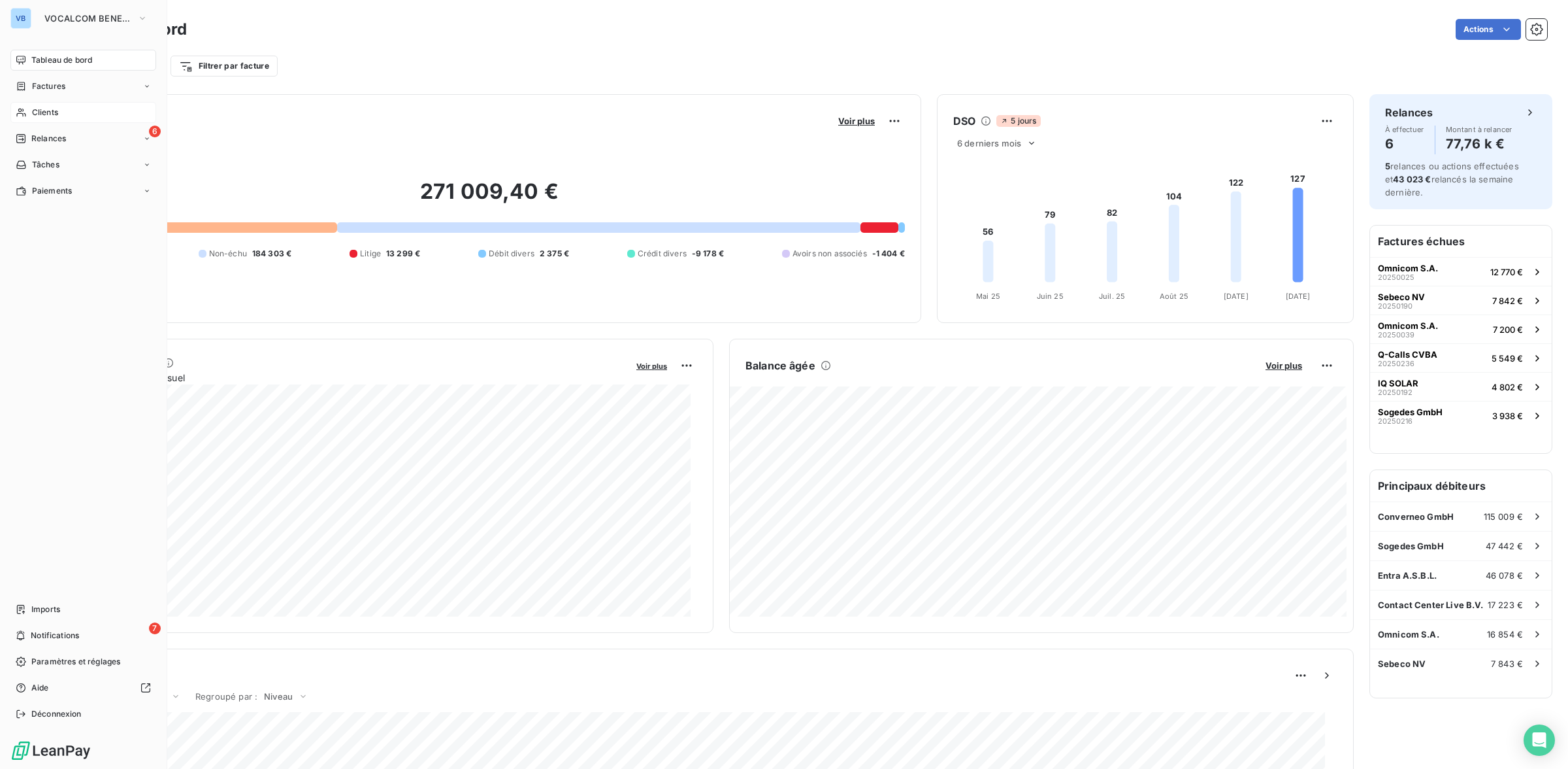
click at [54, 107] on span "Clients" at bounding box center [45, 112] width 26 height 12
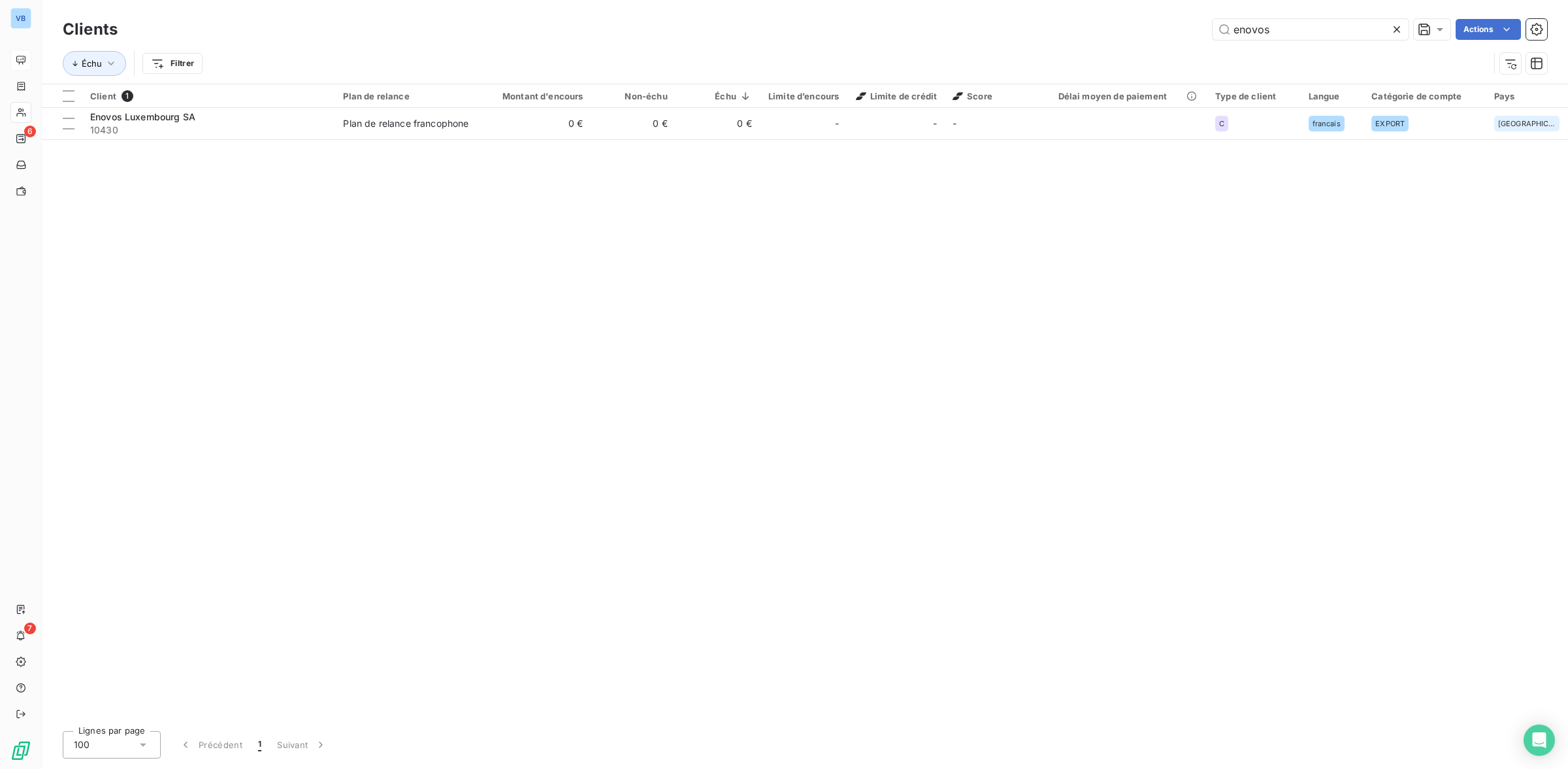
click at [1392, 26] on icon at bounding box center [1396, 29] width 13 height 13
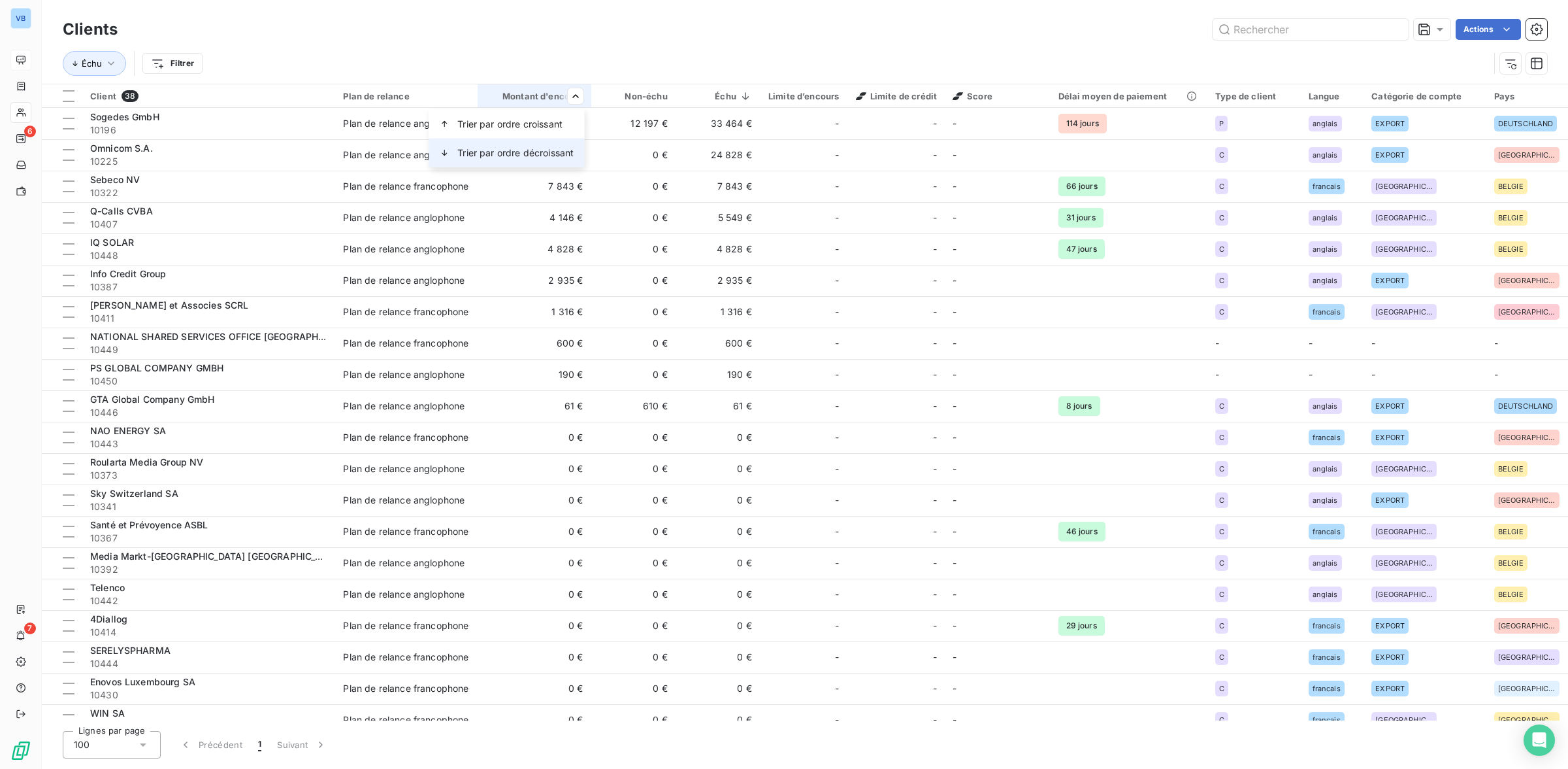
click at [535, 148] on span "Trier par ordre décroissant" at bounding box center [516, 153] width 116 height 13
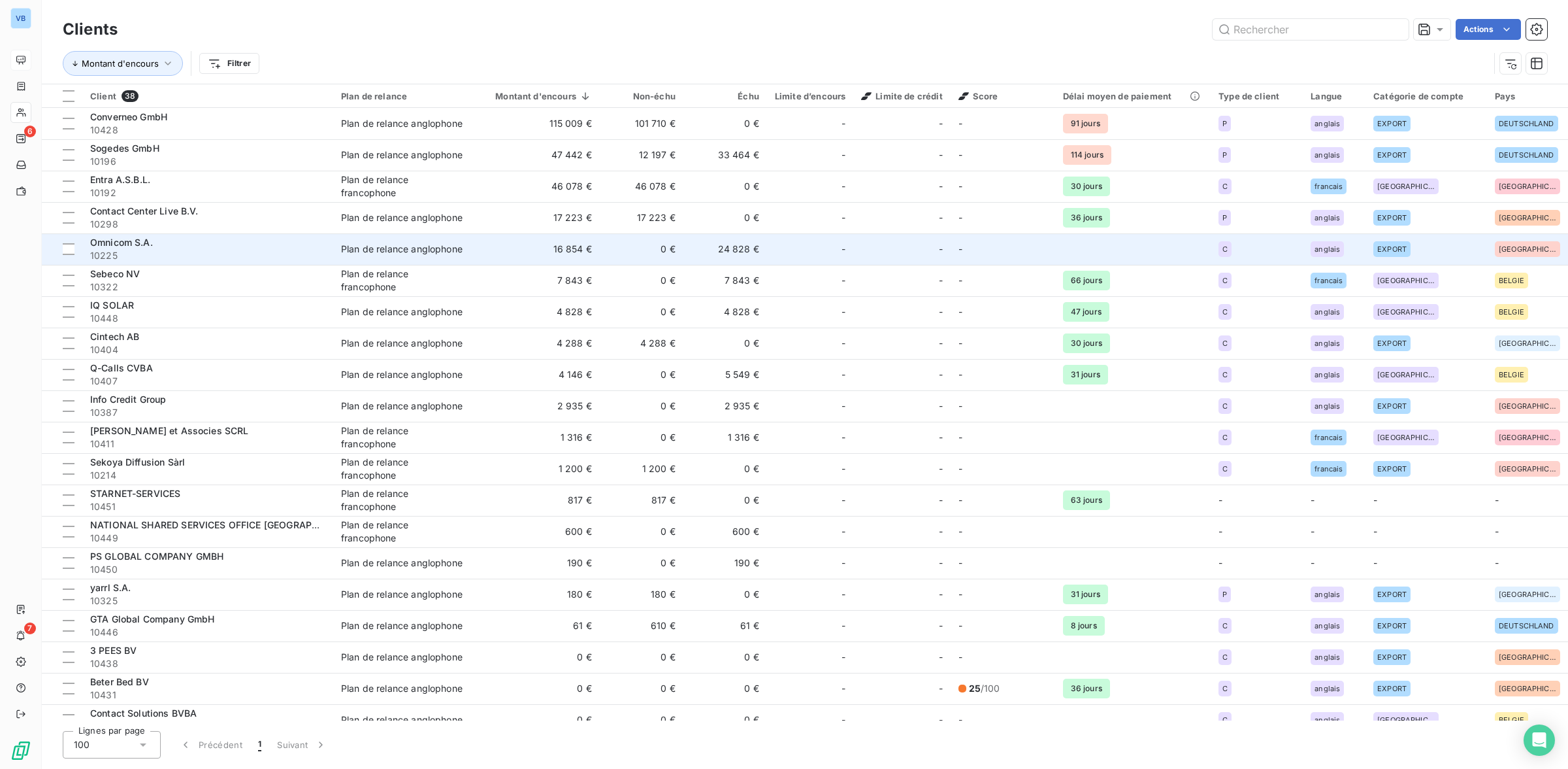
click at [734, 248] on td "24 828 €" at bounding box center [724, 249] width 83 height 32
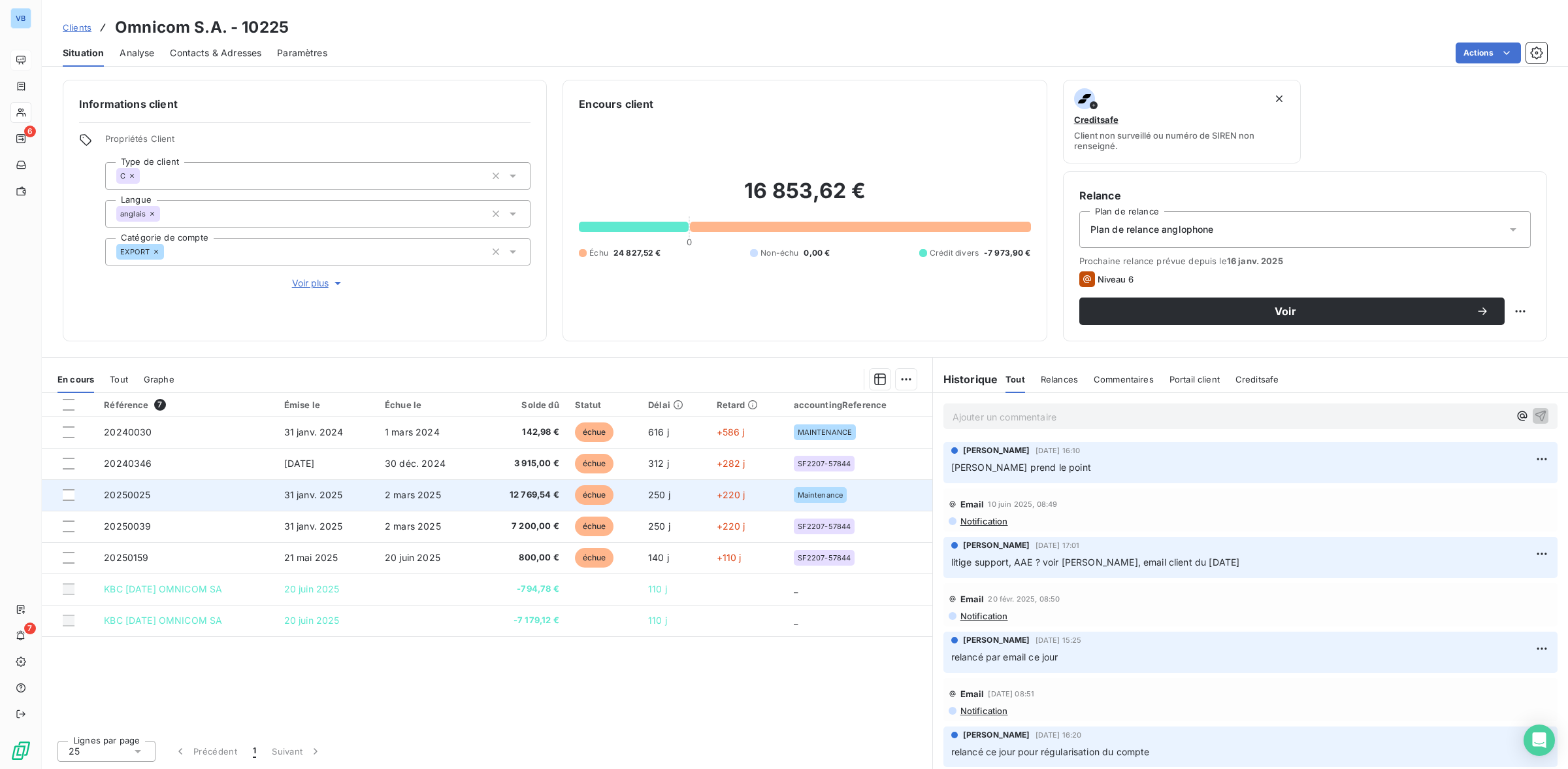
click at [546, 495] on span "12 769,54 €" at bounding box center [523, 495] width 72 height 13
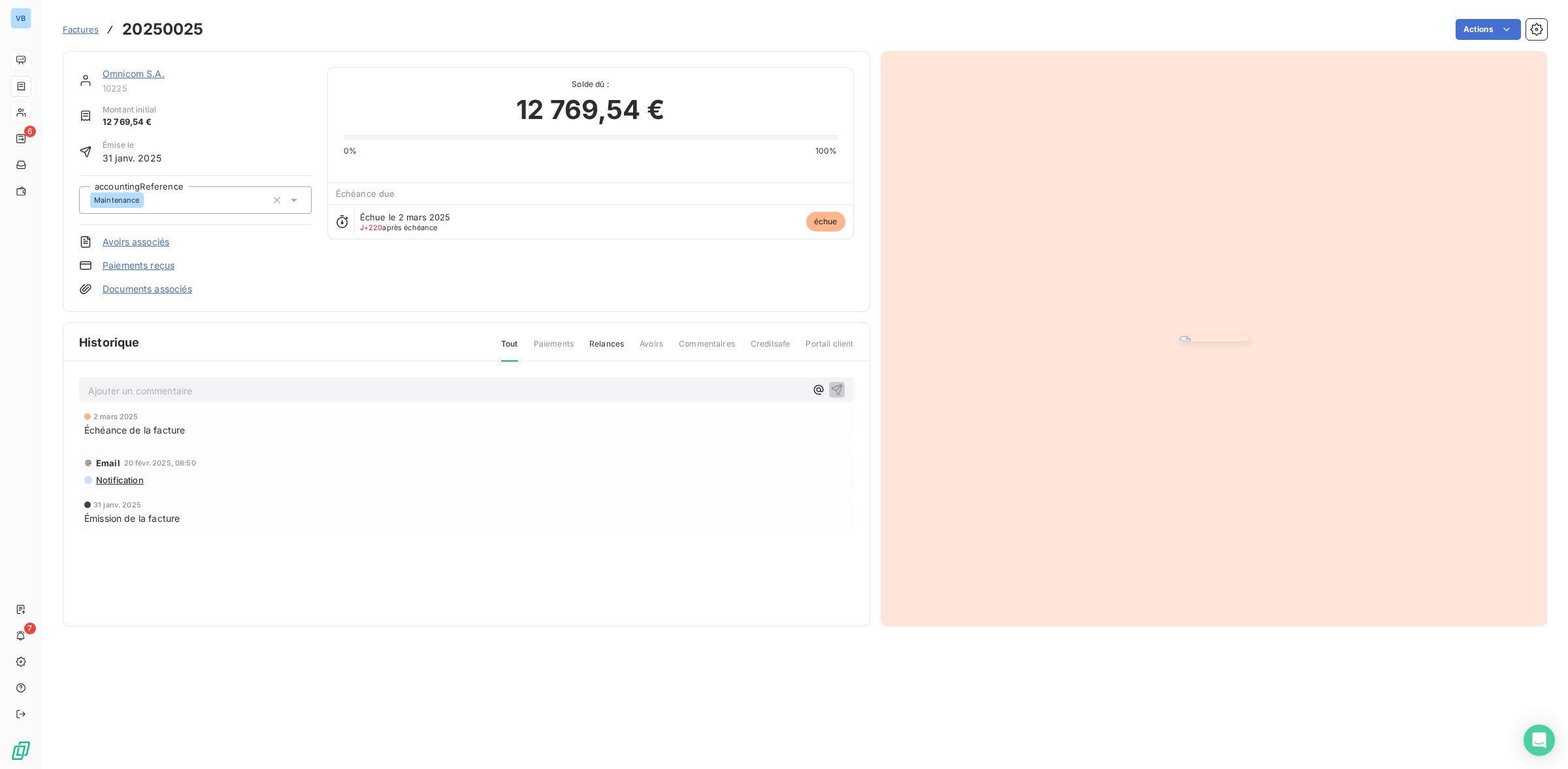
click at [1180, 341] on img "button" at bounding box center [1213, 338] width 68 height 5
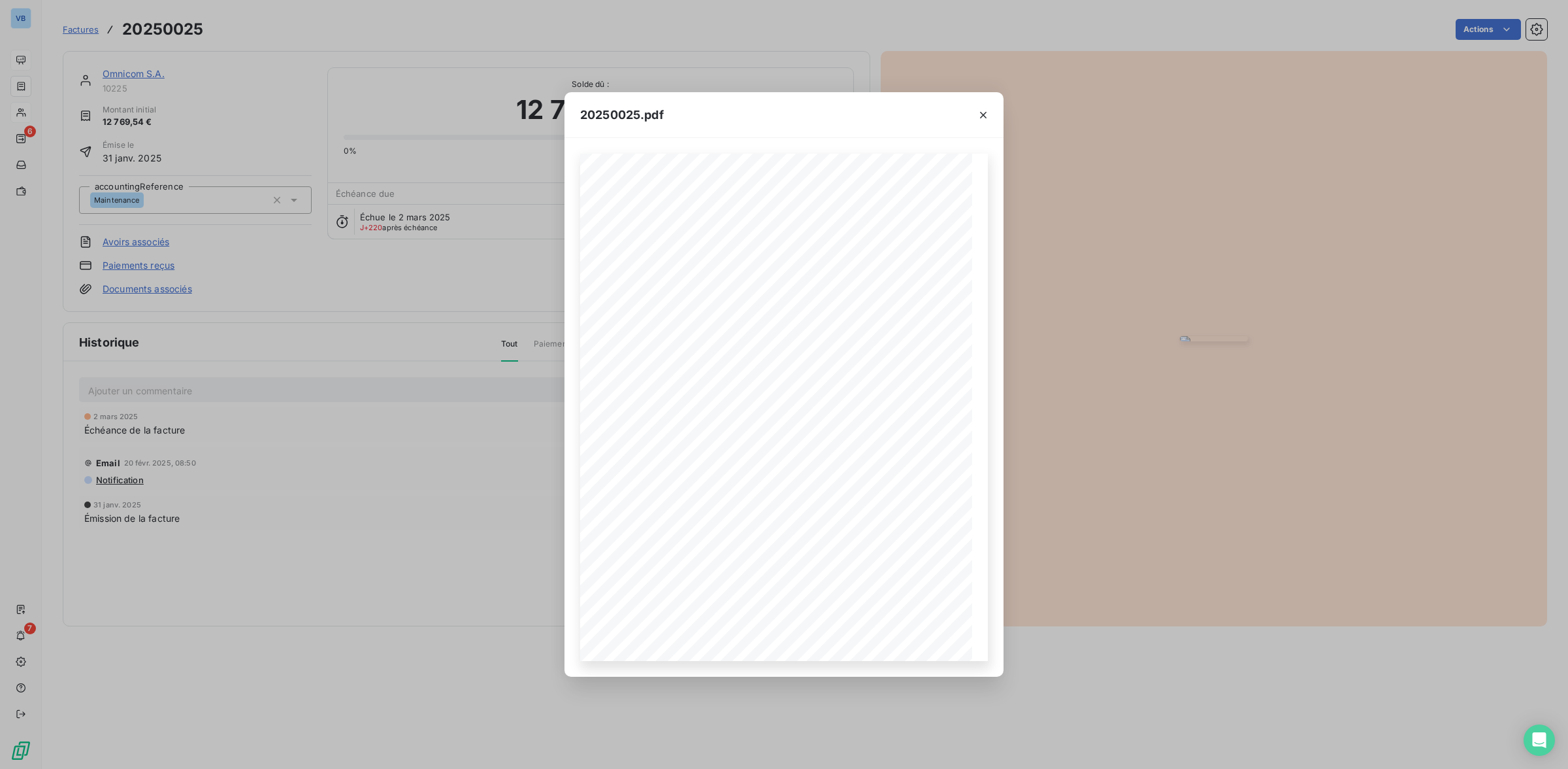
drag, startPoint x: 982, startPoint y: 109, endPoint x: 973, endPoint y: 137, distance: 29.4
click at [986, 118] on icon "button" at bounding box center [983, 115] width 13 height 13
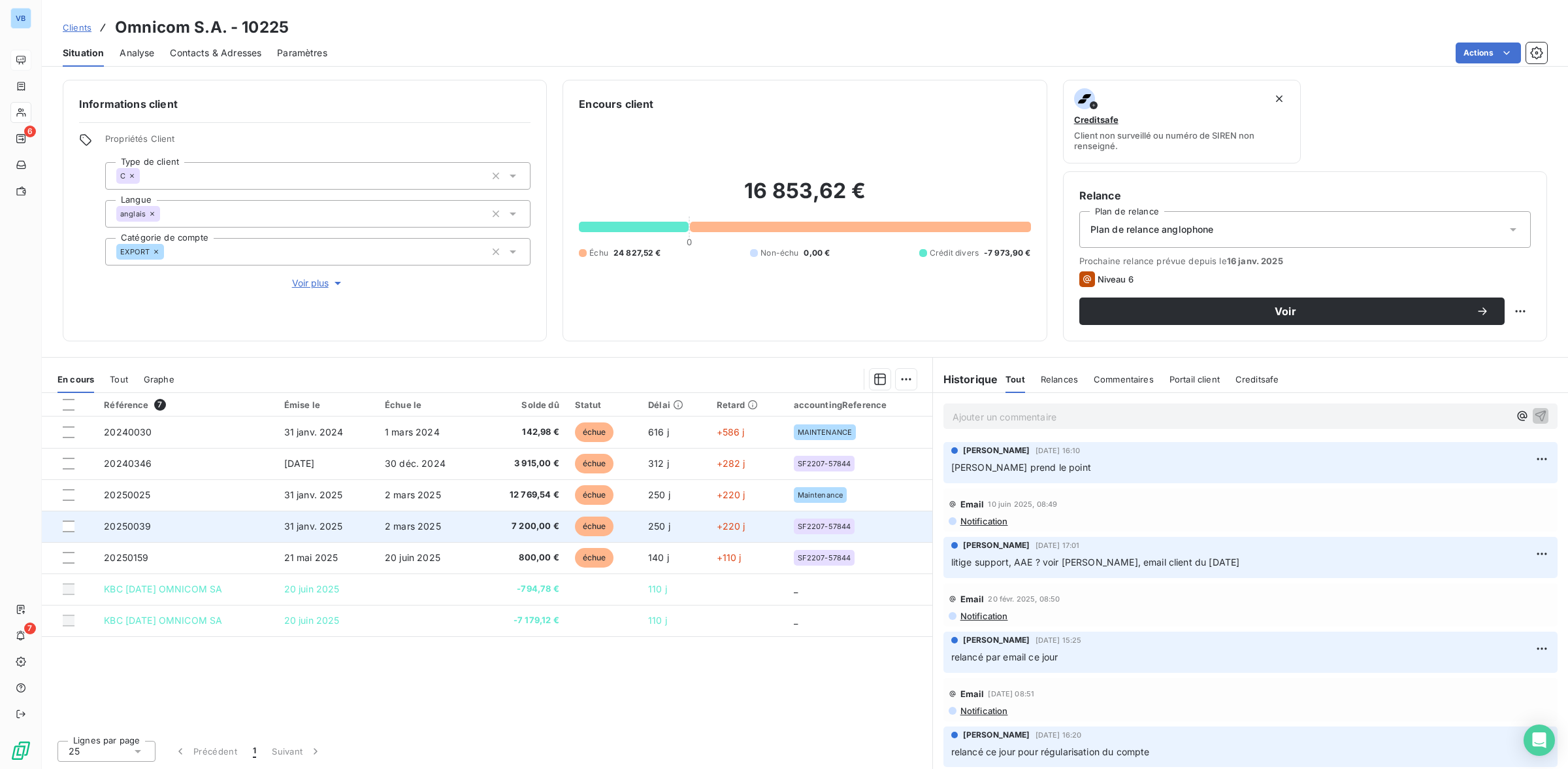
click at [549, 528] on span "7 200,00 €" at bounding box center [523, 526] width 72 height 13
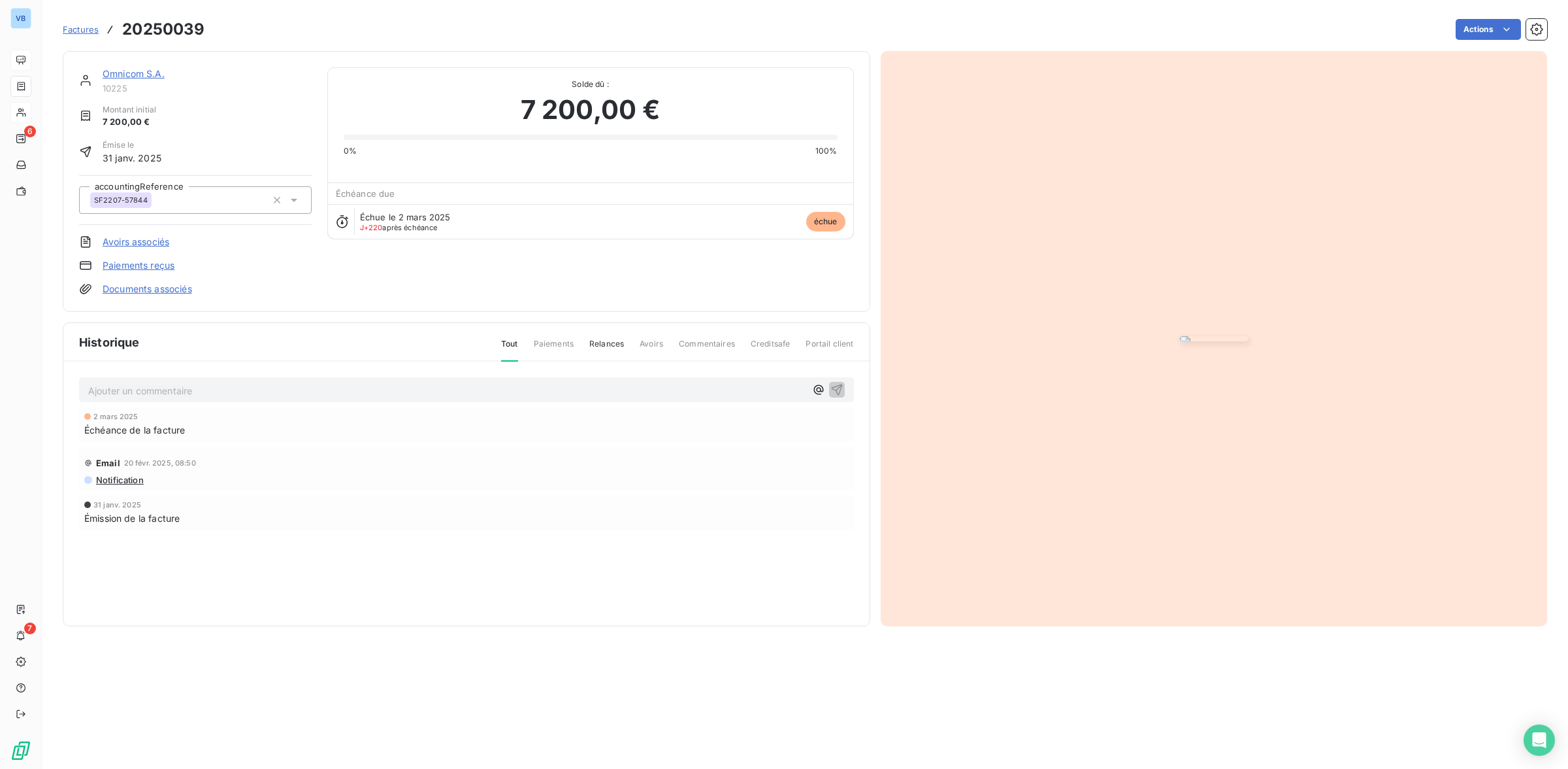
click at [1180, 341] on img "button" at bounding box center [1213, 338] width 68 height 5
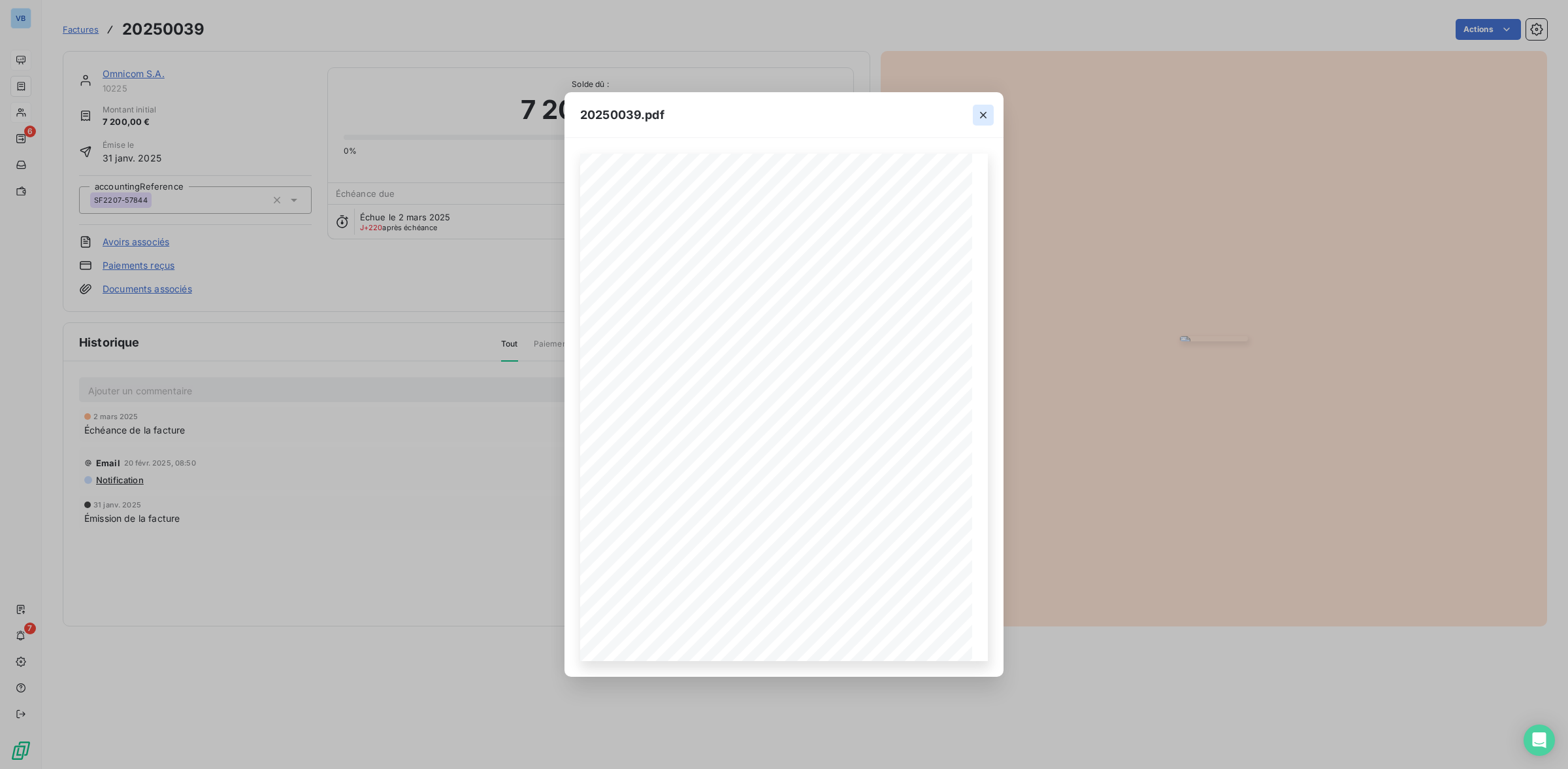
click at [984, 112] on icon "button" at bounding box center [983, 115] width 13 height 13
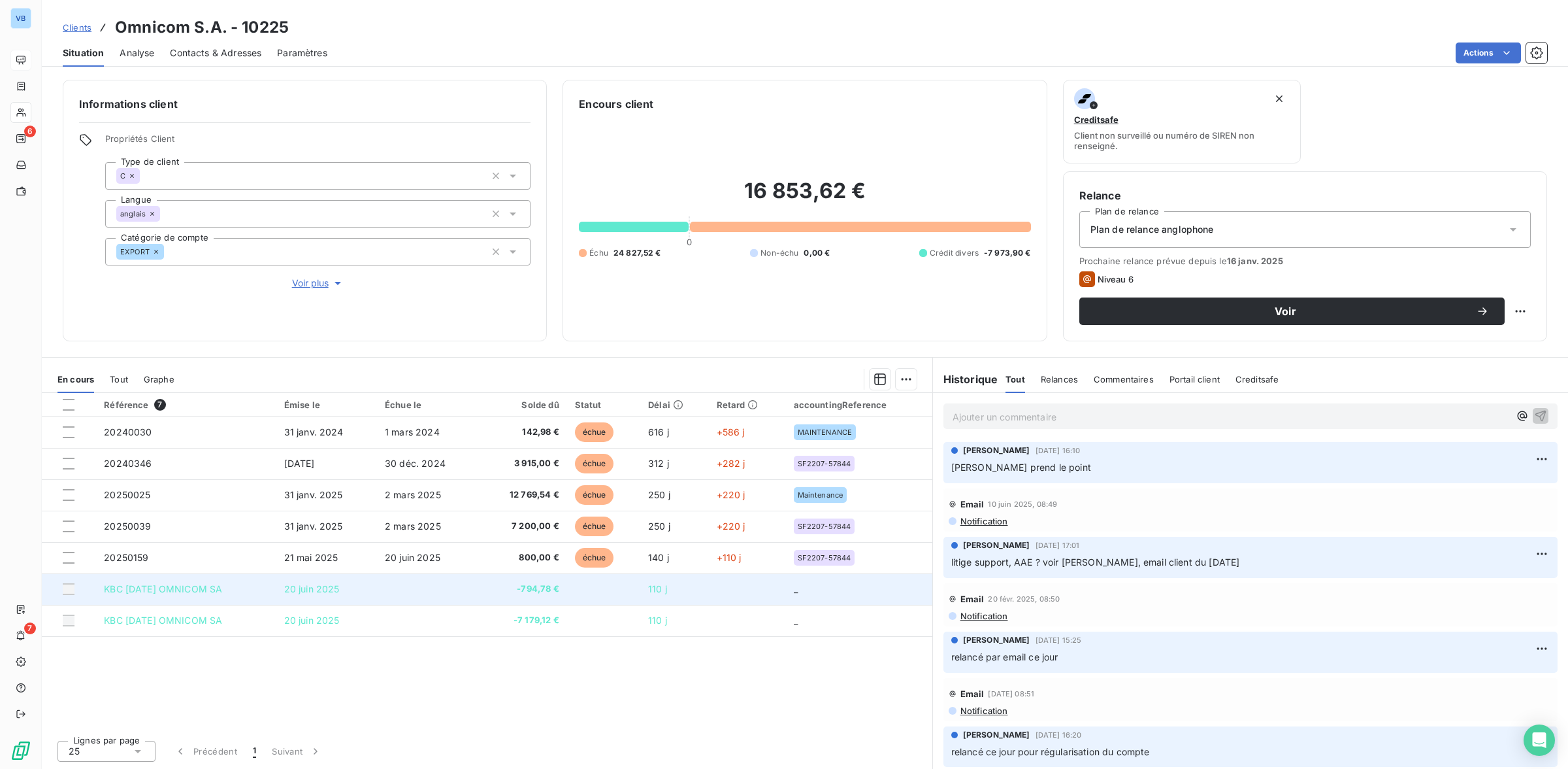
click at [549, 589] on span "-794,78 €" at bounding box center [523, 589] width 72 height 13
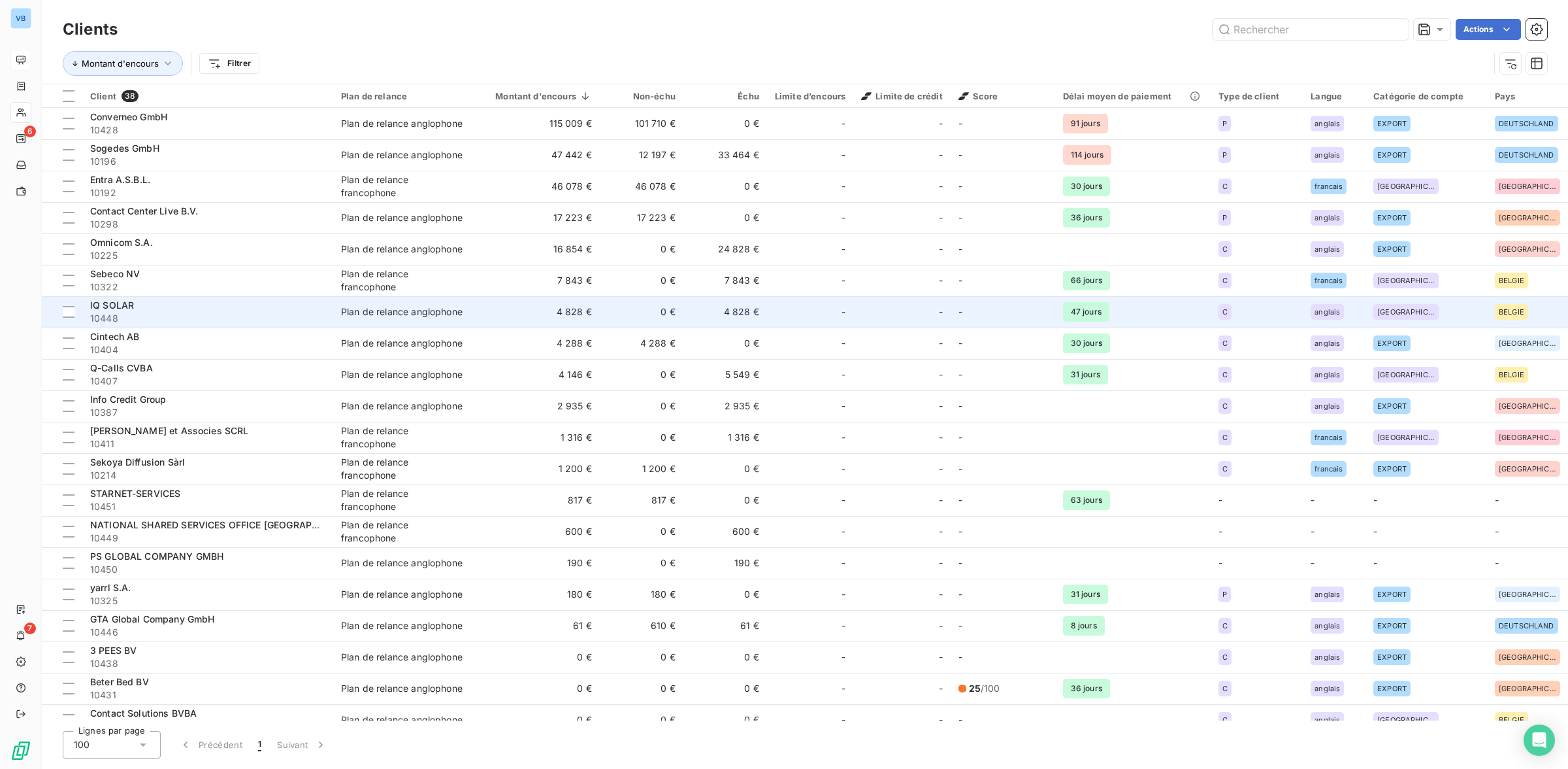
click at [125, 308] on span "IQ SOLAR" at bounding box center [112, 305] width 43 height 11
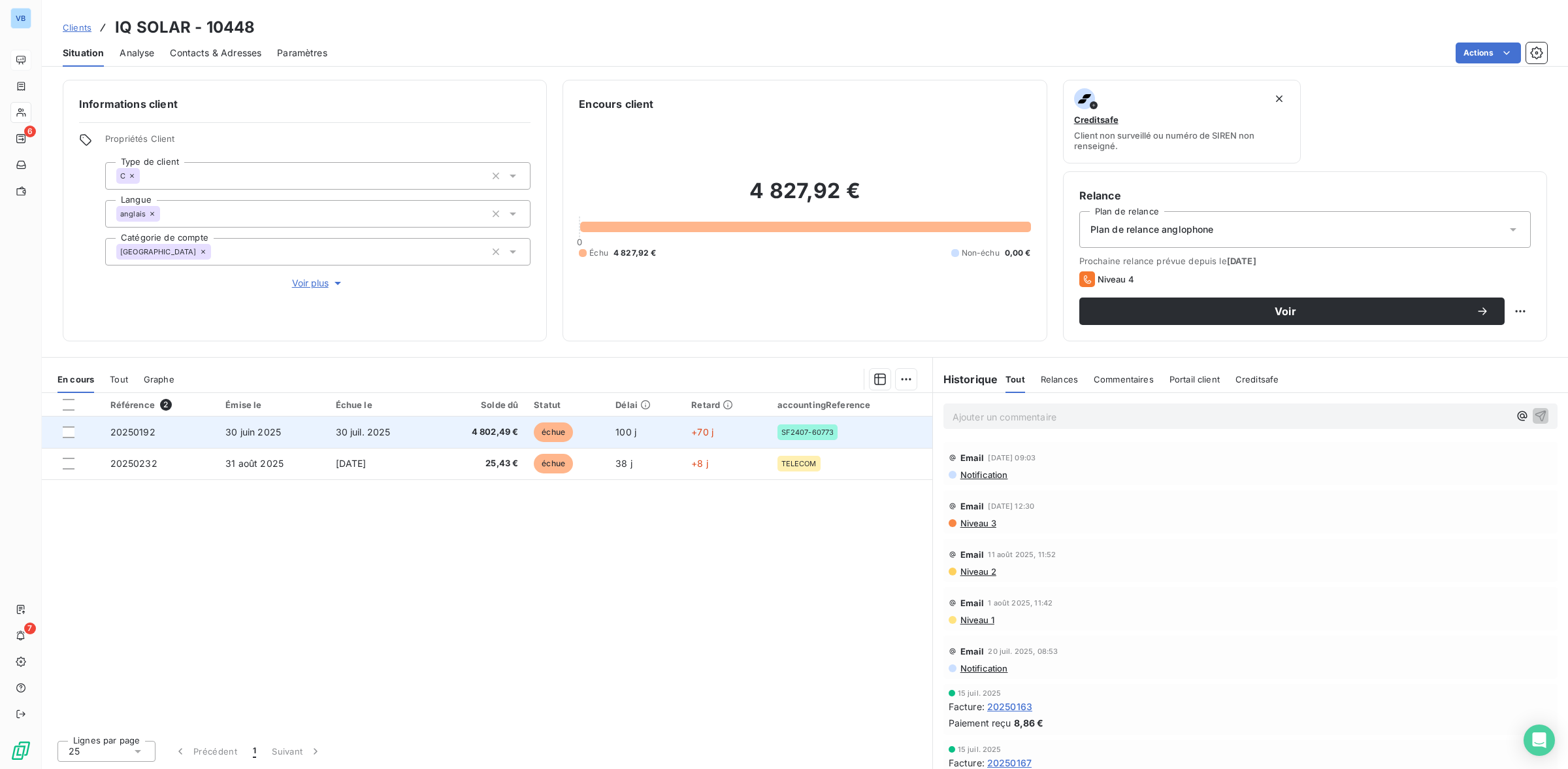
click at [497, 431] on span "4 802,49 €" at bounding box center [479, 432] width 78 height 13
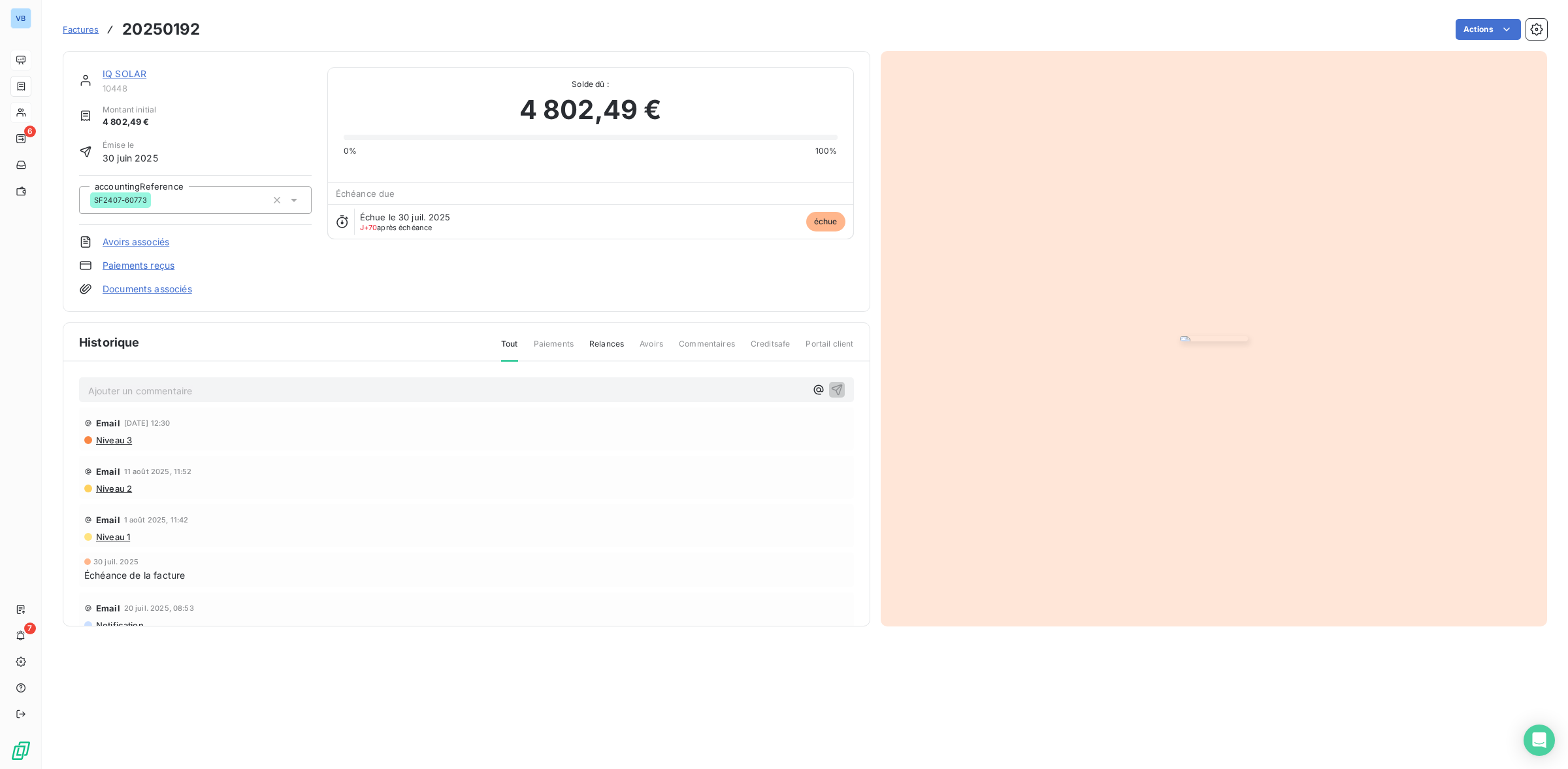
click at [1180, 341] on img "button" at bounding box center [1213, 338] width 68 height 5
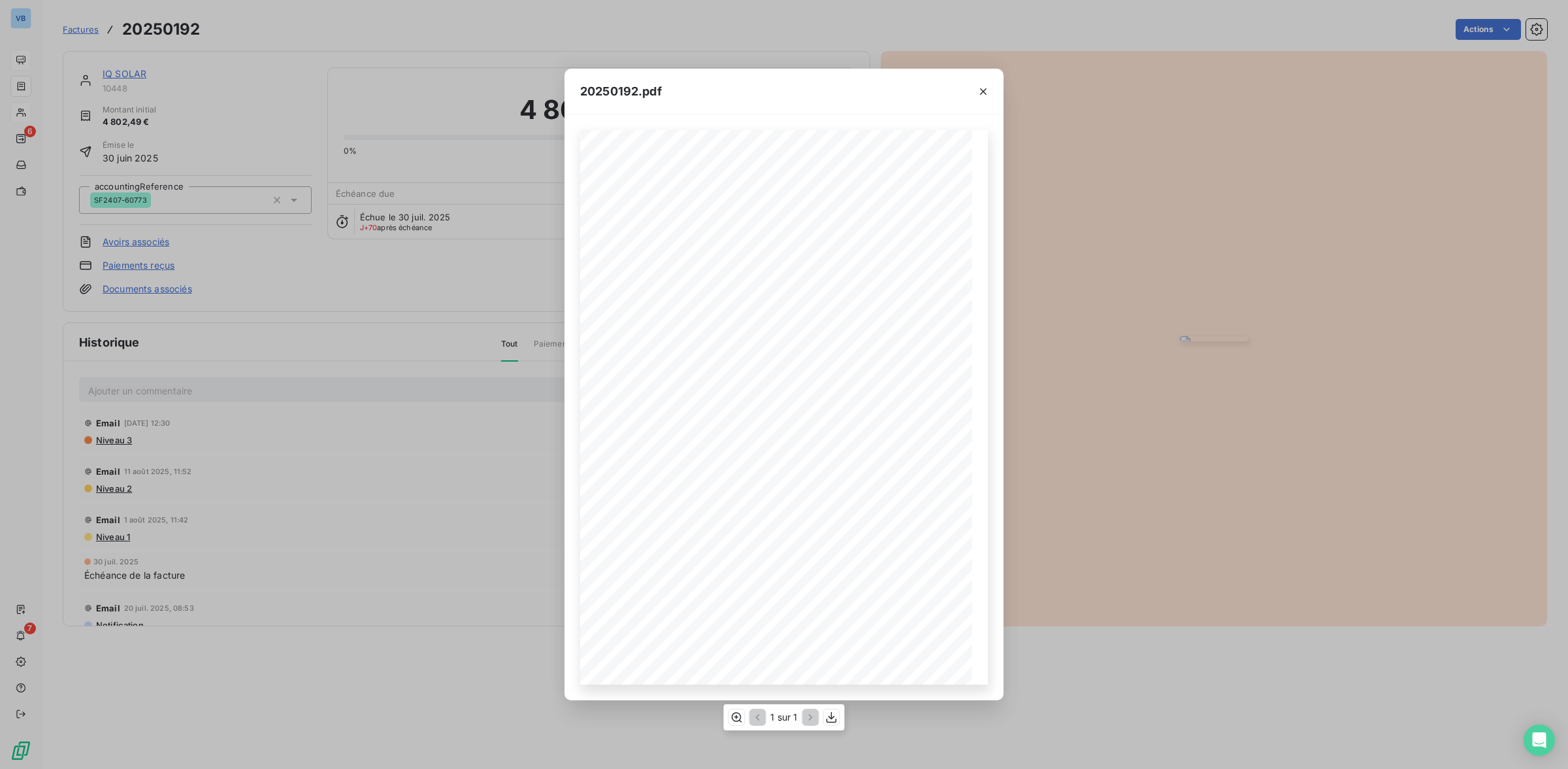
click at [727, 365] on span "Licences cloud users (Outbound only)" at bounding box center [694, 362] width 106 height 6
click at [724, 708] on div "1 sur 1" at bounding box center [783, 716] width 121 height 26
click at [834, 721] on icon "button" at bounding box center [832, 717] width 13 height 13
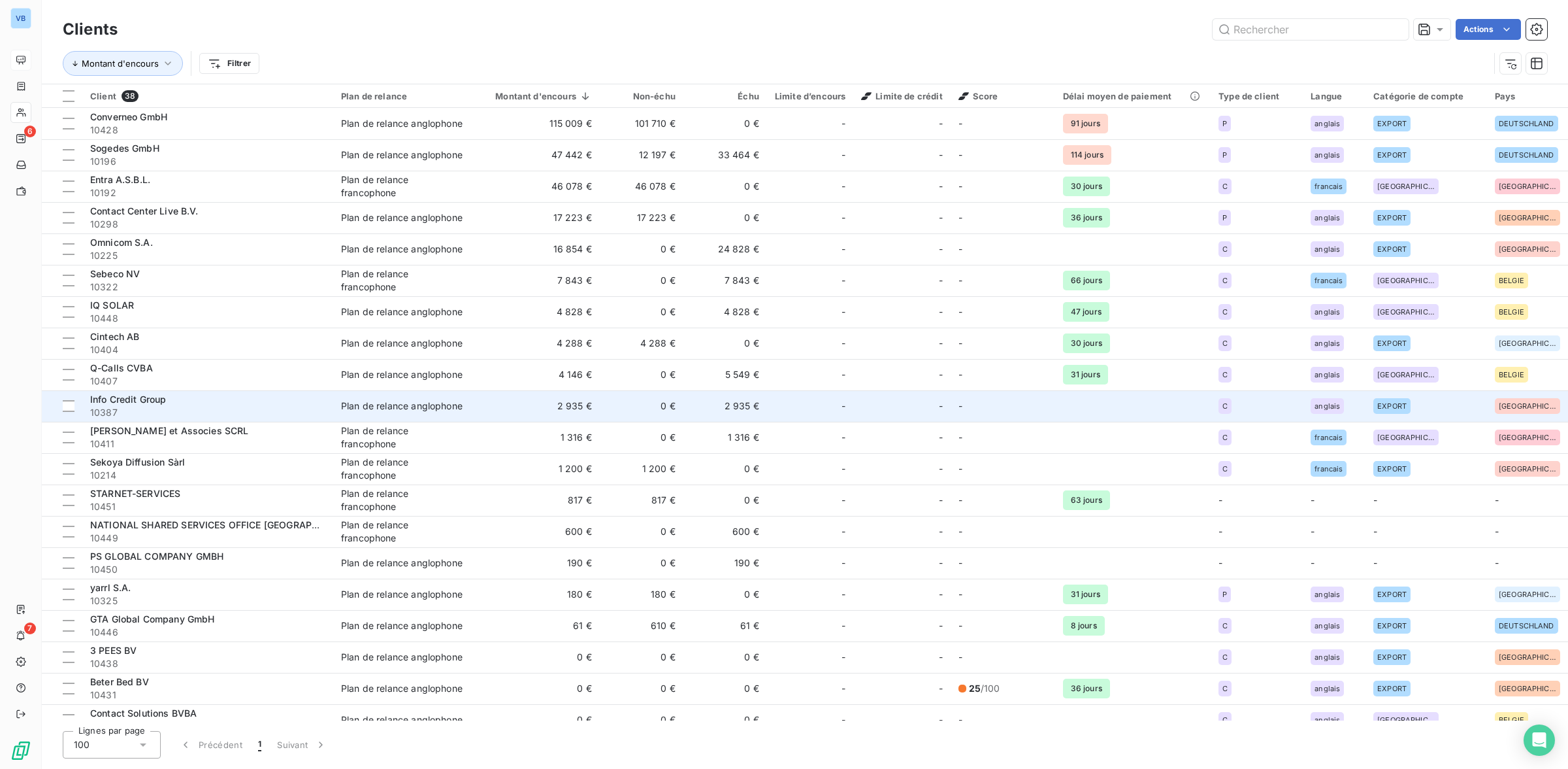
click at [240, 405] on div "Info Credit Group" at bounding box center [208, 399] width 235 height 13
